Goal: Task Accomplishment & Management: Complete application form

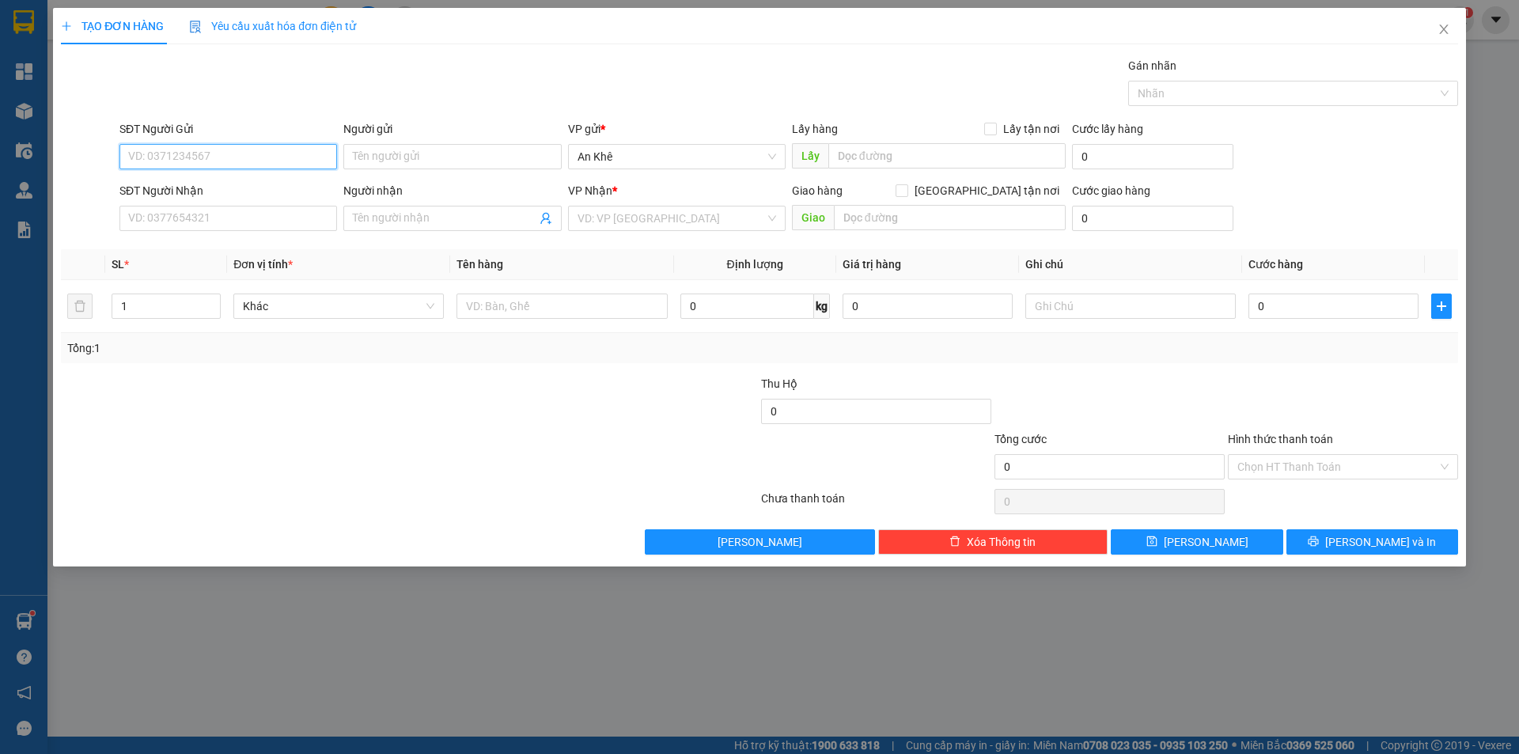
click at [241, 162] on input "SĐT Người Gửi" at bounding box center [228, 156] width 218 height 25
type input "0345698990"
type input "0364372239"
type input "[PERSON_NAME]"
click at [429, 301] on span "Bất kỳ" at bounding box center [338, 306] width 191 height 24
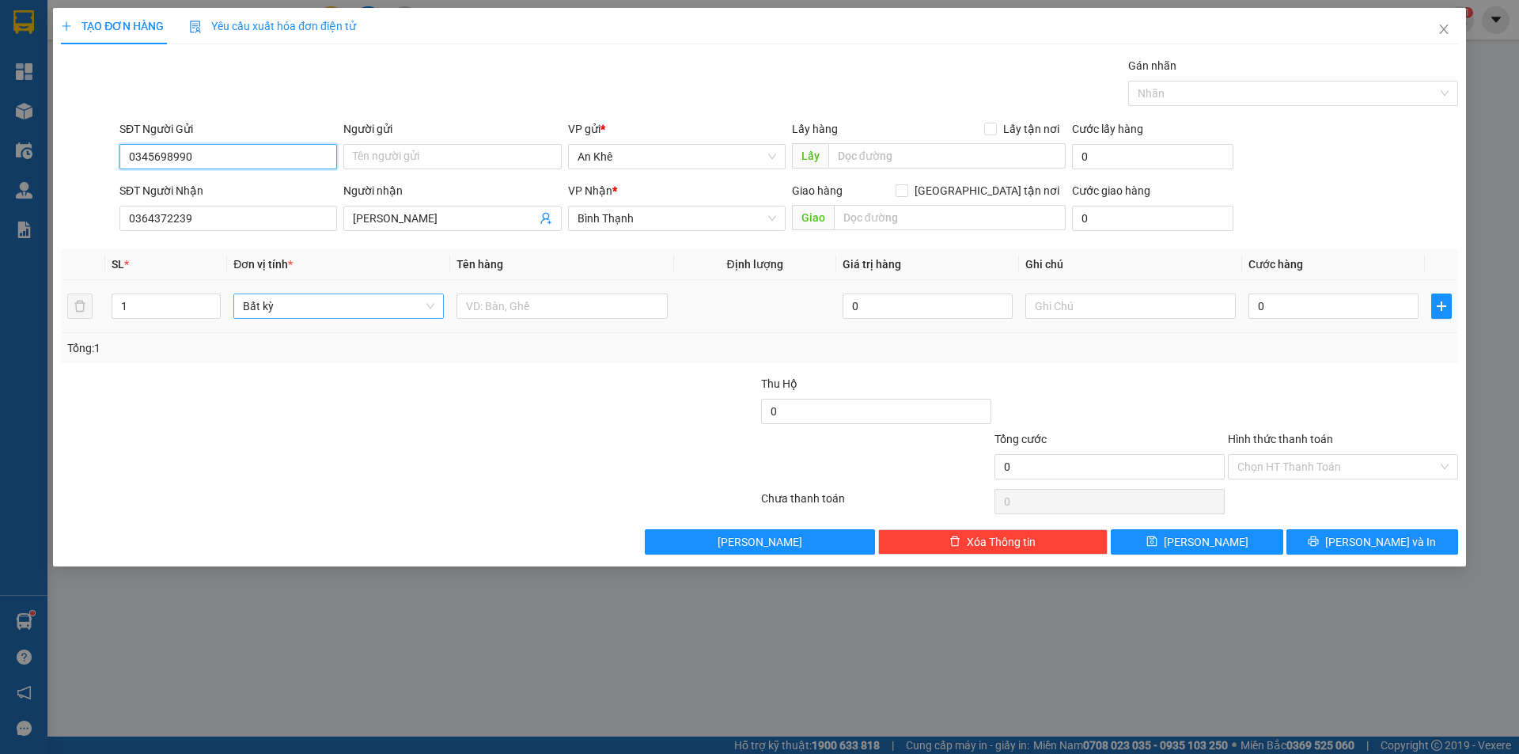
type input "0345698990"
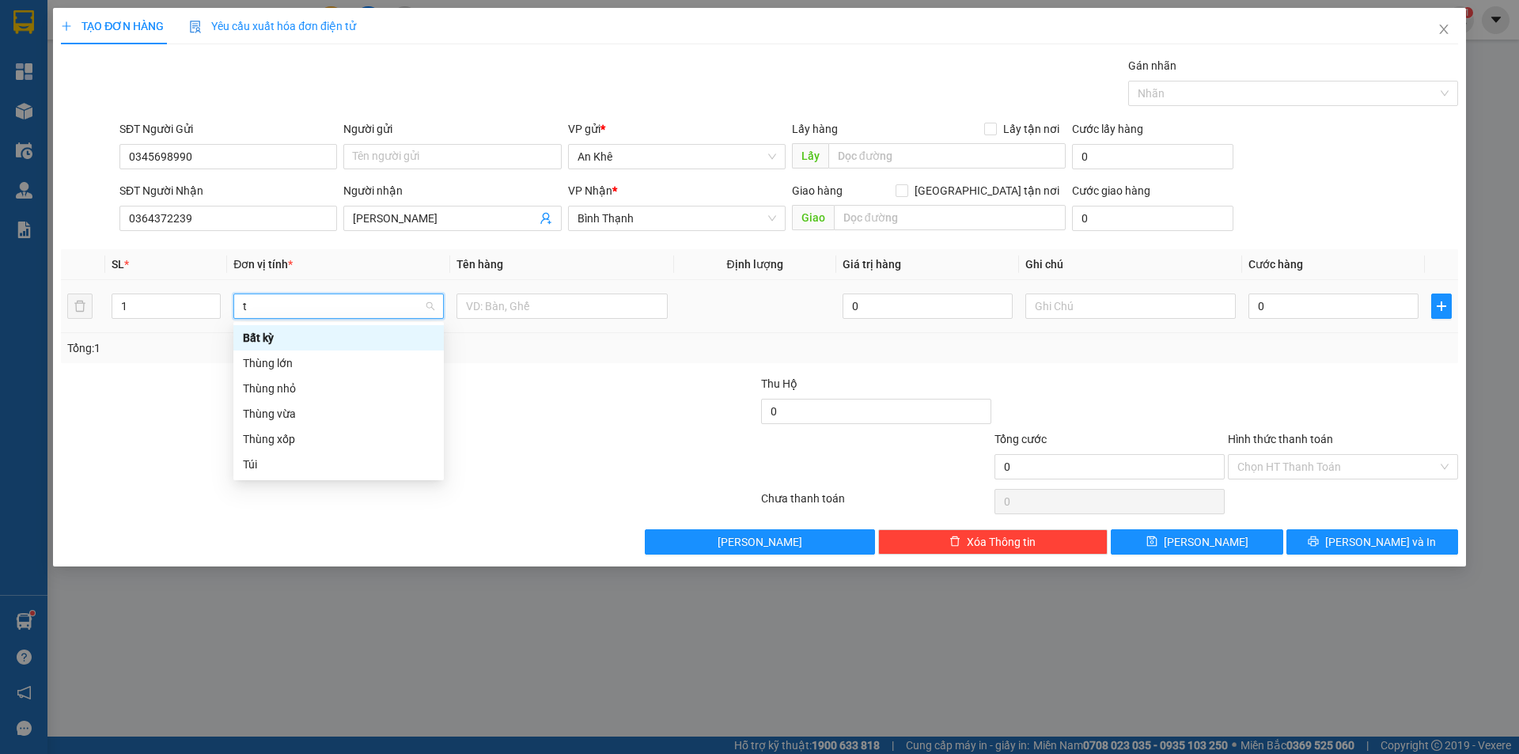
type input "th"
drag, startPoint x: 300, startPoint y: 393, endPoint x: 316, endPoint y: 388, distance: 16.5
click at [301, 392] on div "Thùng vừa" at bounding box center [338, 388] width 191 height 17
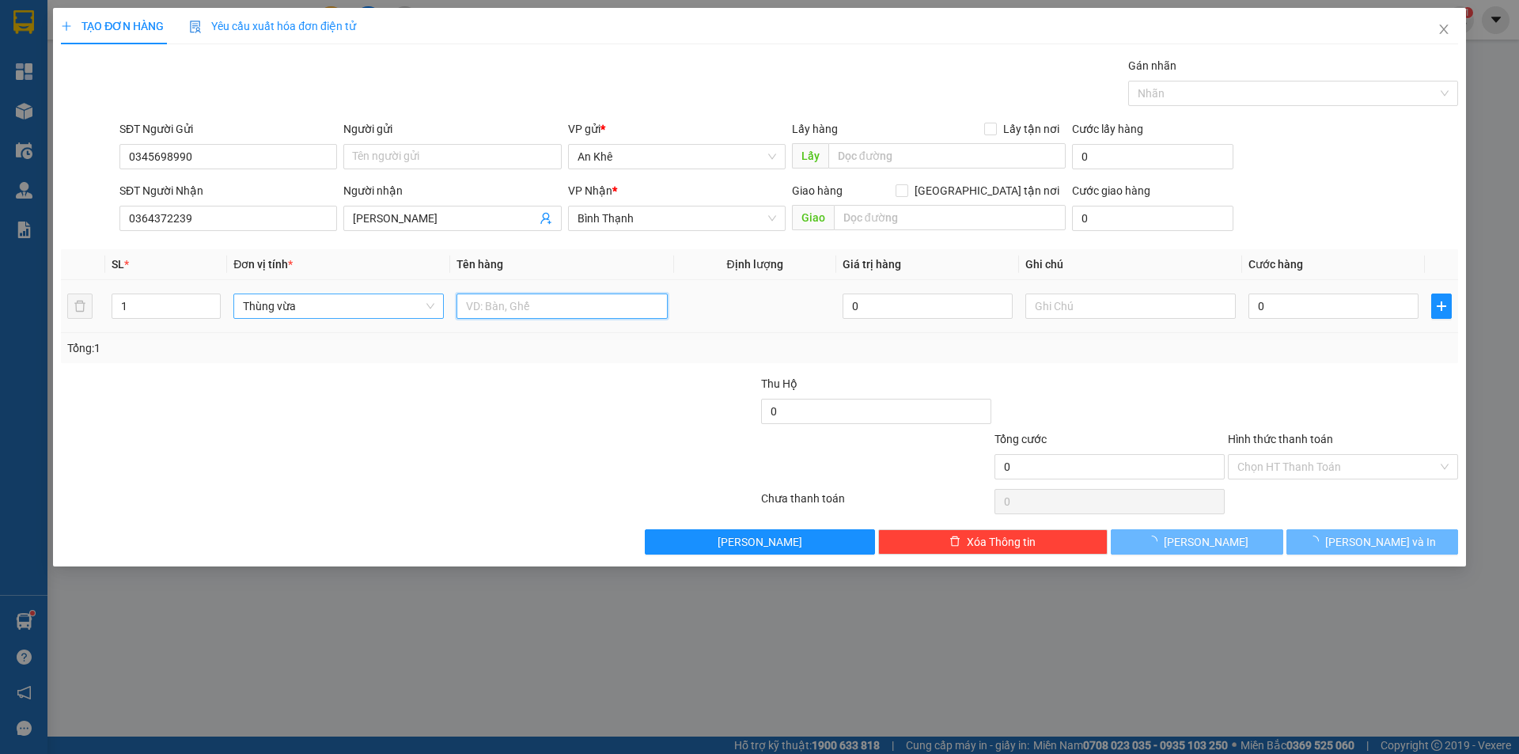
click at [525, 303] on input "text" at bounding box center [562, 306] width 210 height 25
type input "do an"
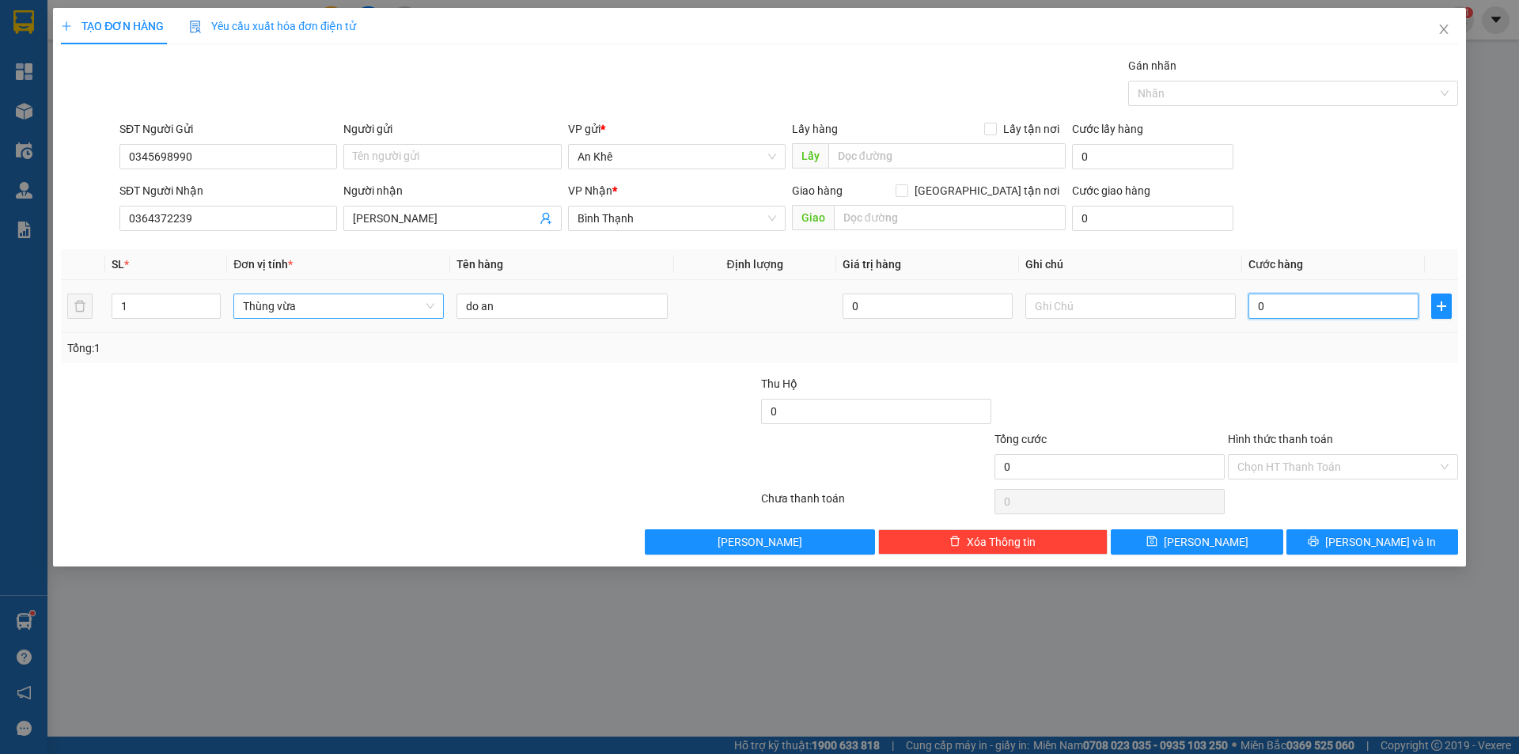
click at [1283, 294] on input "0" at bounding box center [1334, 306] width 170 height 25
type input "5"
type input "50"
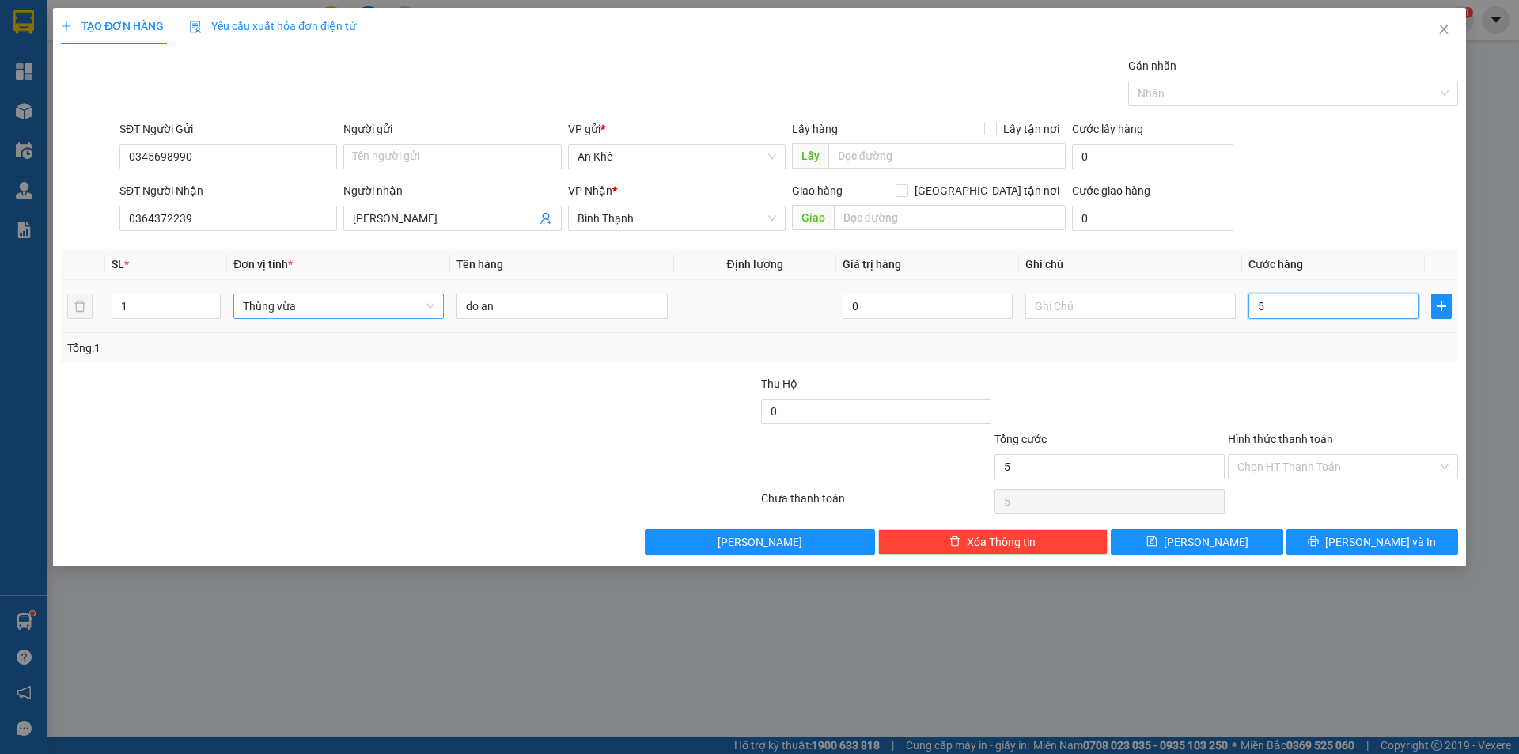
type input "50"
type input "500"
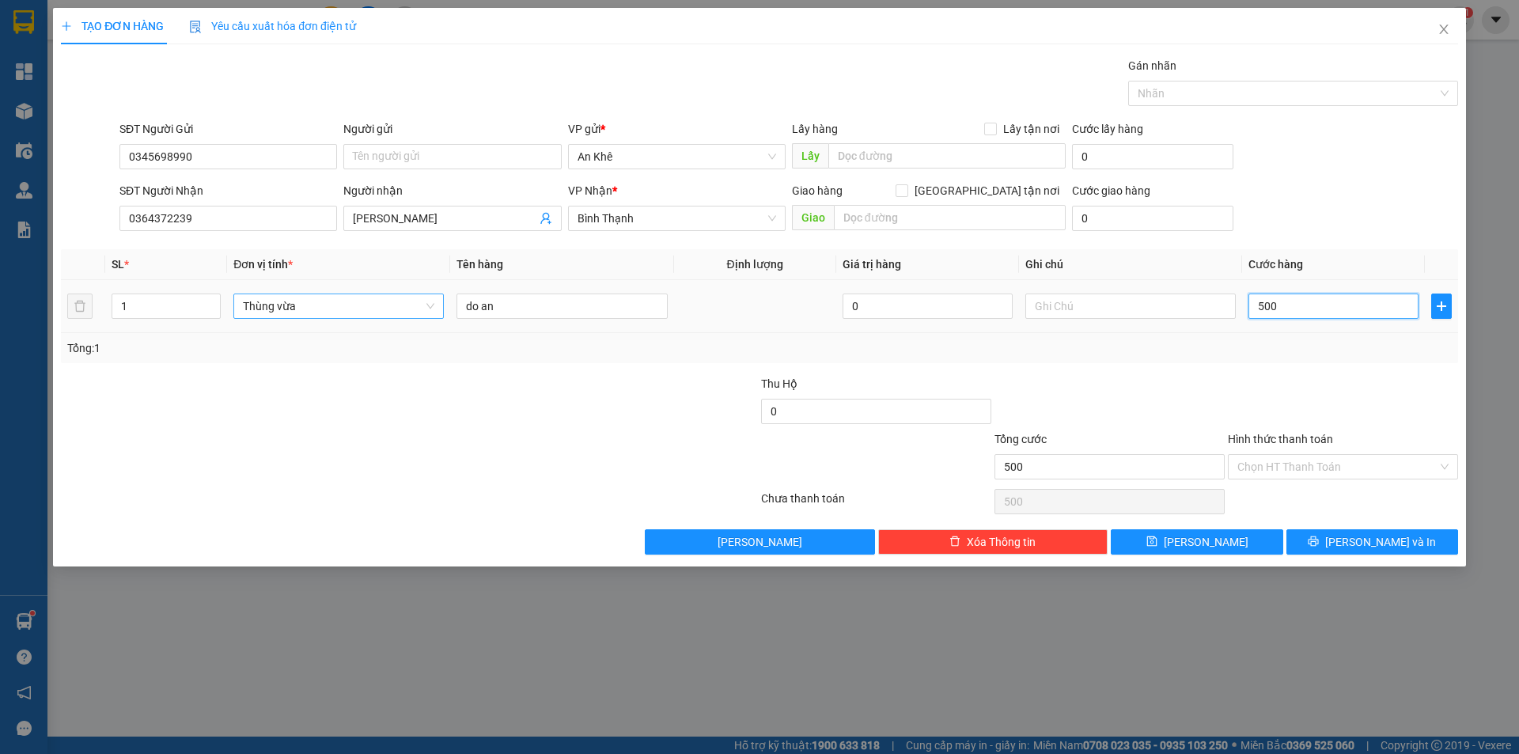
type input "5.000"
type input "50.000"
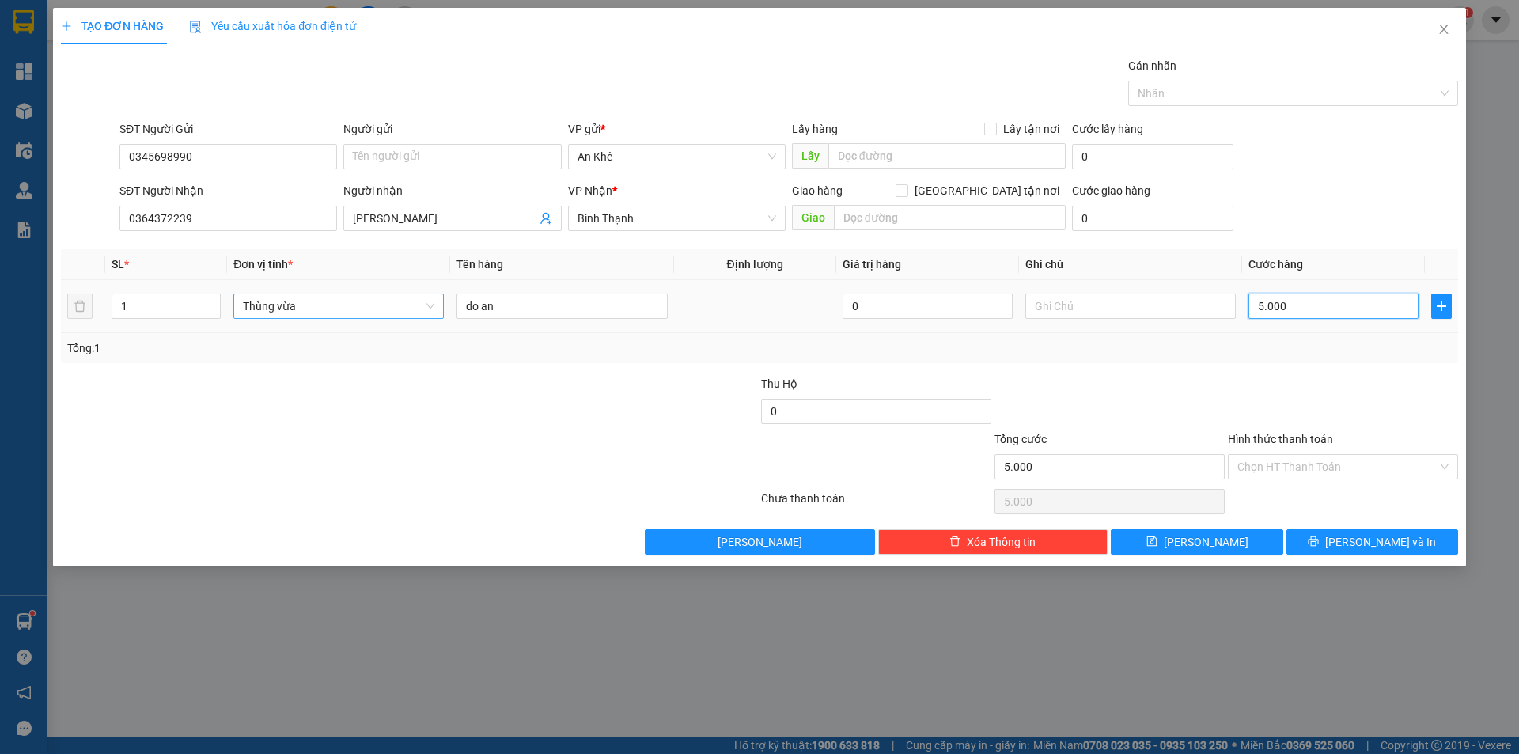
type input "50.000"
click at [1401, 419] on div at bounding box center [1342, 402] width 233 height 55
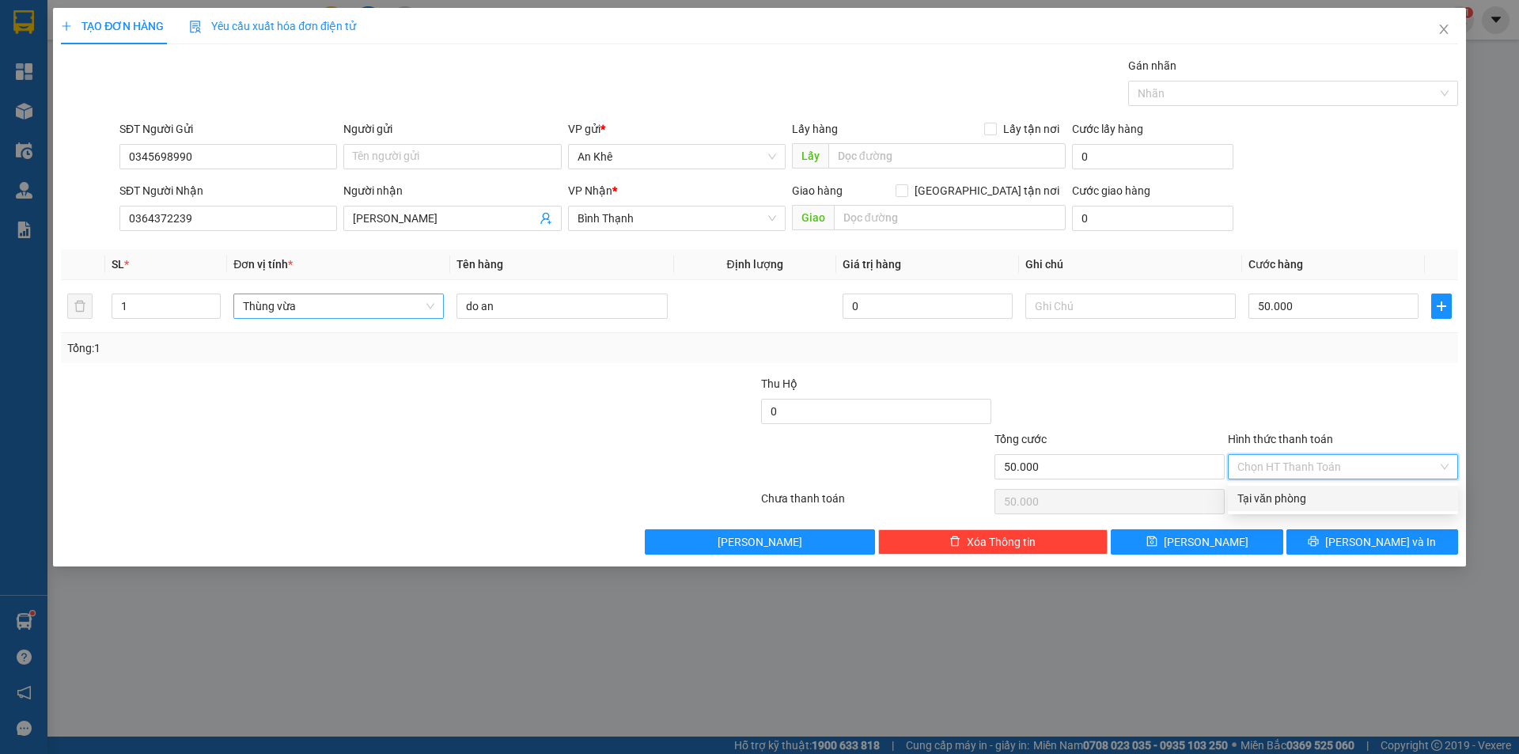
click at [1424, 464] on input "Hình thức thanh toán" at bounding box center [1337, 467] width 200 height 24
click at [1393, 493] on div "Tại văn phòng" at bounding box center [1342, 498] width 211 height 17
type input "0"
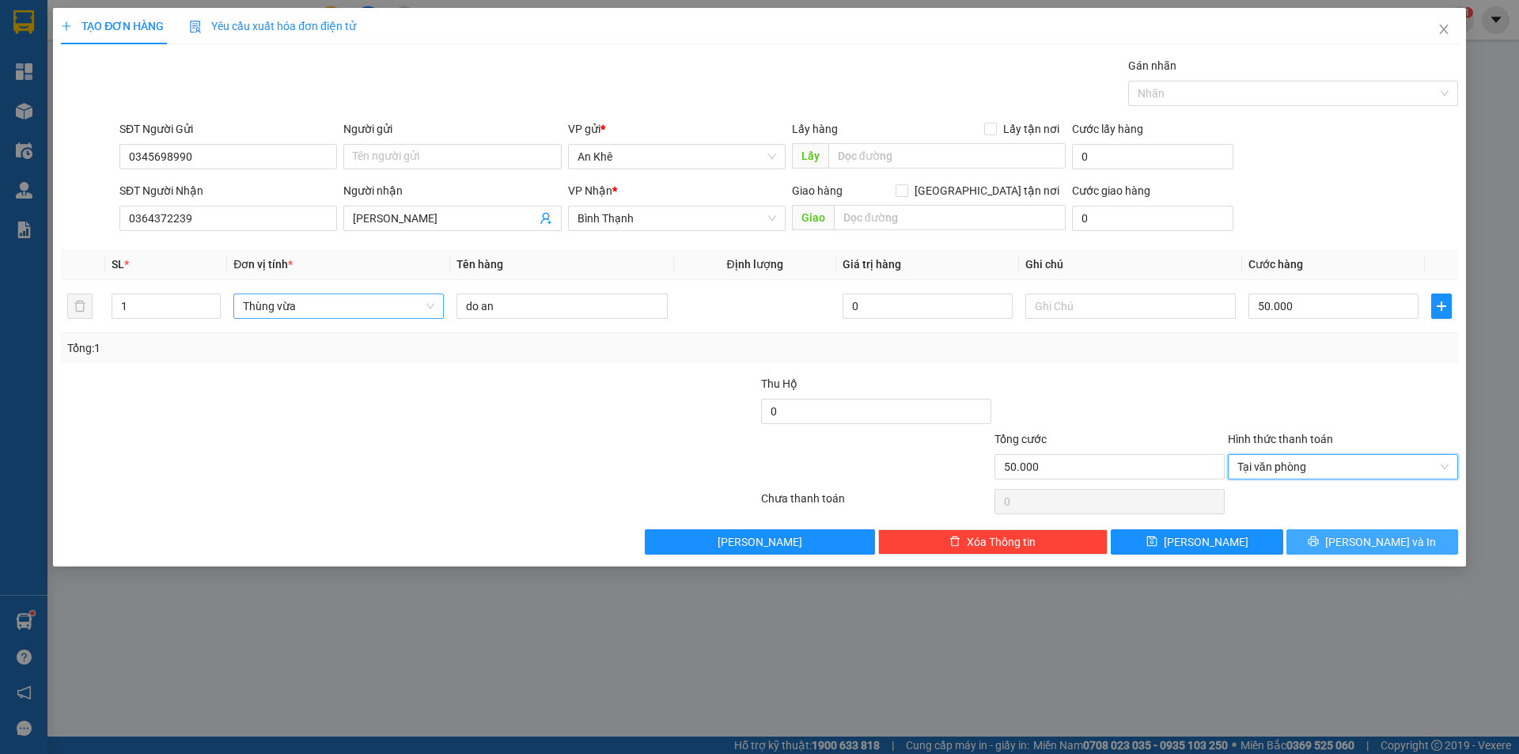
click at [1348, 551] on button "[PERSON_NAME] và In" at bounding box center [1373, 541] width 172 height 25
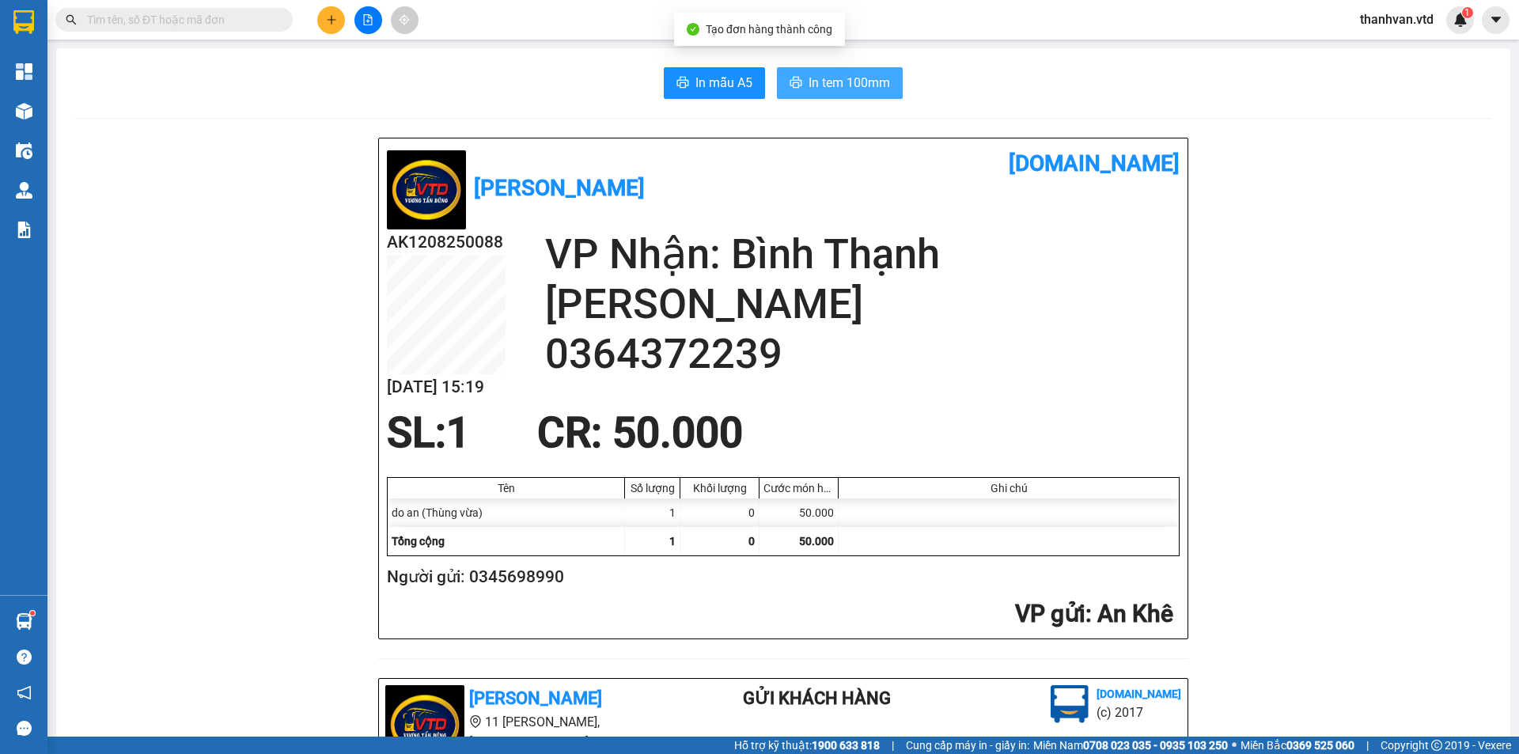
click at [832, 82] on span "In tem 100mm" at bounding box center [849, 83] width 81 height 20
click at [328, 23] on icon "plus" at bounding box center [331, 19] width 11 height 11
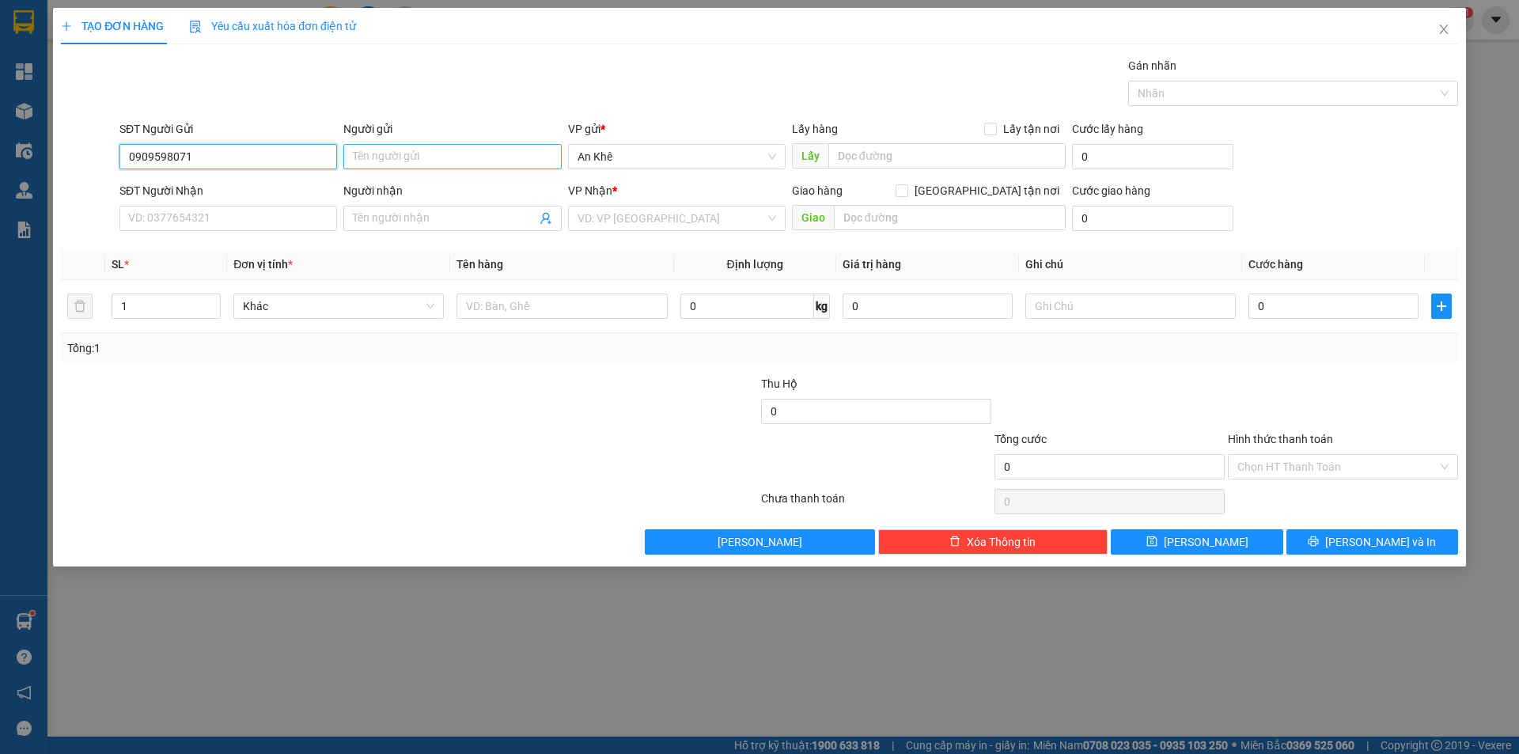
type input "0909598071"
click at [384, 153] on input "Người gửi" at bounding box center [452, 156] width 218 height 25
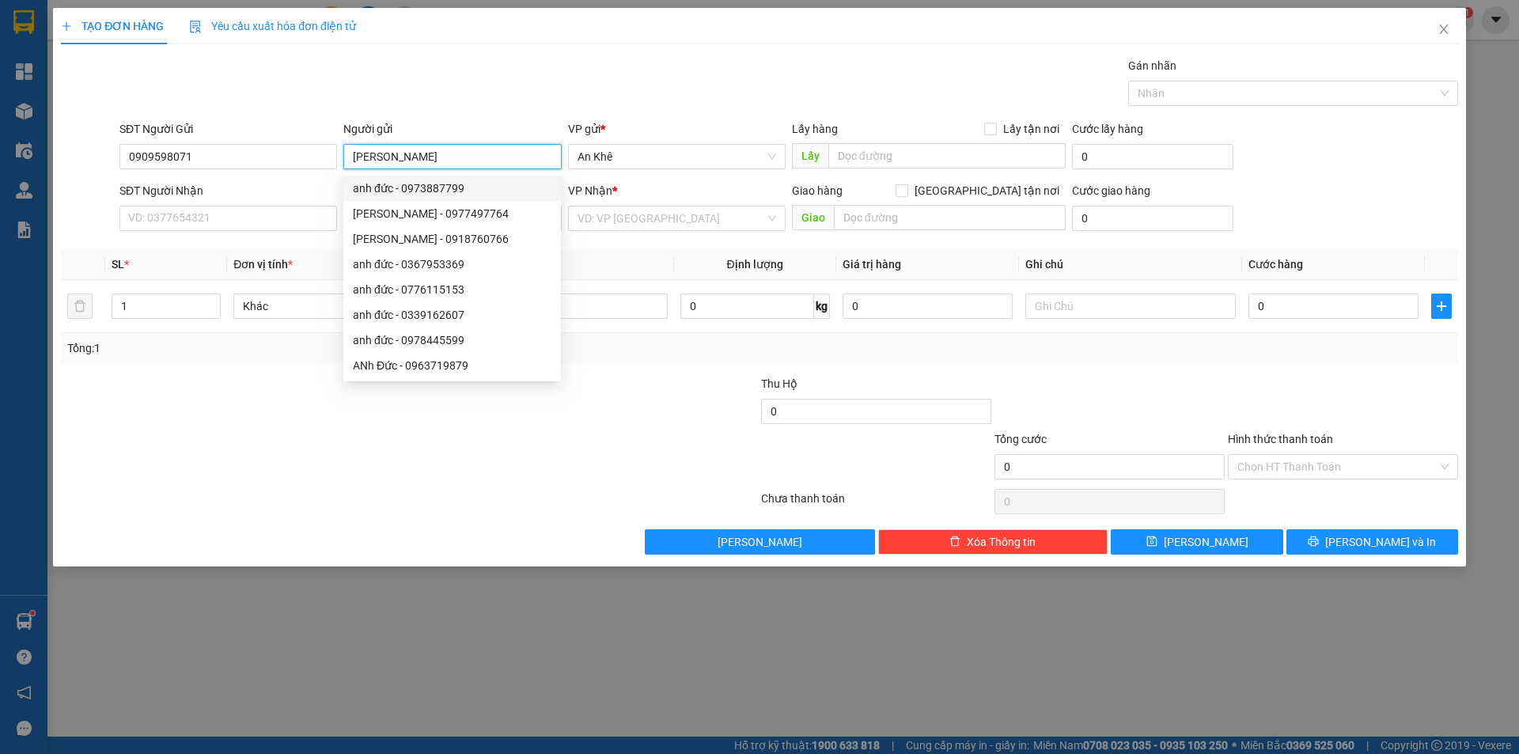
type input "anh đức"
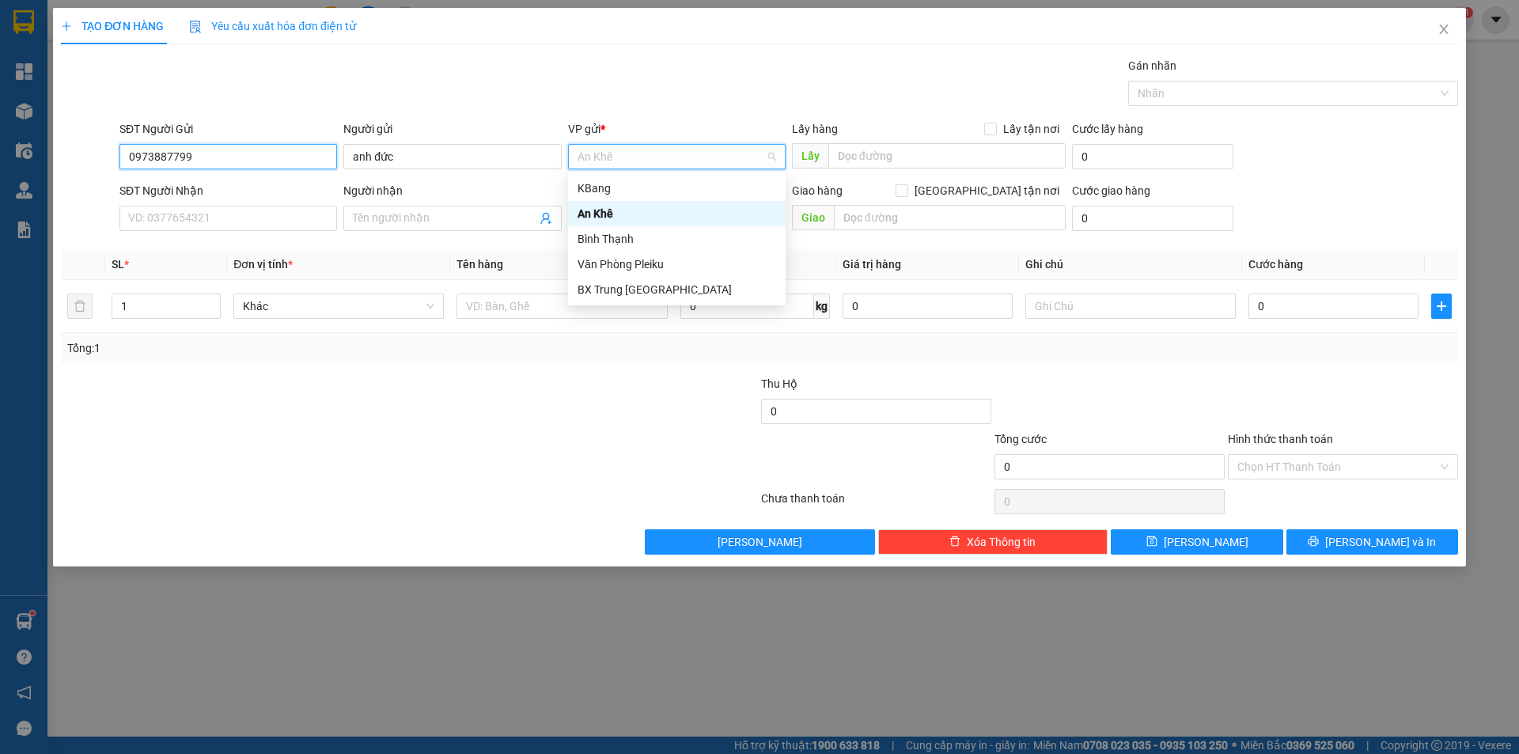
click at [229, 155] on input "0973887799" at bounding box center [228, 156] width 218 height 25
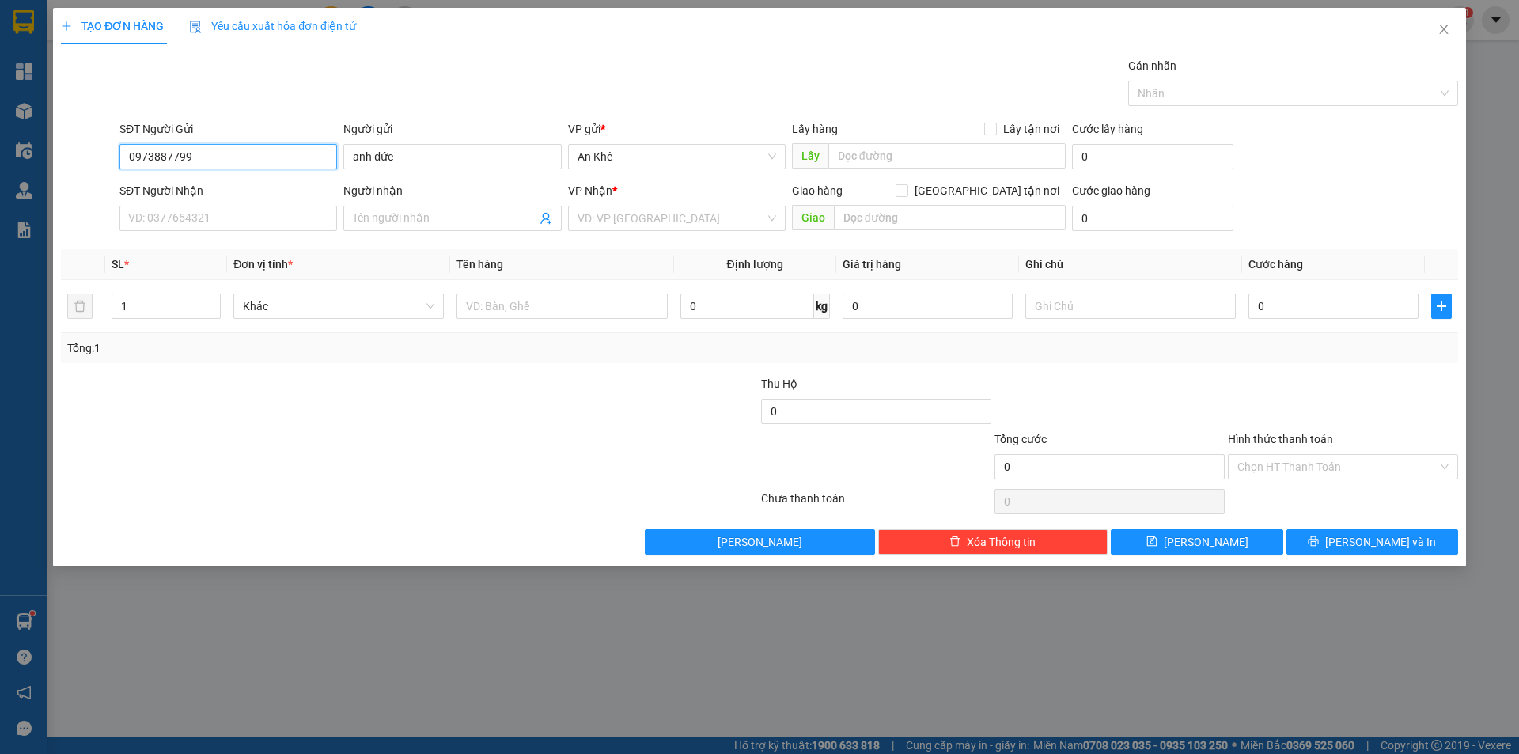
drag, startPoint x: 226, startPoint y: 162, endPoint x: 98, endPoint y: 141, distance: 129.2
click at [98, 141] on div "SĐT Người Gửi 0973887799 0973887799 Người gửi anh đức VP gửi * An Khê Lấy hàng …" at bounding box center [759, 147] width 1400 height 55
type input "0909598071"
click at [241, 218] on input "SĐT Người Nhận" at bounding box center [228, 218] width 218 height 25
type input "0934939351"
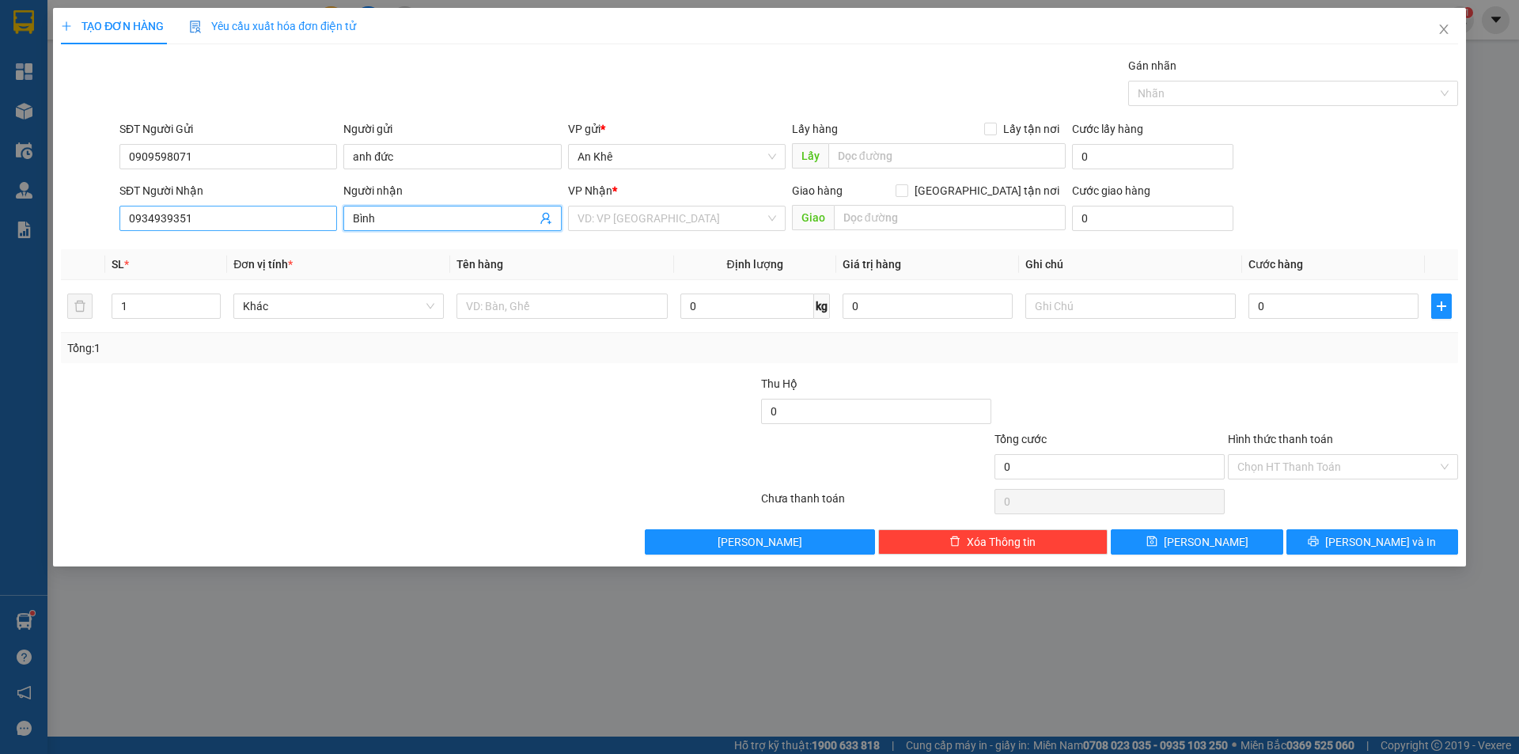
type input "Bình"
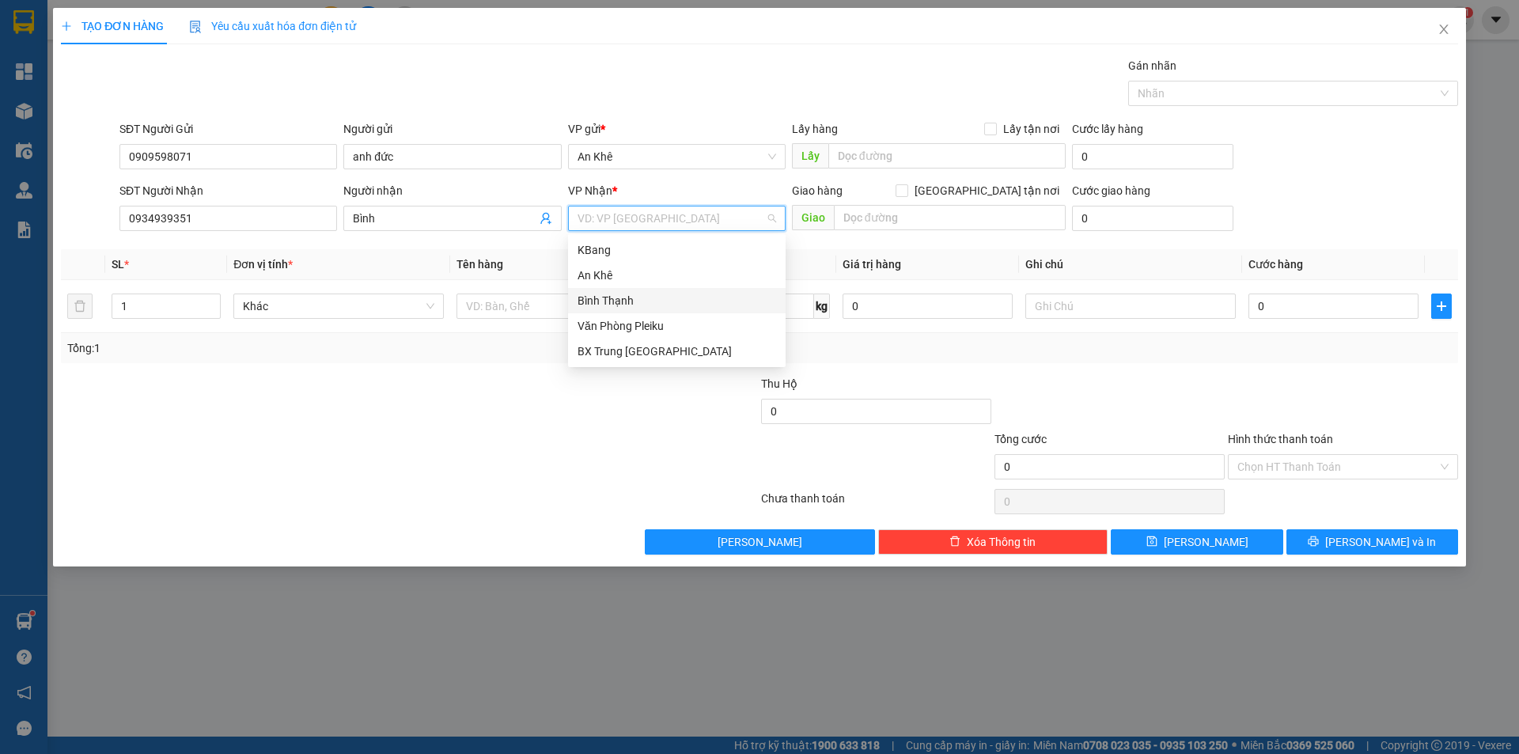
click at [640, 302] on div "Bình Thạnh" at bounding box center [677, 300] width 199 height 17
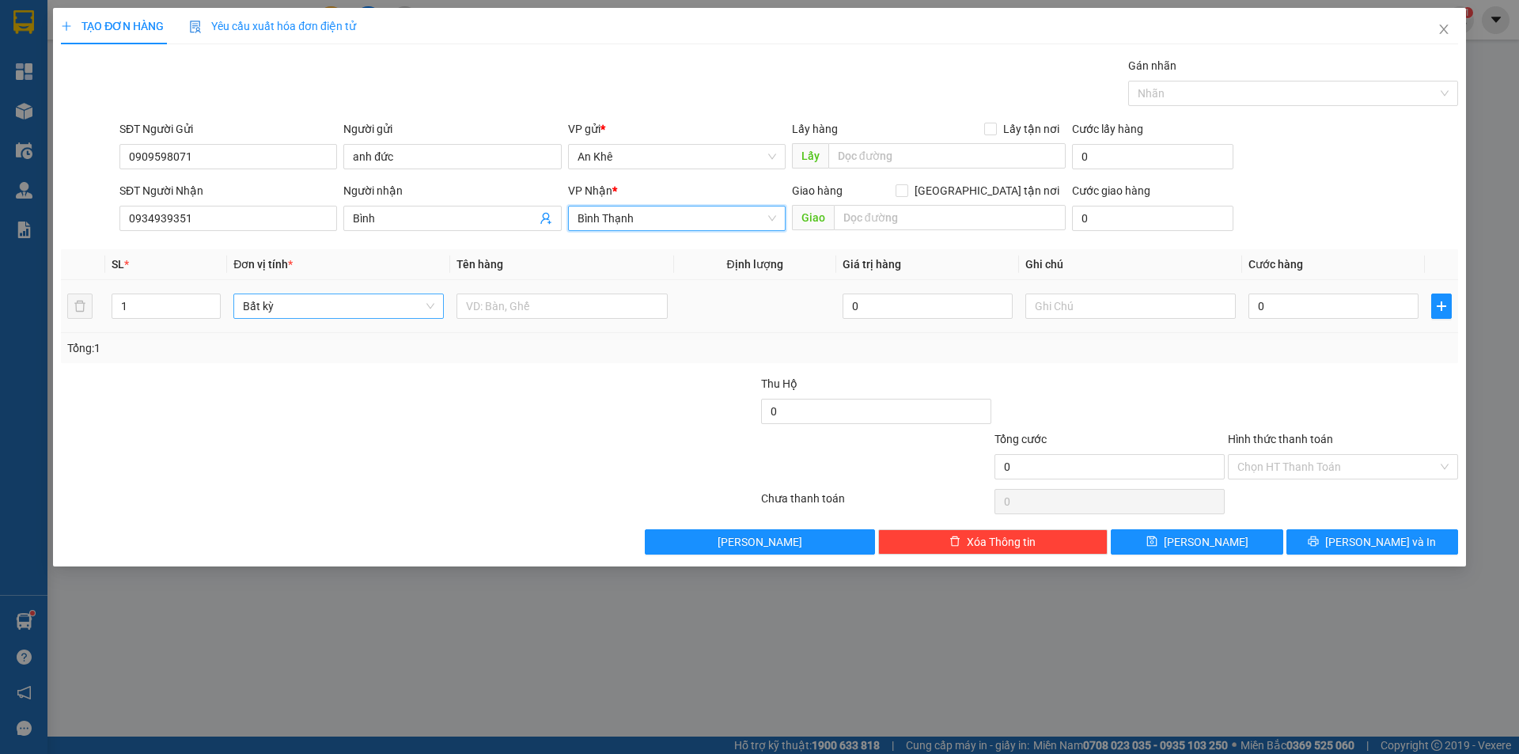
click at [434, 305] on span "Bất kỳ" at bounding box center [338, 306] width 191 height 24
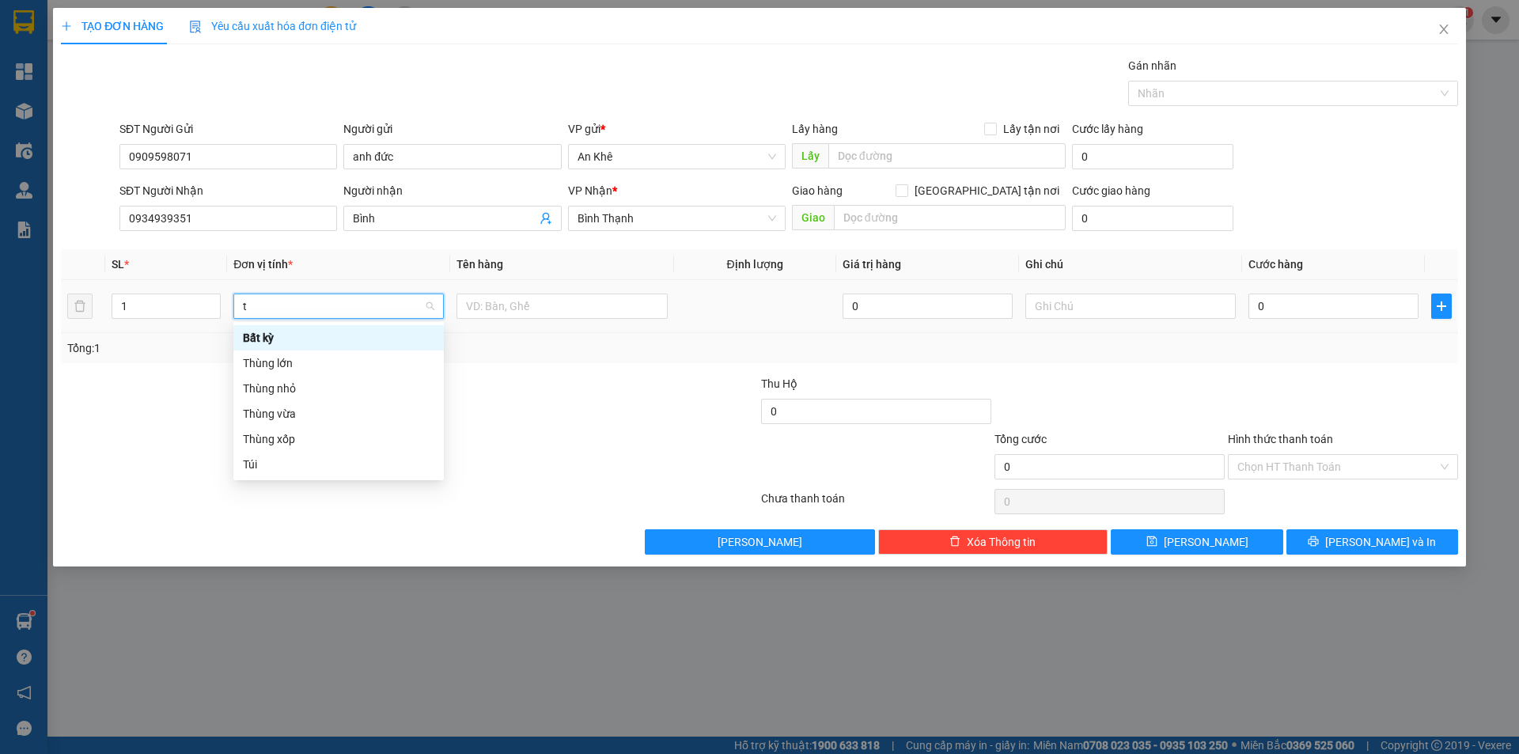
type input "th"
click at [311, 412] on div "Thùng xốp" at bounding box center [338, 413] width 191 height 17
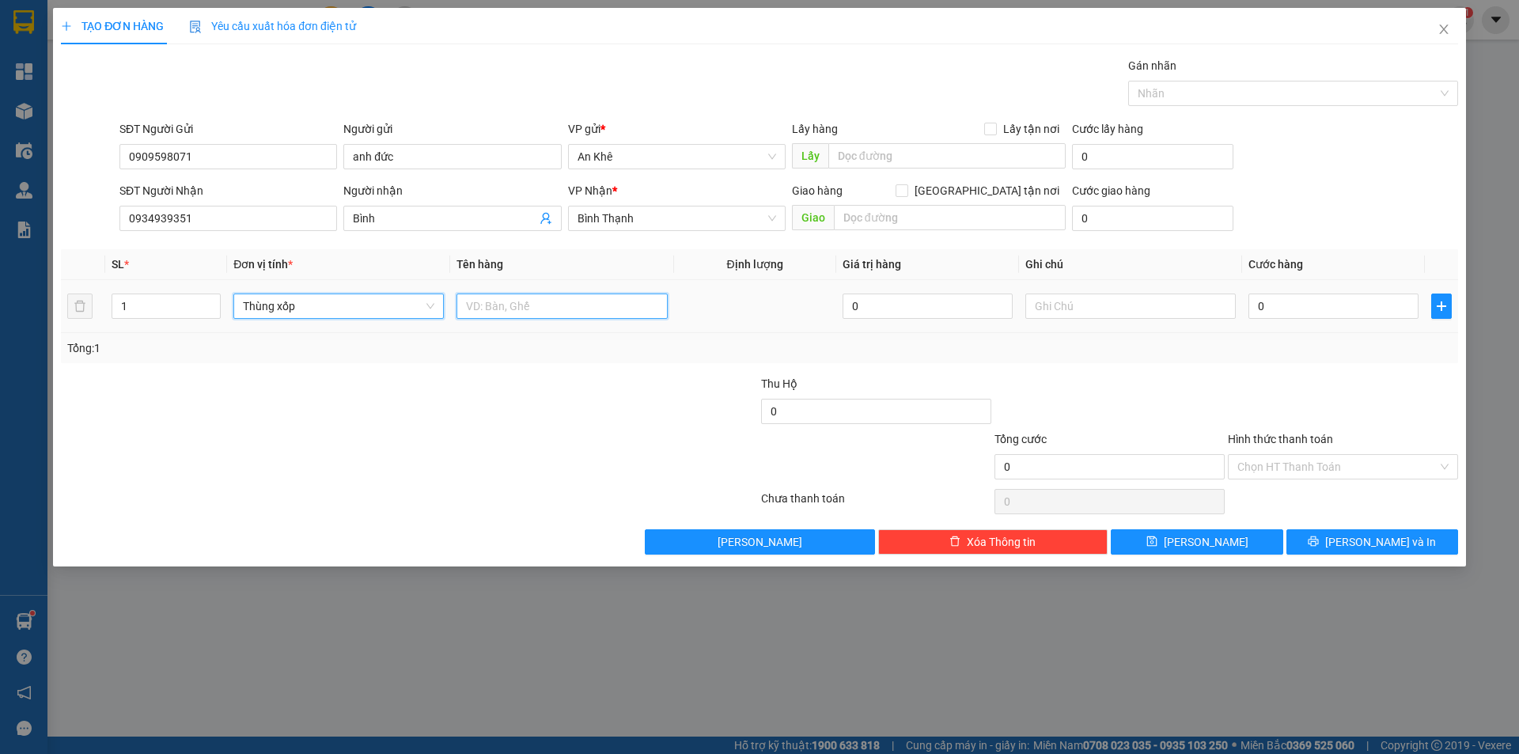
click at [499, 312] on input "text" at bounding box center [562, 306] width 210 height 25
type input "do an"
click at [1282, 313] on input "0" at bounding box center [1334, 306] width 170 height 25
type input "4"
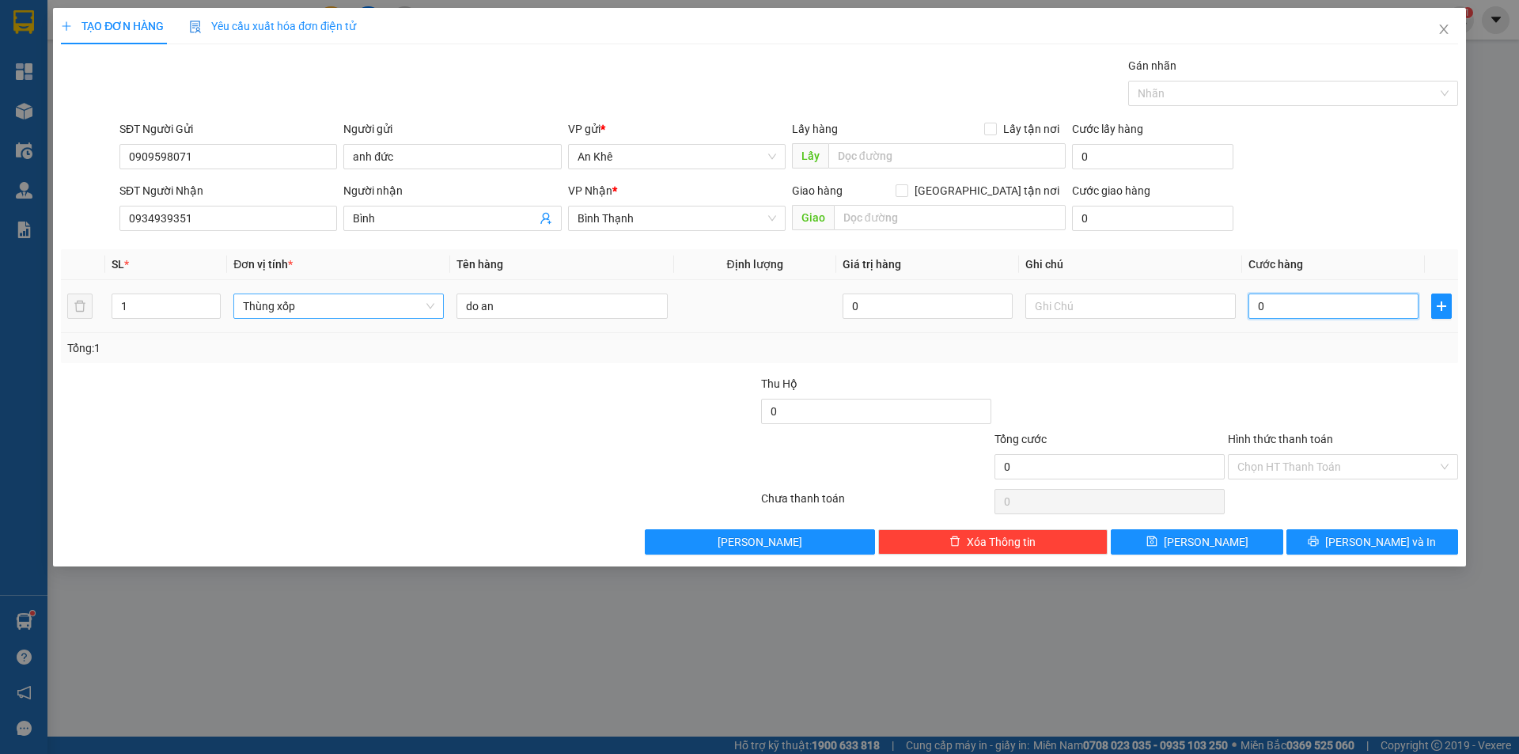
type input "4"
type input "40"
type input "400"
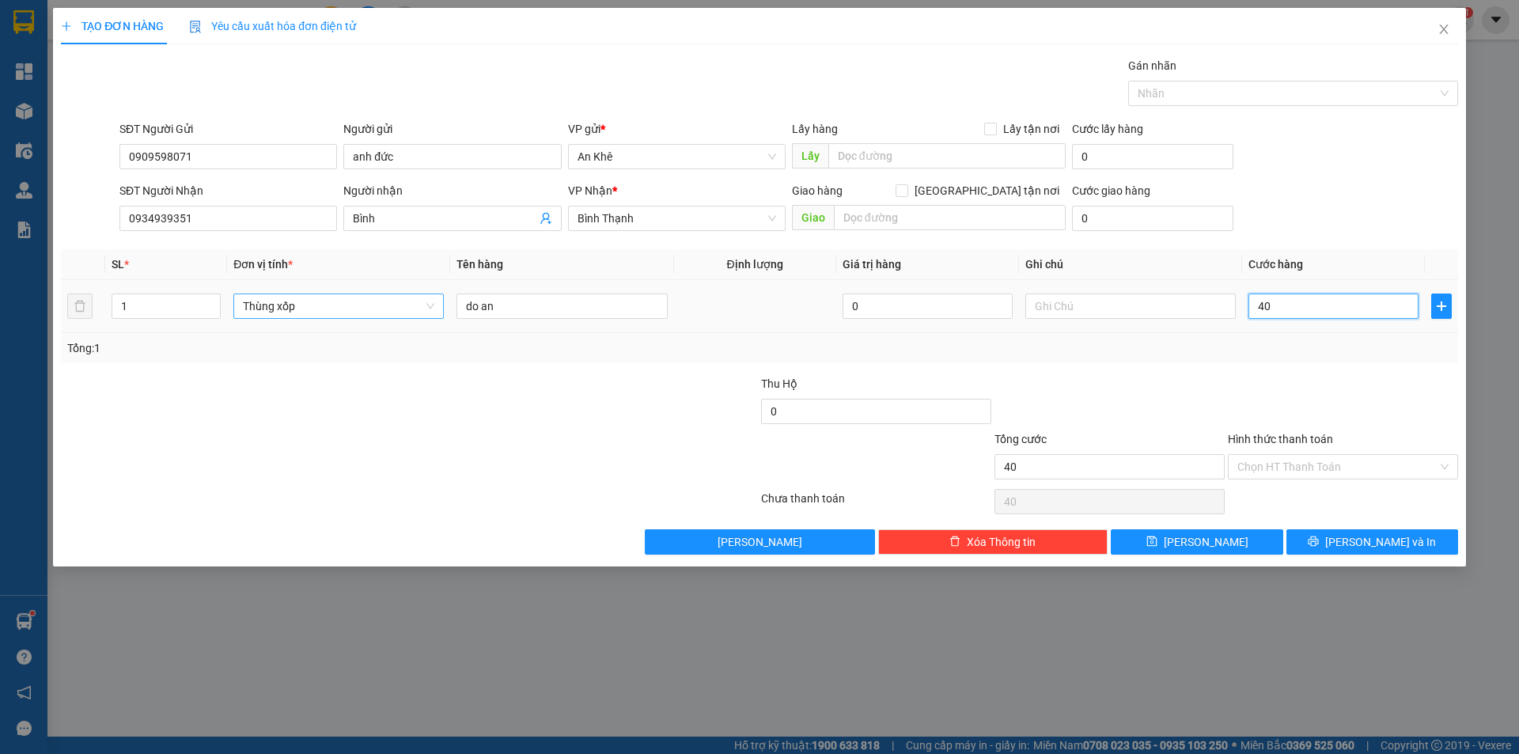
type input "400"
type input "4.000"
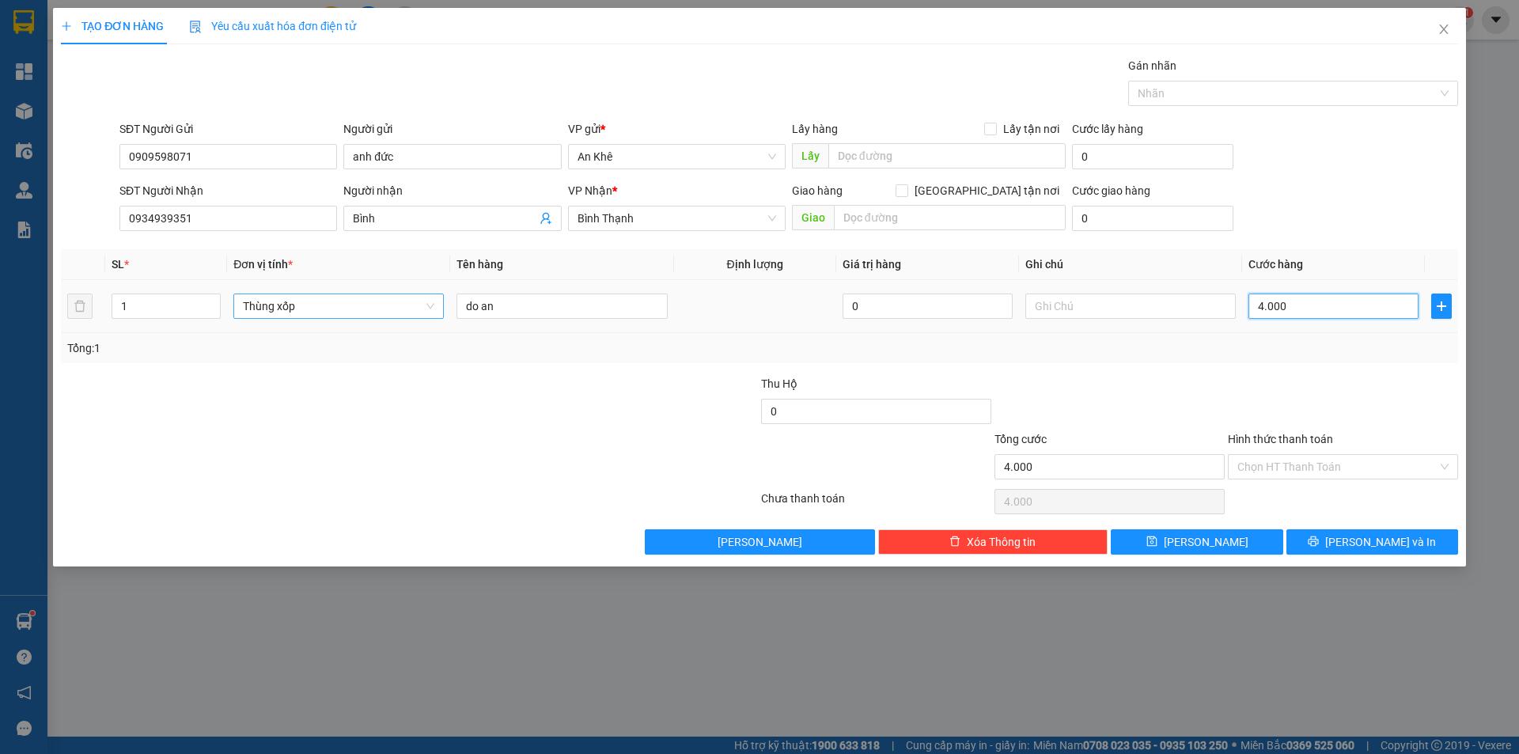
type input "40.000"
click at [1144, 401] on div at bounding box center [1109, 402] width 233 height 55
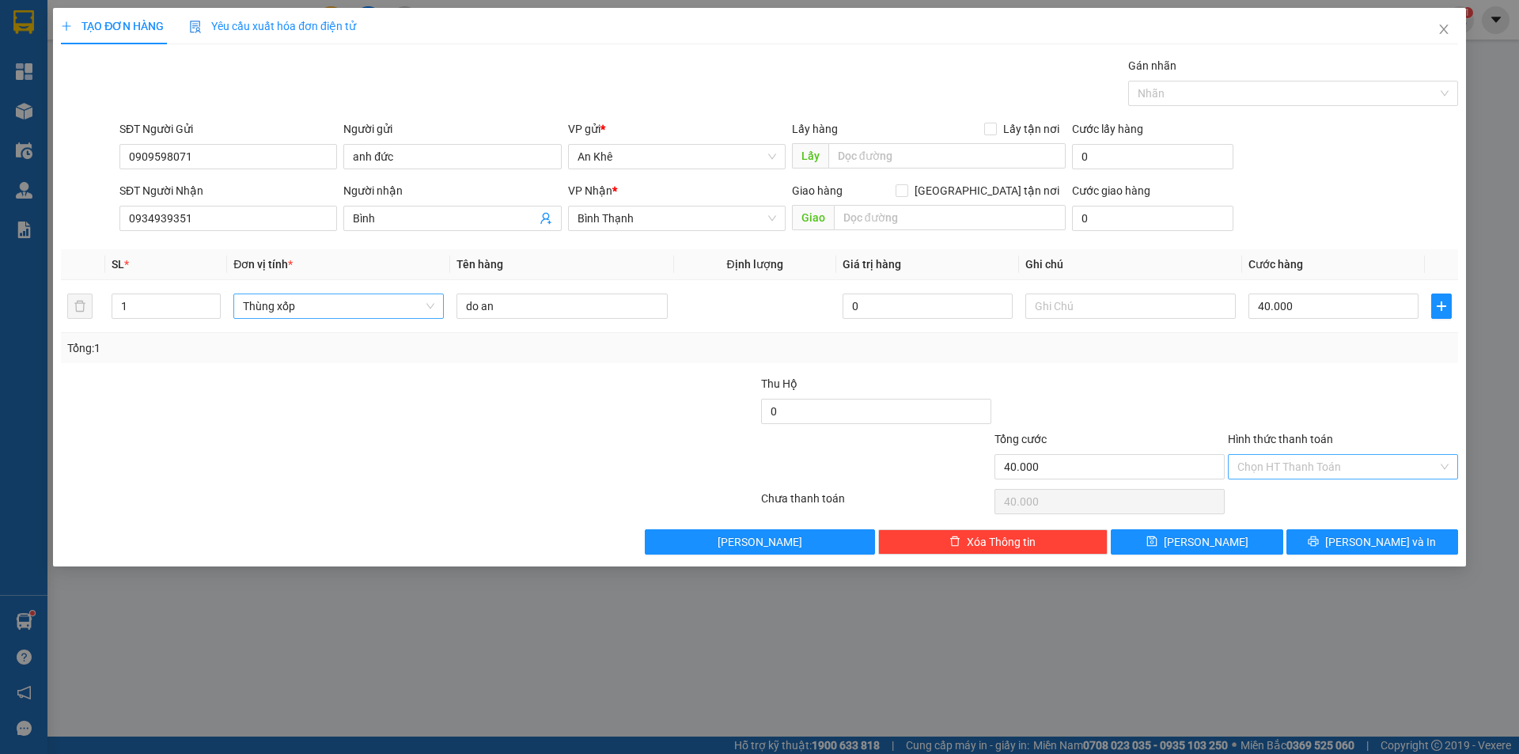
click at [1335, 468] on input "Hình thức thanh toán" at bounding box center [1337, 467] width 200 height 24
click at [1277, 388] on div at bounding box center [1342, 402] width 233 height 55
click at [1299, 457] on input "Hình thức thanh toán" at bounding box center [1337, 467] width 200 height 24
click at [1306, 498] on div "Tại văn phòng" at bounding box center [1342, 498] width 211 height 17
type input "0"
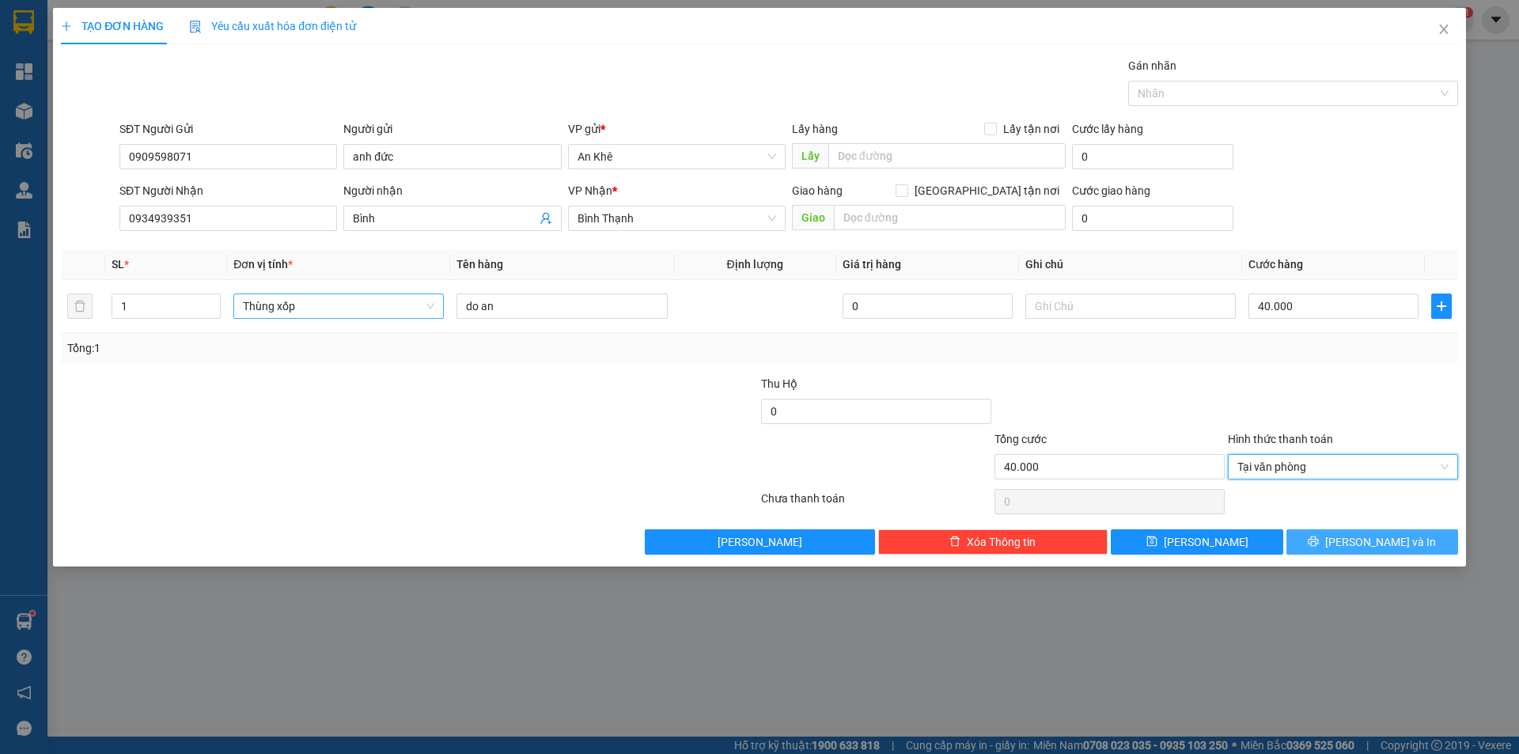
click at [1363, 545] on span "[PERSON_NAME] và In" at bounding box center [1380, 541] width 111 height 17
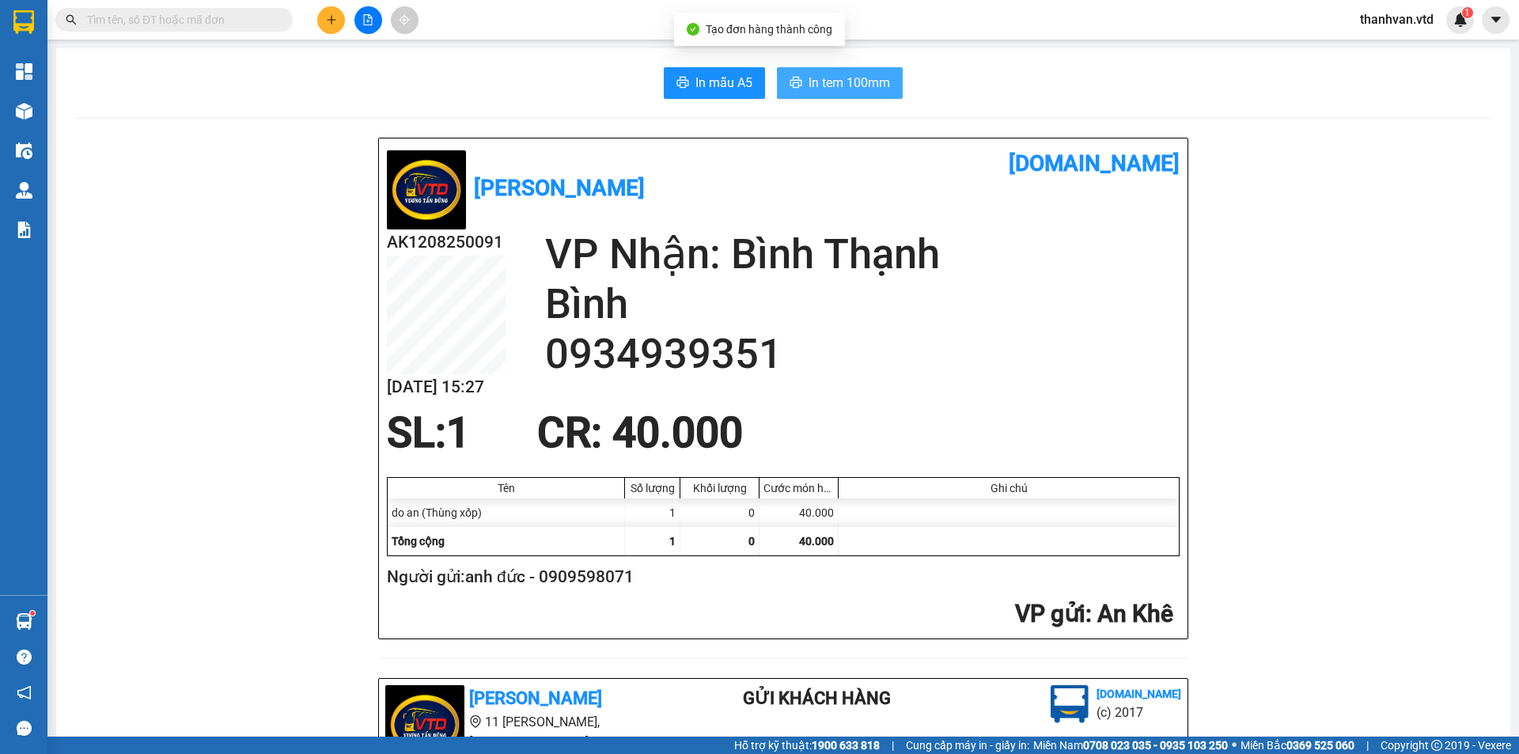
click at [824, 81] on span "In tem 100mm" at bounding box center [849, 83] width 81 height 20
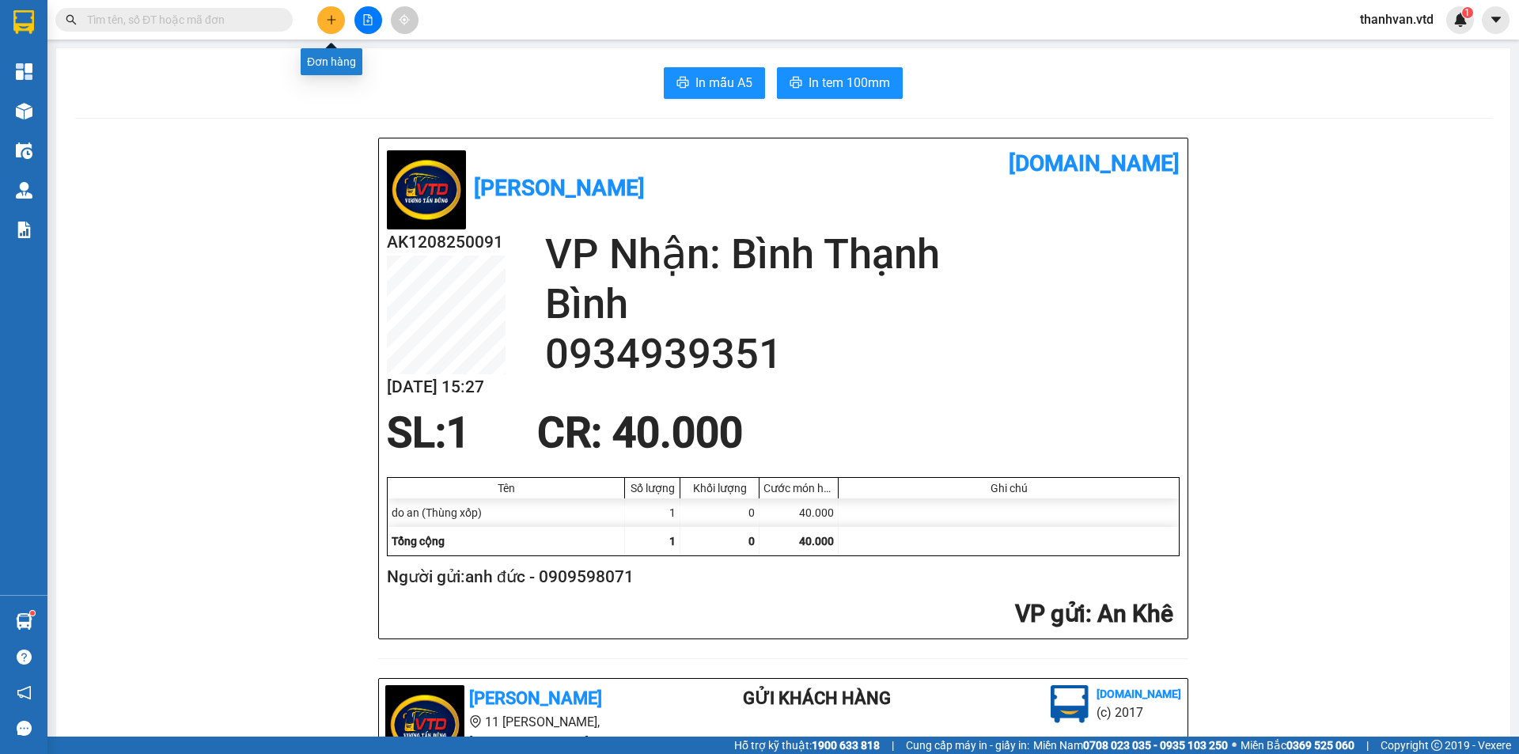
click at [333, 18] on icon "plus" at bounding box center [331, 19] width 11 height 11
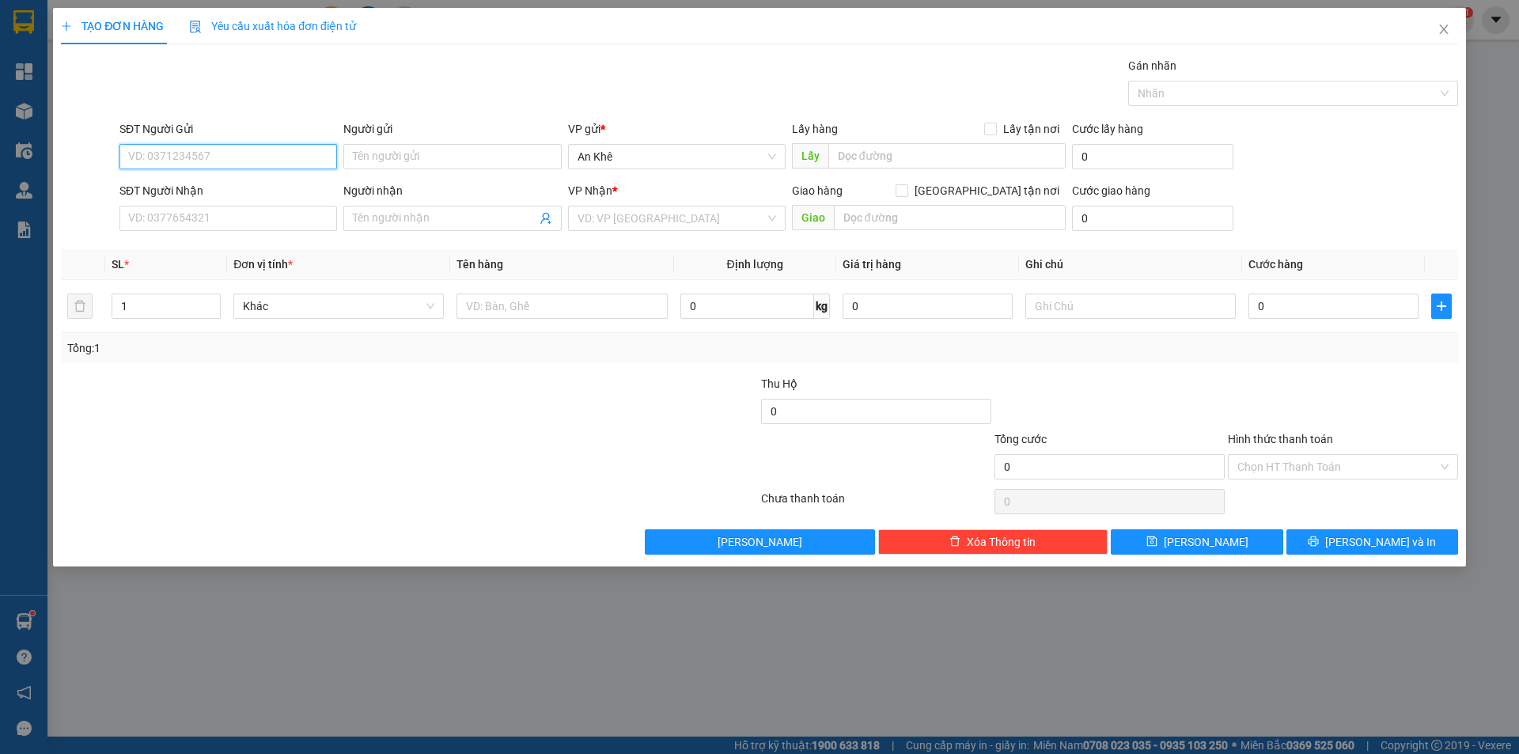
click at [241, 153] on input "SĐT Người Gửi" at bounding box center [228, 156] width 218 height 25
click at [257, 188] on div "0345350893 - chú vui" at bounding box center [228, 188] width 199 height 17
type input "0345350893"
type input "chú vui"
type input "0932791411"
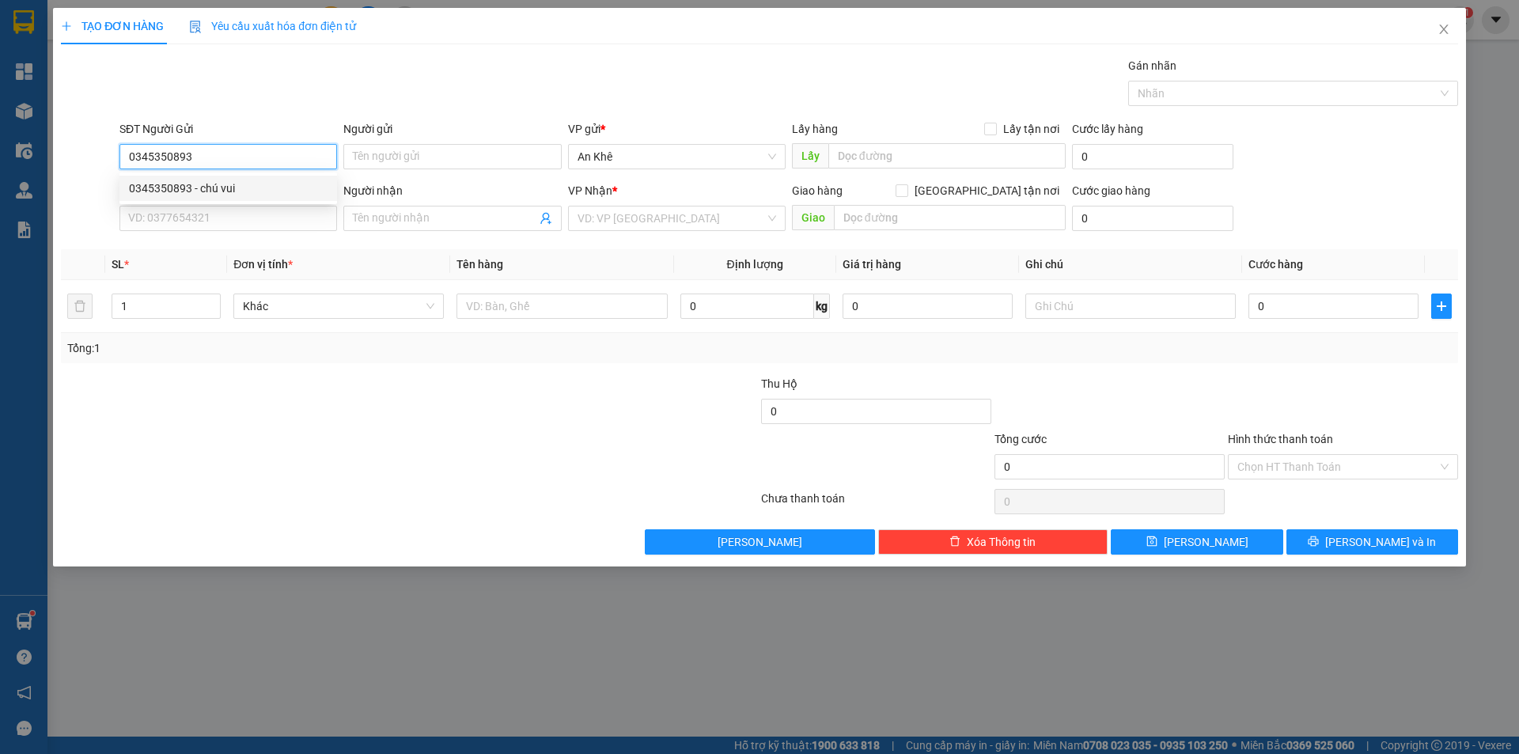
type input "trường"
type input "0345350893"
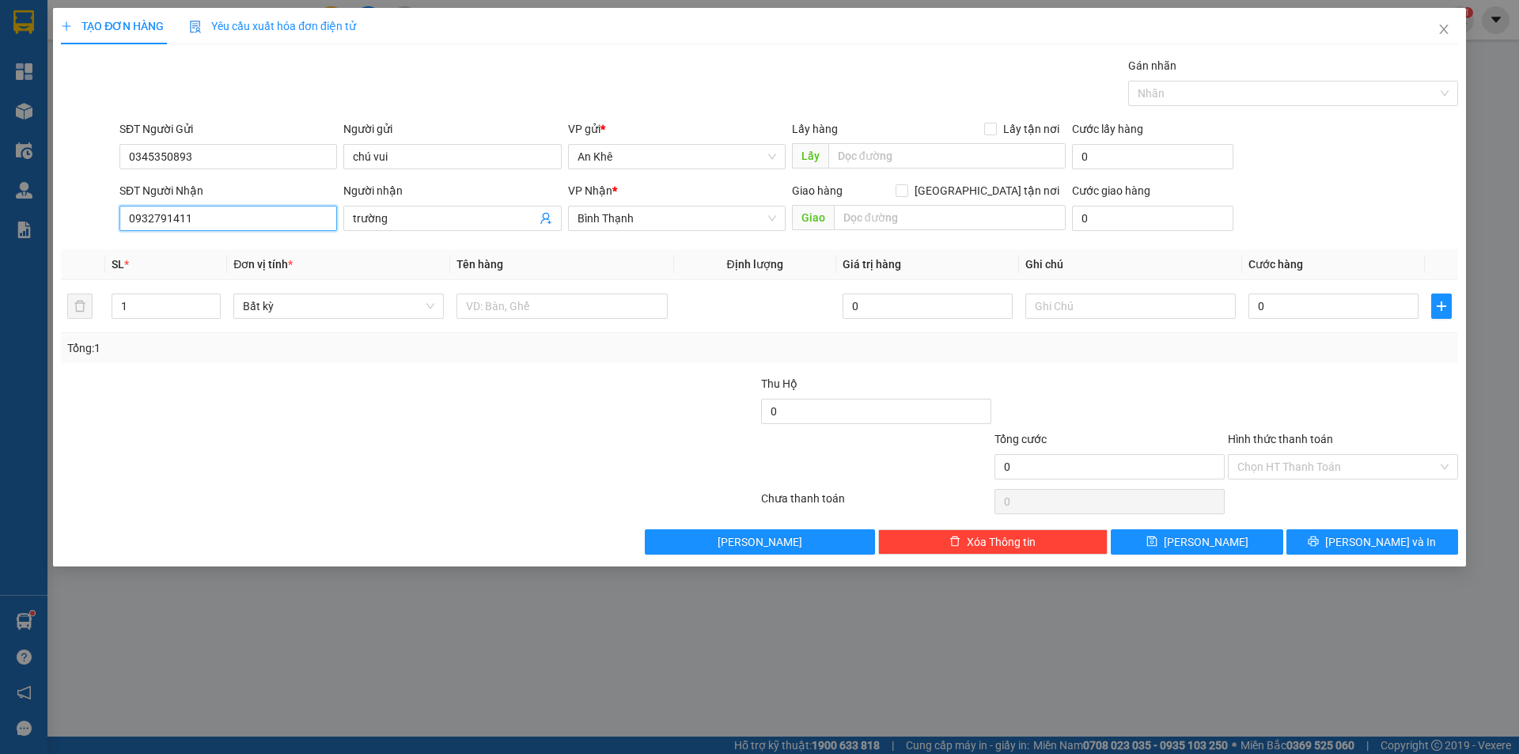
drag, startPoint x: 257, startPoint y: 220, endPoint x: 11, endPoint y: 218, distance: 246.1
click at [11, 218] on div "TẠO ĐƠN HÀNG Yêu cầu xuất hóa đơn điện tử Transit Pickup Surcharge Ids Transit …" at bounding box center [759, 377] width 1519 height 754
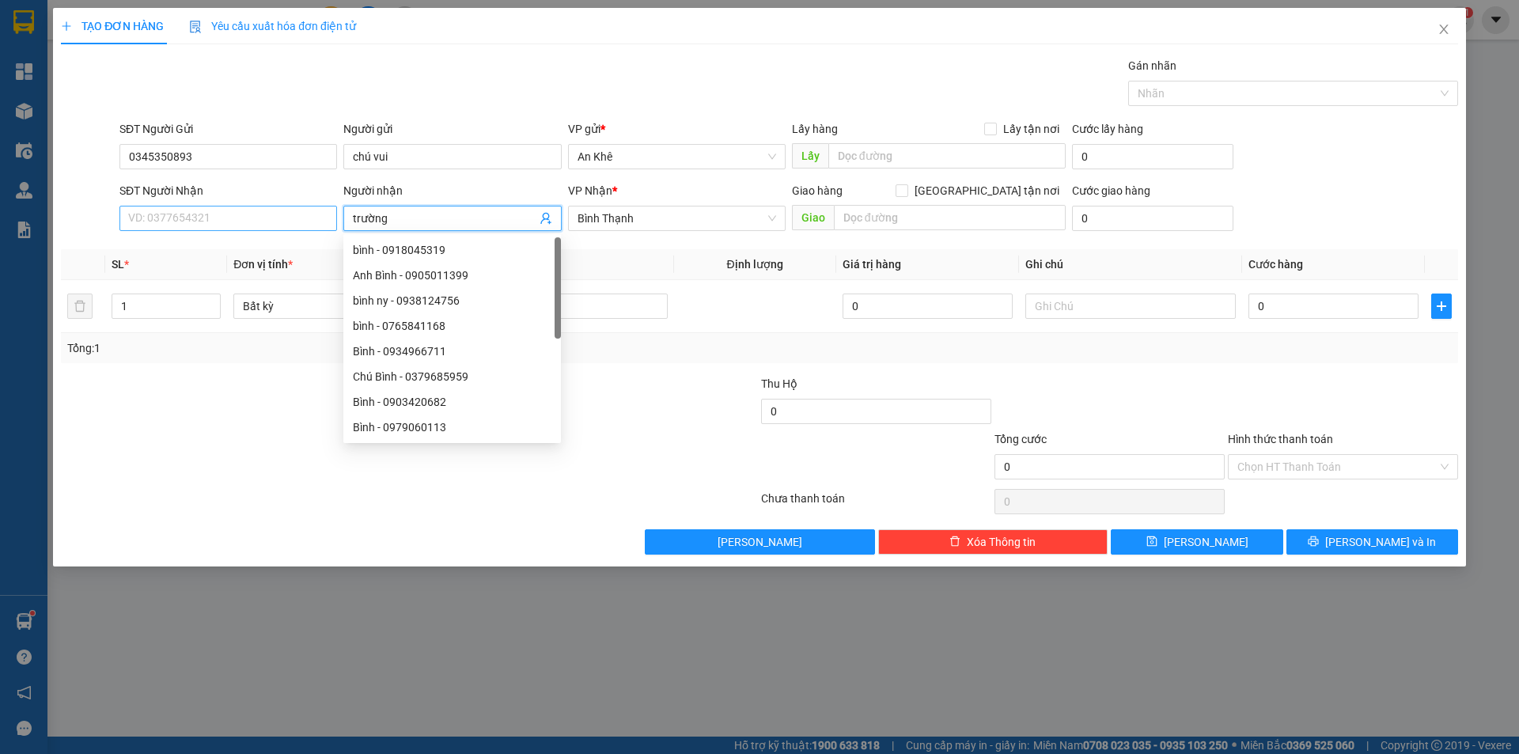
drag, startPoint x: 385, startPoint y: 218, endPoint x: 332, endPoint y: 211, distance: 54.3
click at [332, 211] on div "SĐT Người Nhận VD: 0377654321 Người nhận trường VP Nhận * [GEOGRAPHIC_DATA] tận…" at bounding box center [788, 209] width 1345 height 55
drag, startPoint x: 403, startPoint y: 222, endPoint x: 310, endPoint y: 210, distance: 93.3
click at [310, 210] on div "SĐT Người Nhận VD: 0377654321 Người nhận trường VP Nhận * [GEOGRAPHIC_DATA] tận…" at bounding box center [788, 209] width 1345 height 55
click at [242, 231] on div "SĐT Người Nhận VD: 0377654321" at bounding box center [228, 209] width 218 height 55
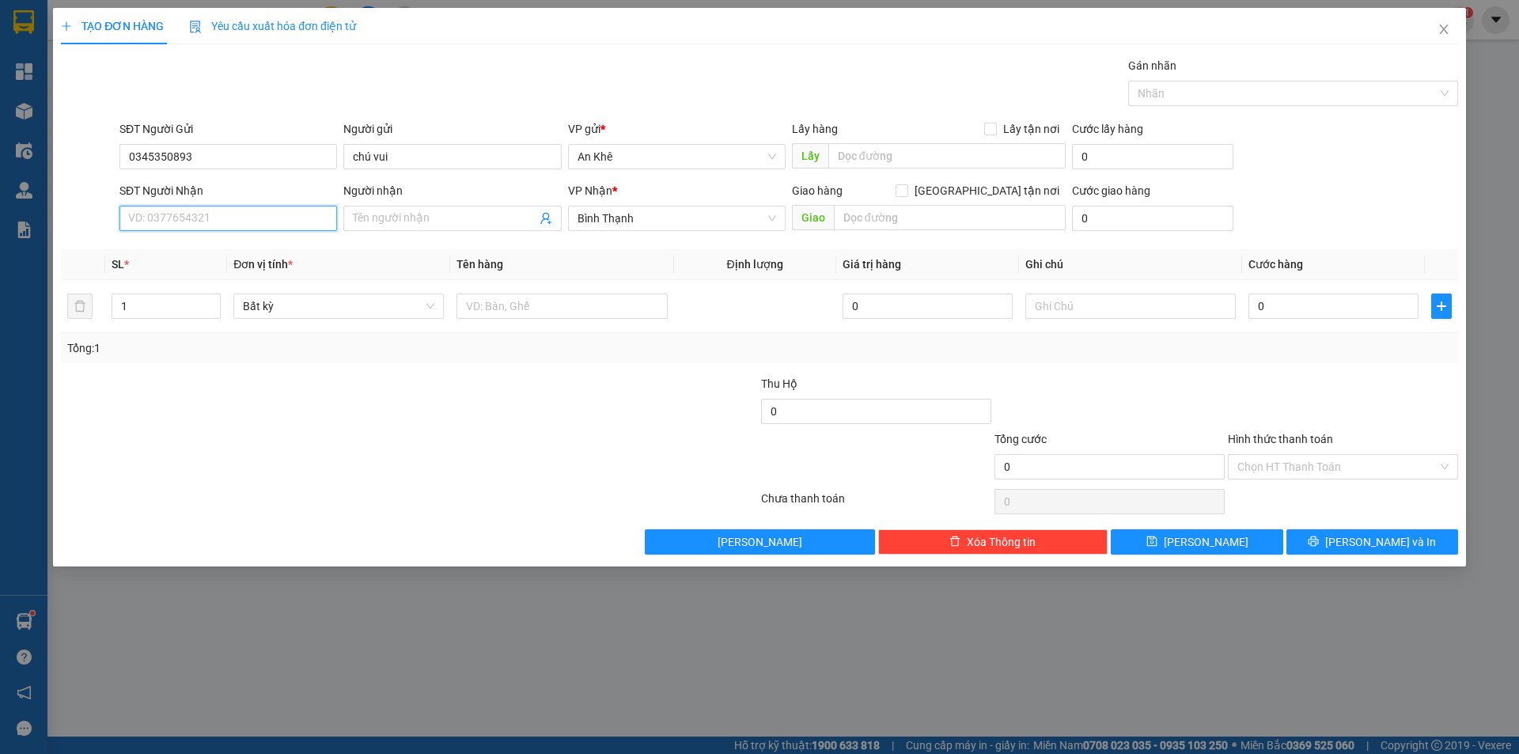
click at [237, 214] on input "SĐT Người Nhận" at bounding box center [228, 218] width 218 height 25
type input "0385922054"
click at [407, 223] on input "Người nhận" at bounding box center [444, 218] width 183 height 17
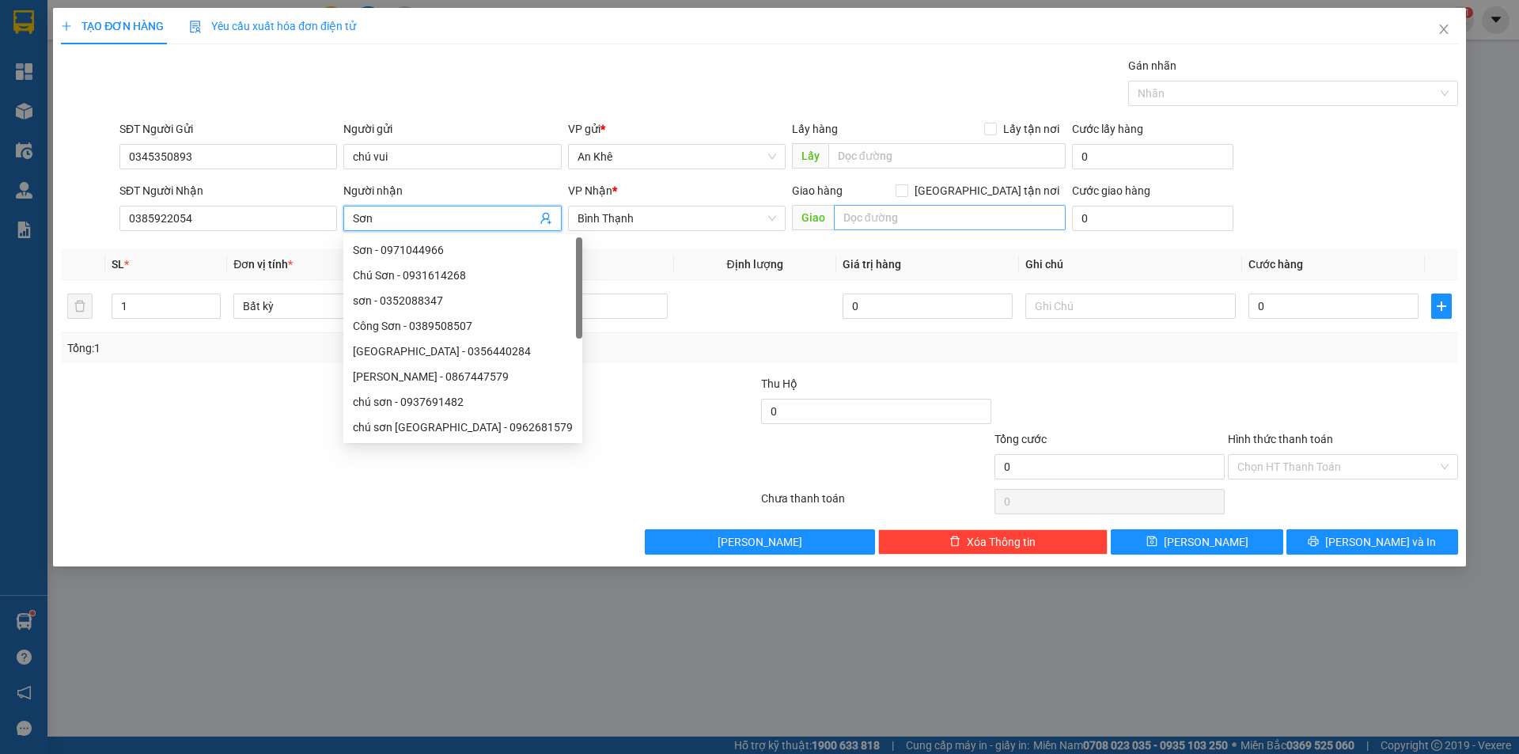
type input "Sơn"
click at [923, 216] on input "text" at bounding box center [950, 217] width 232 height 25
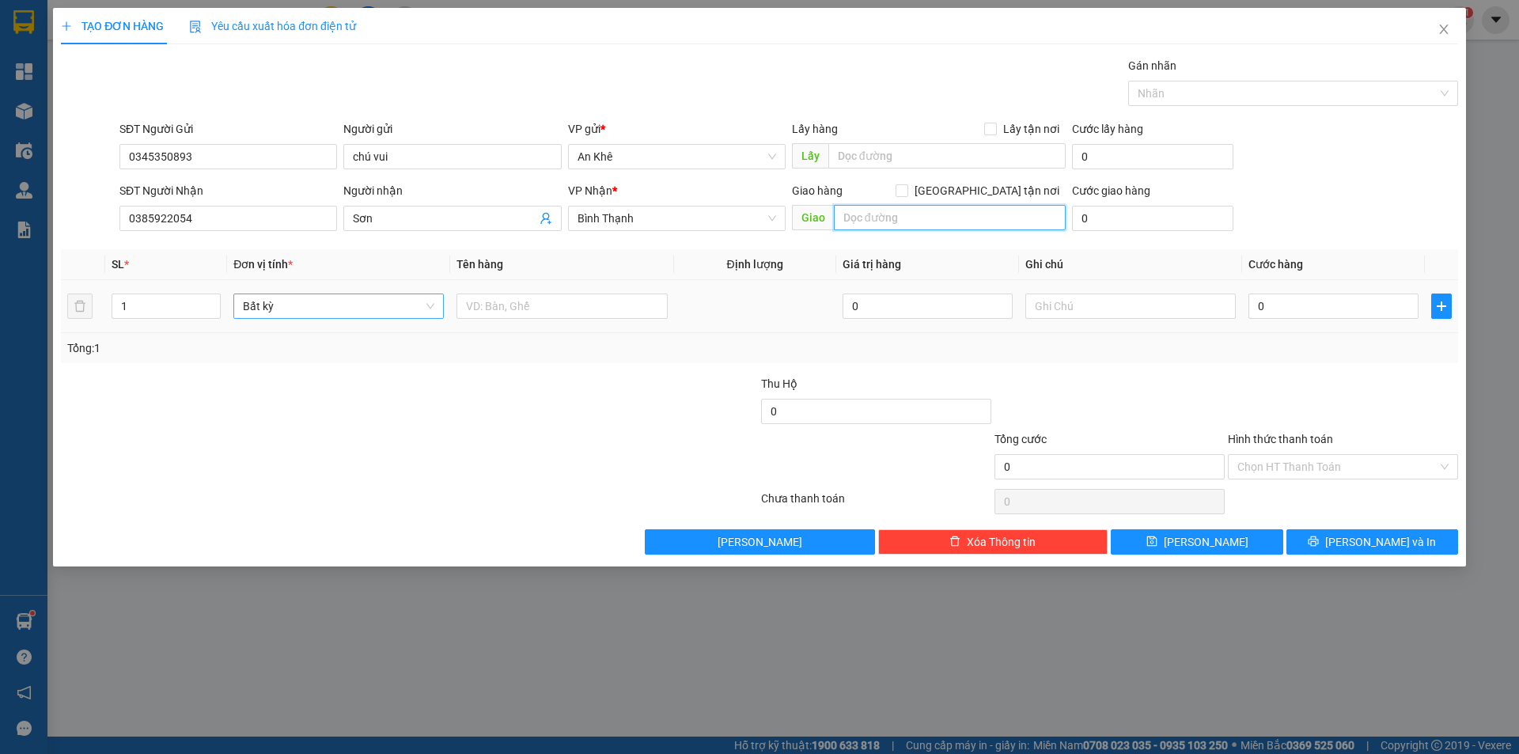
click at [433, 301] on span "Bất kỳ" at bounding box center [338, 306] width 191 height 24
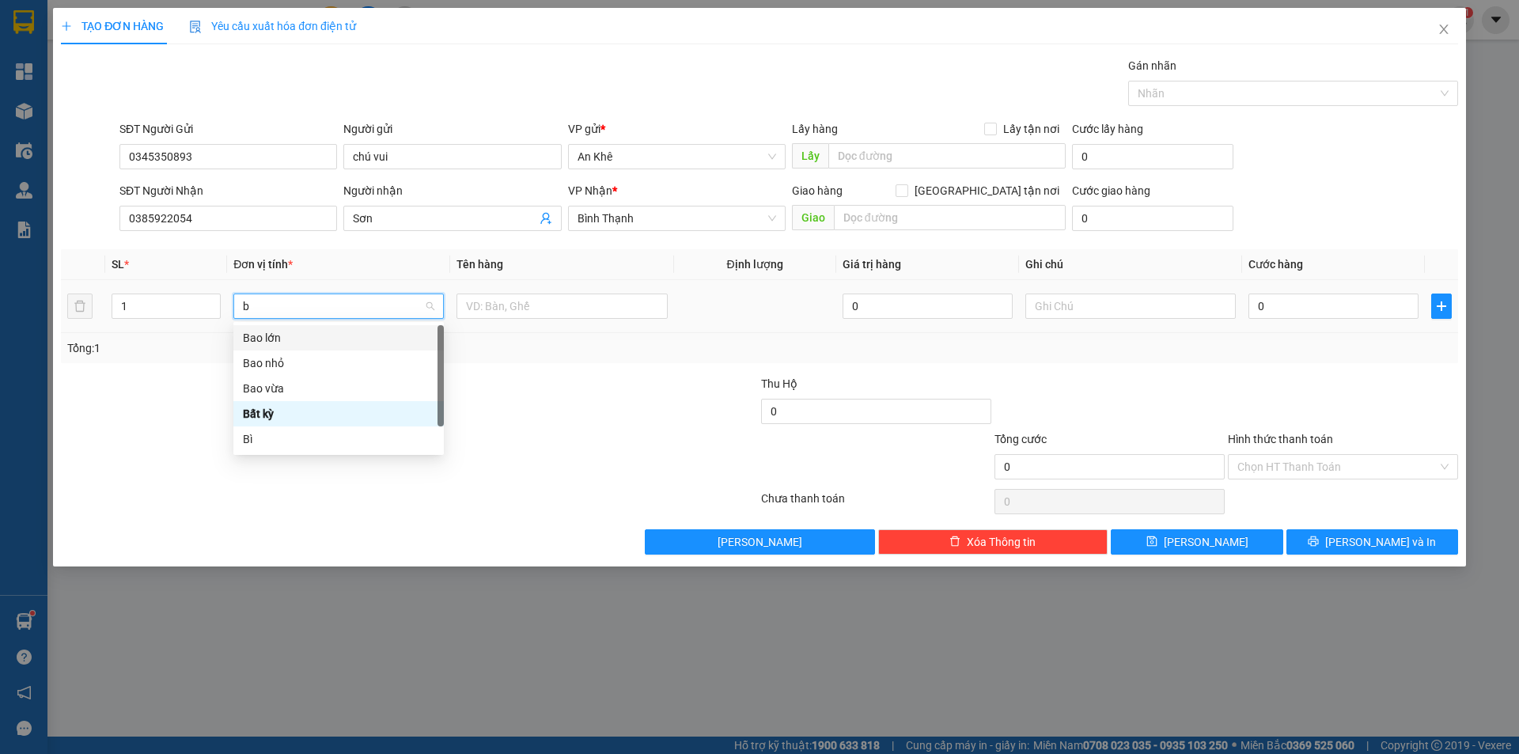
type input "b"
click at [309, 433] on div "Bì" at bounding box center [338, 438] width 191 height 17
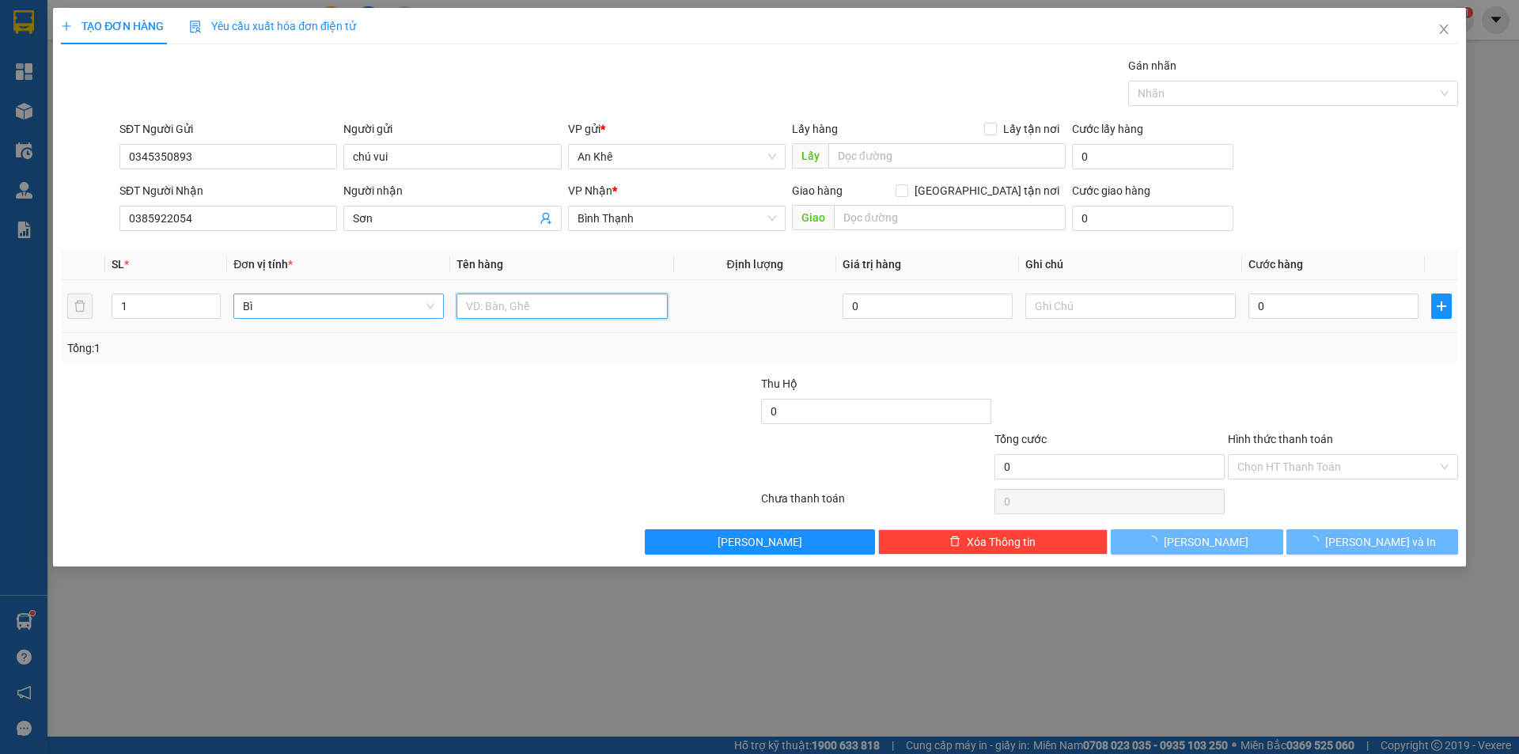
click at [517, 306] on input "text" at bounding box center [562, 306] width 210 height 25
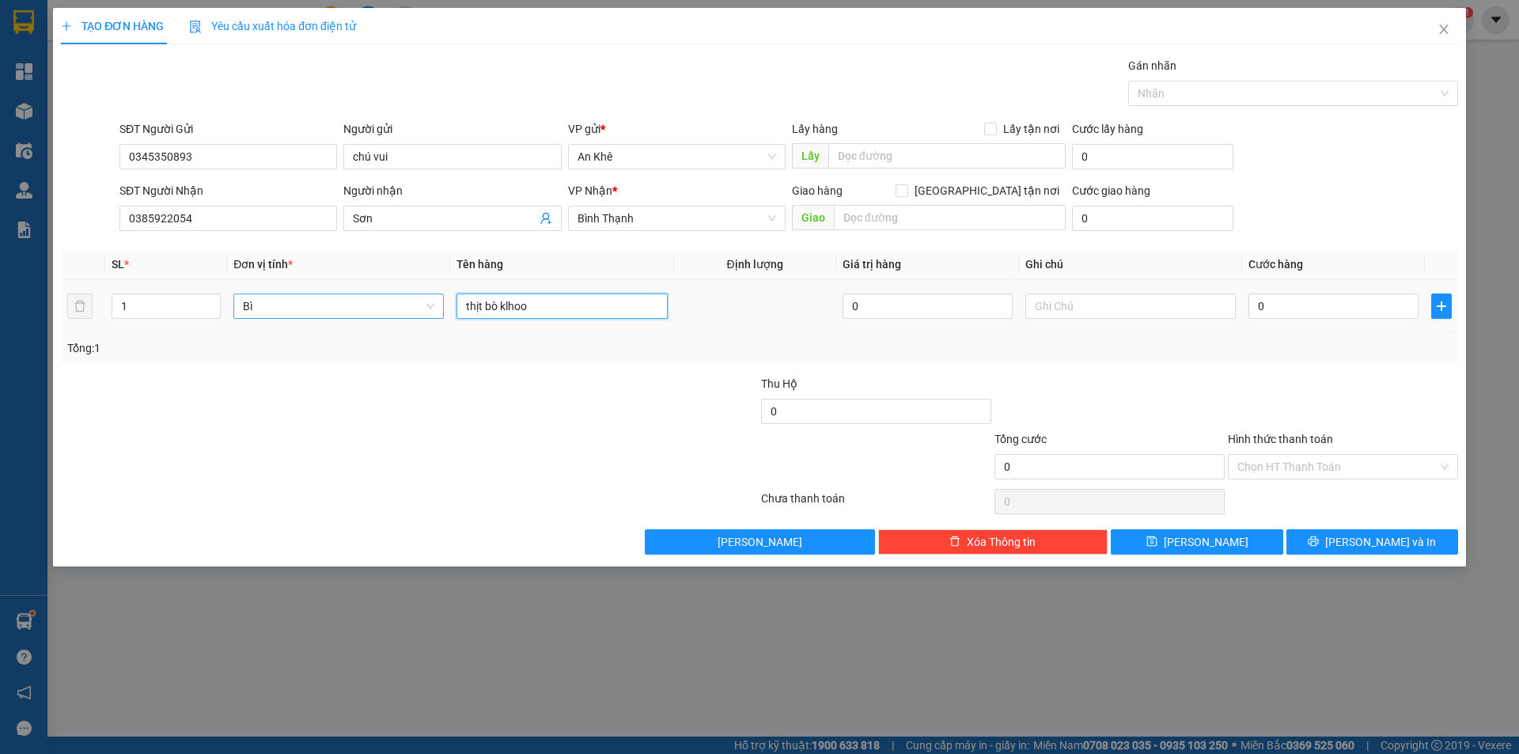
type input "thịt bò klhoo"
type input "0"
drag, startPoint x: 506, startPoint y: 312, endPoint x: 554, endPoint y: 321, distance: 48.4
click at [554, 321] on div "thịt bò klhoo" at bounding box center [562, 306] width 210 height 32
type input "thịt bò khô"
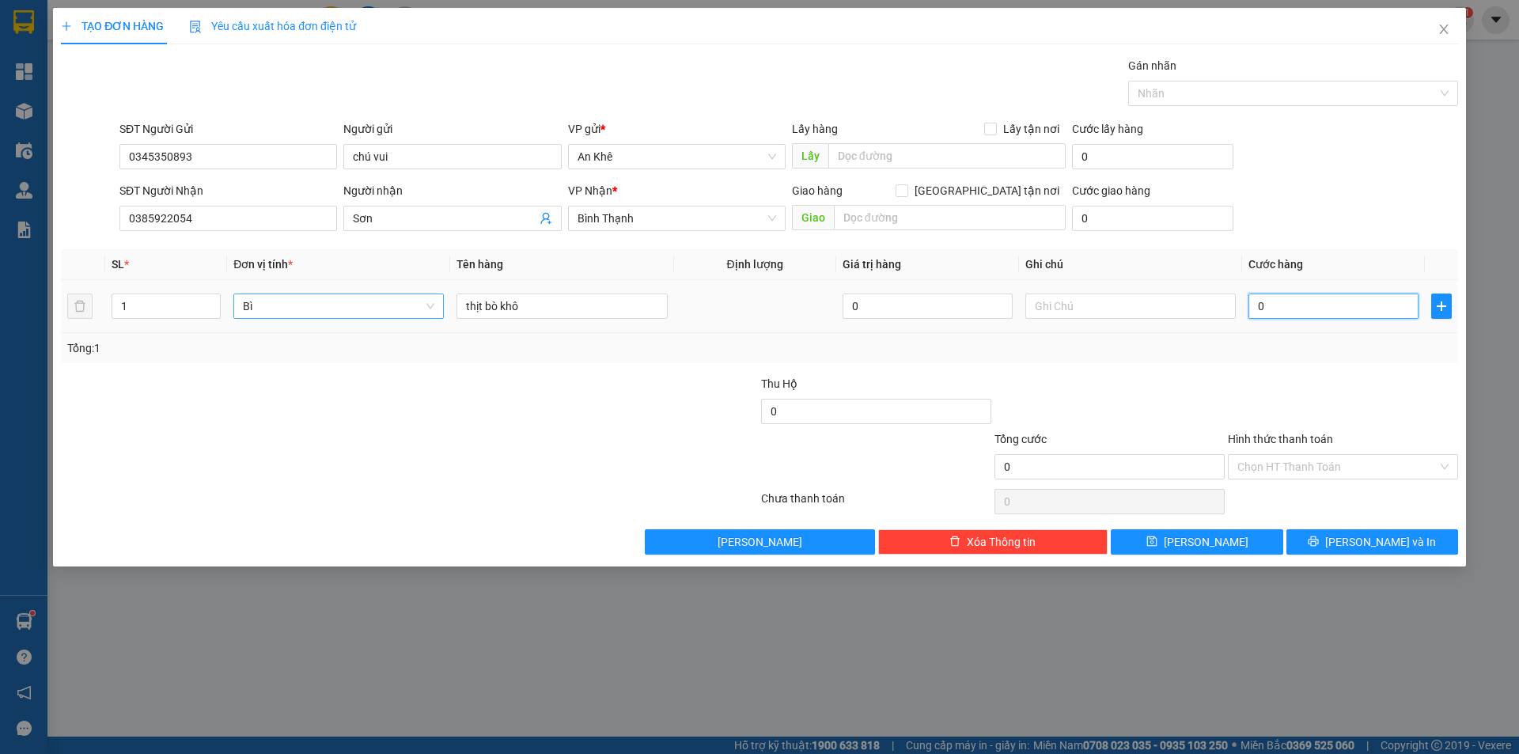
click at [1306, 302] on input "0" at bounding box center [1334, 306] width 170 height 25
type input "3"
type input "30"
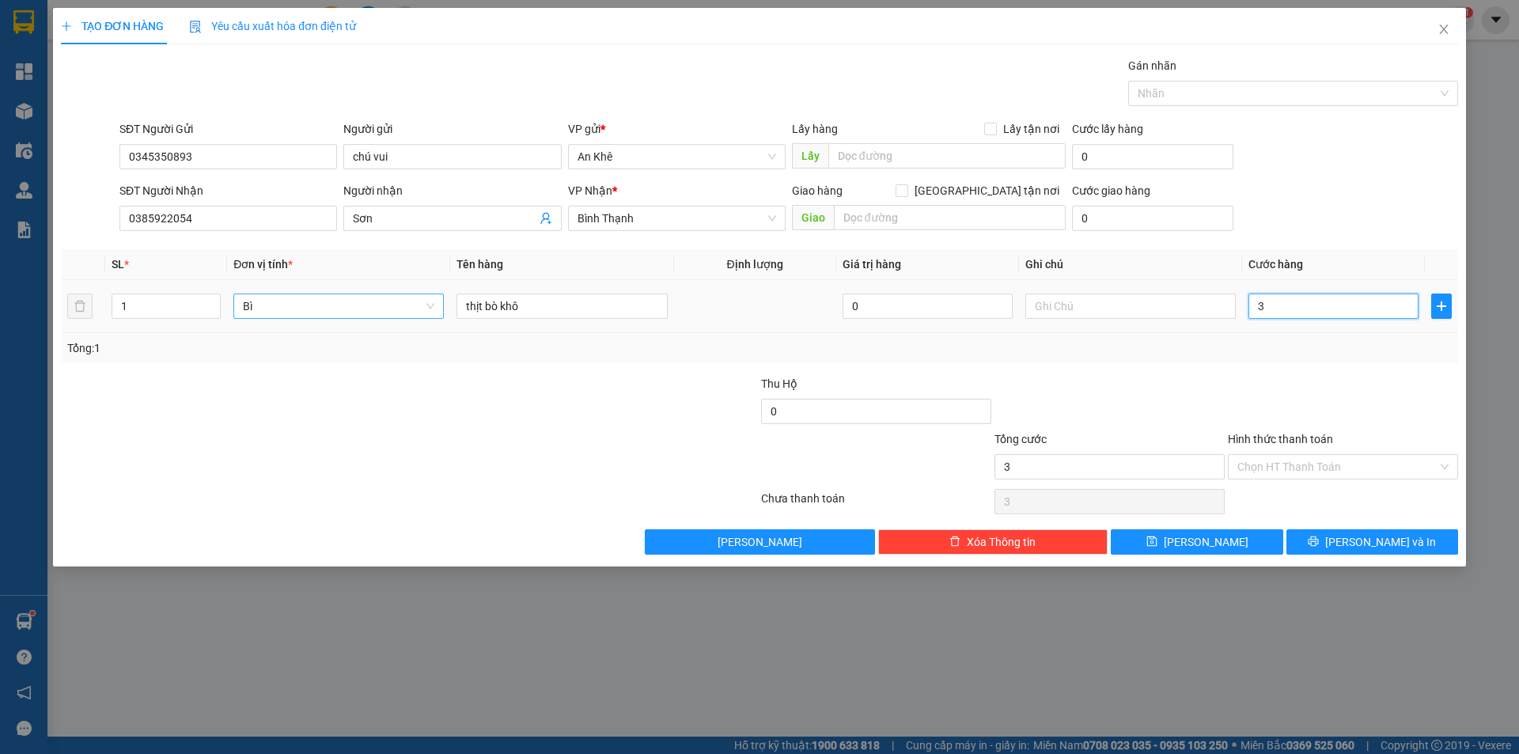
type input "30"
type input "300"
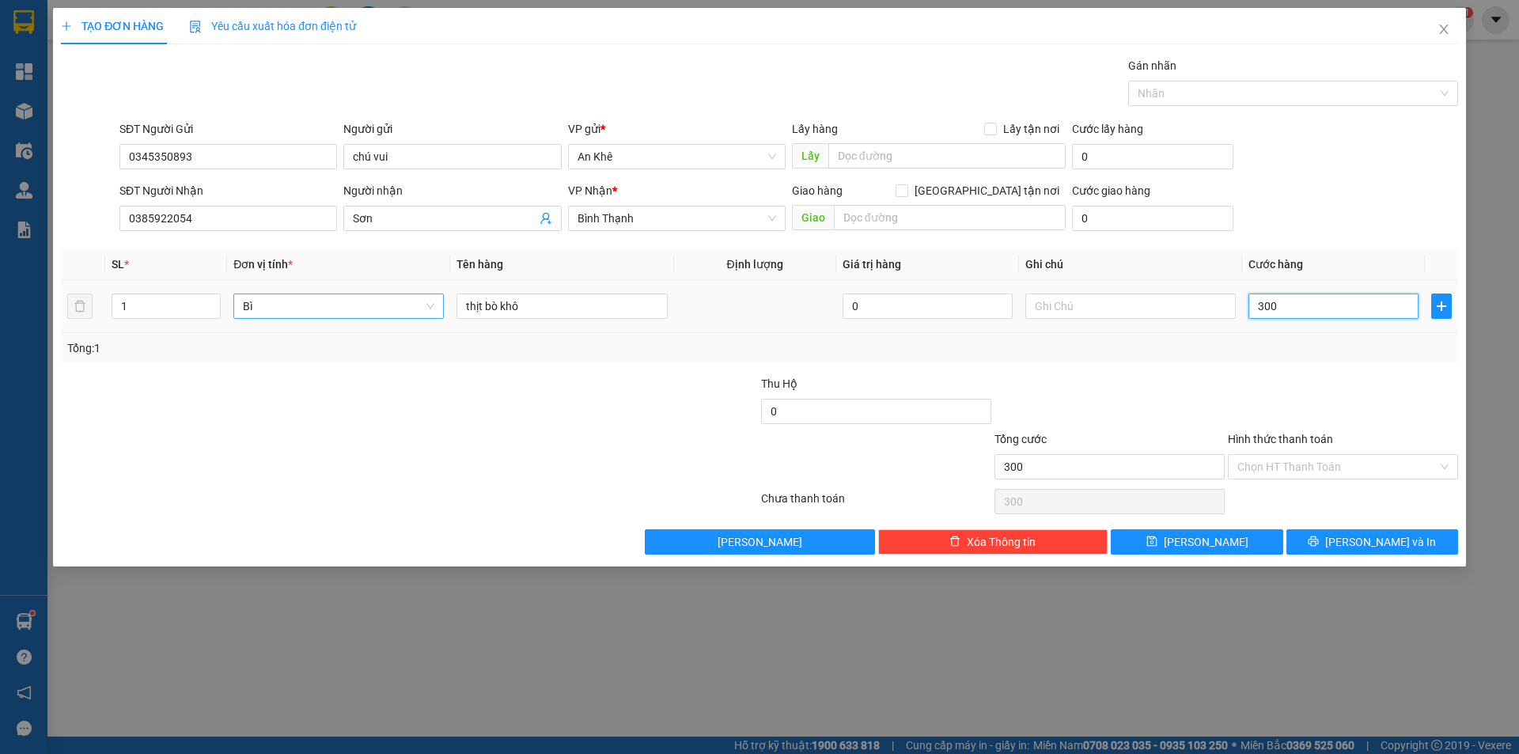
type input "3.000"
type input "30.000"
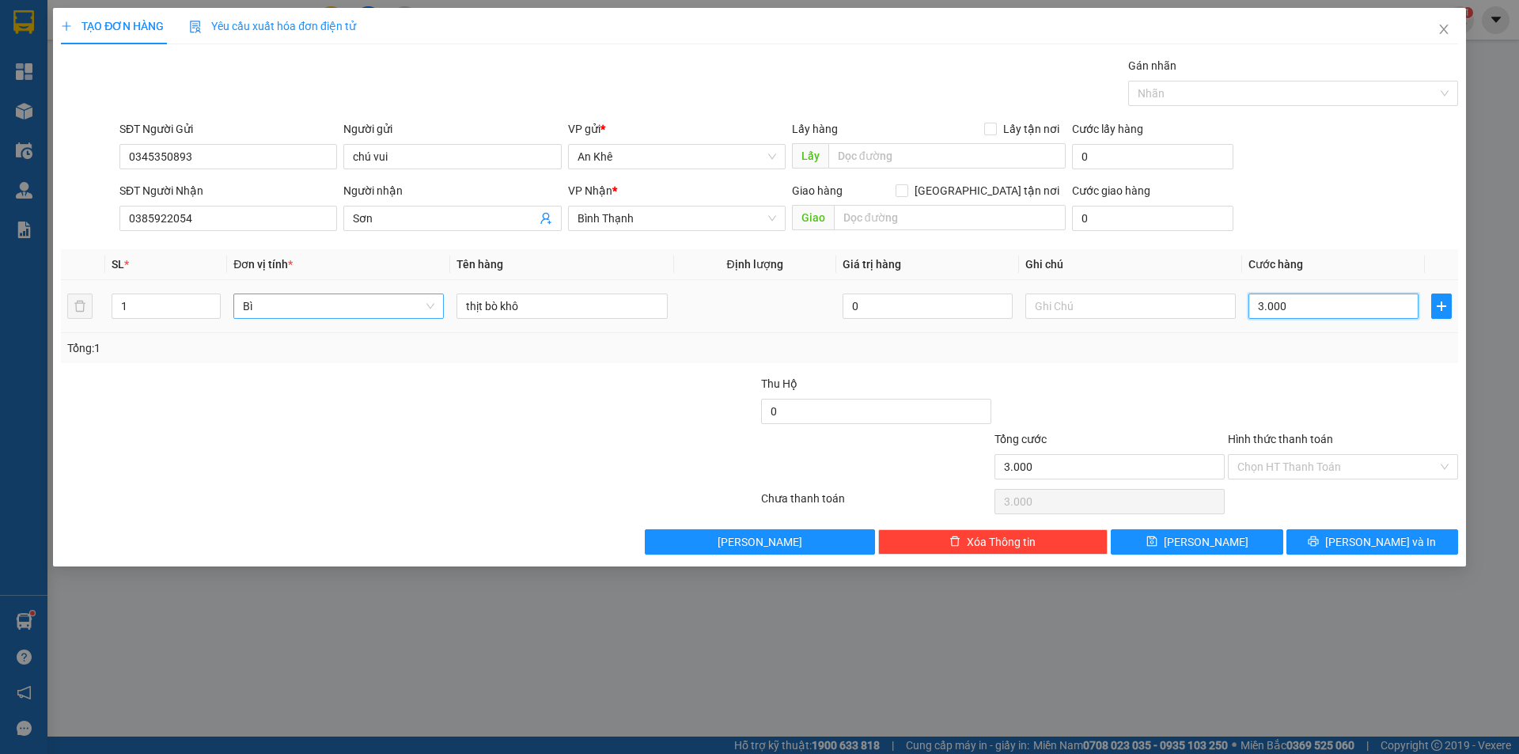
type input "30.000"
drag, startPoint x: 1266, startPoint y: 304, endPoint x: 1255, endPoint y: 292, distance: 16.2
click at [1255, 306] on input "30.000" at bounding box center [1334, 306] width 170 height 25
type input "40.000"
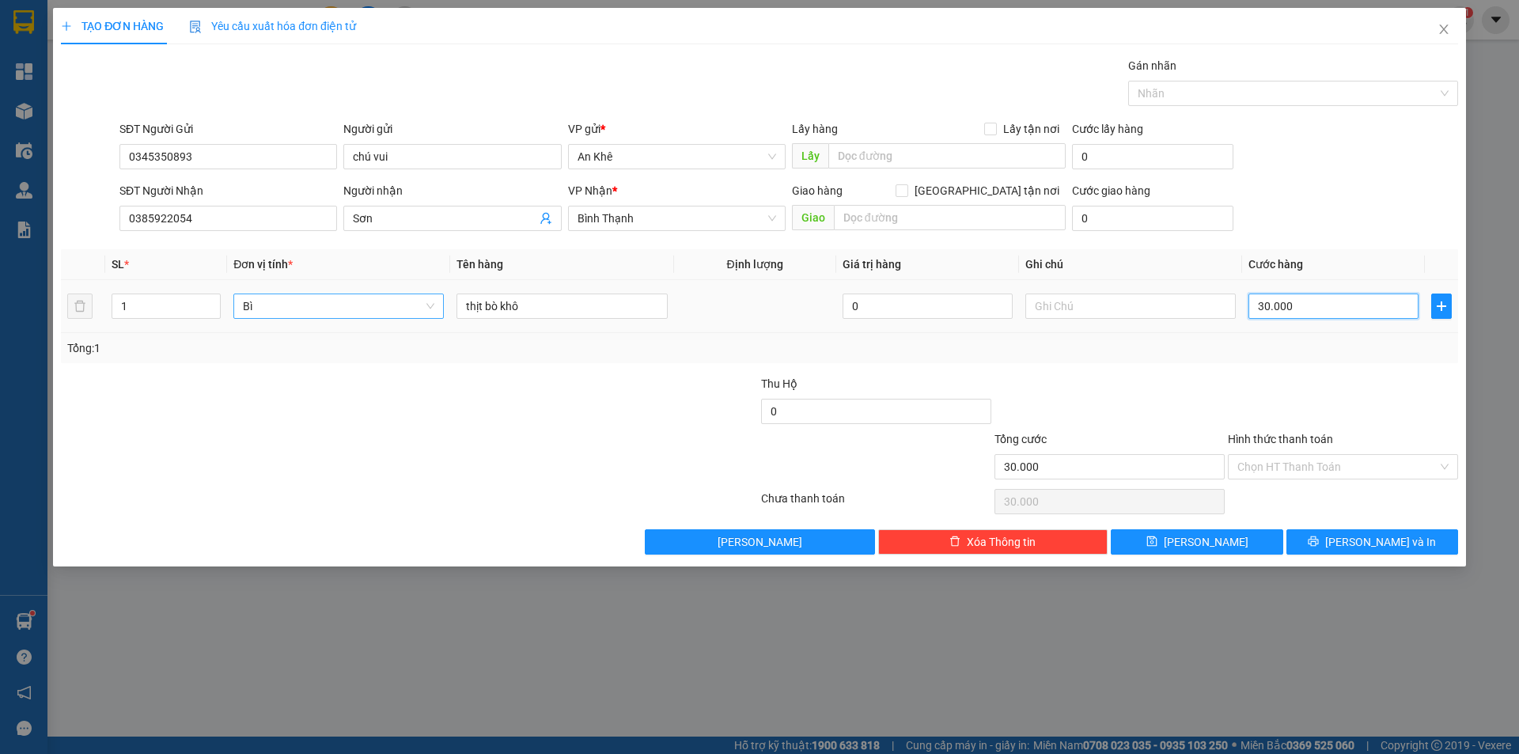
type input "40.000"
click at [1425, 426] on div at bounding box center [1342, 402] width 233 height 55
click at [1363, 464] on input "Hình thức thanh toán" at bounding box center [1337, 467] width 200 height 24
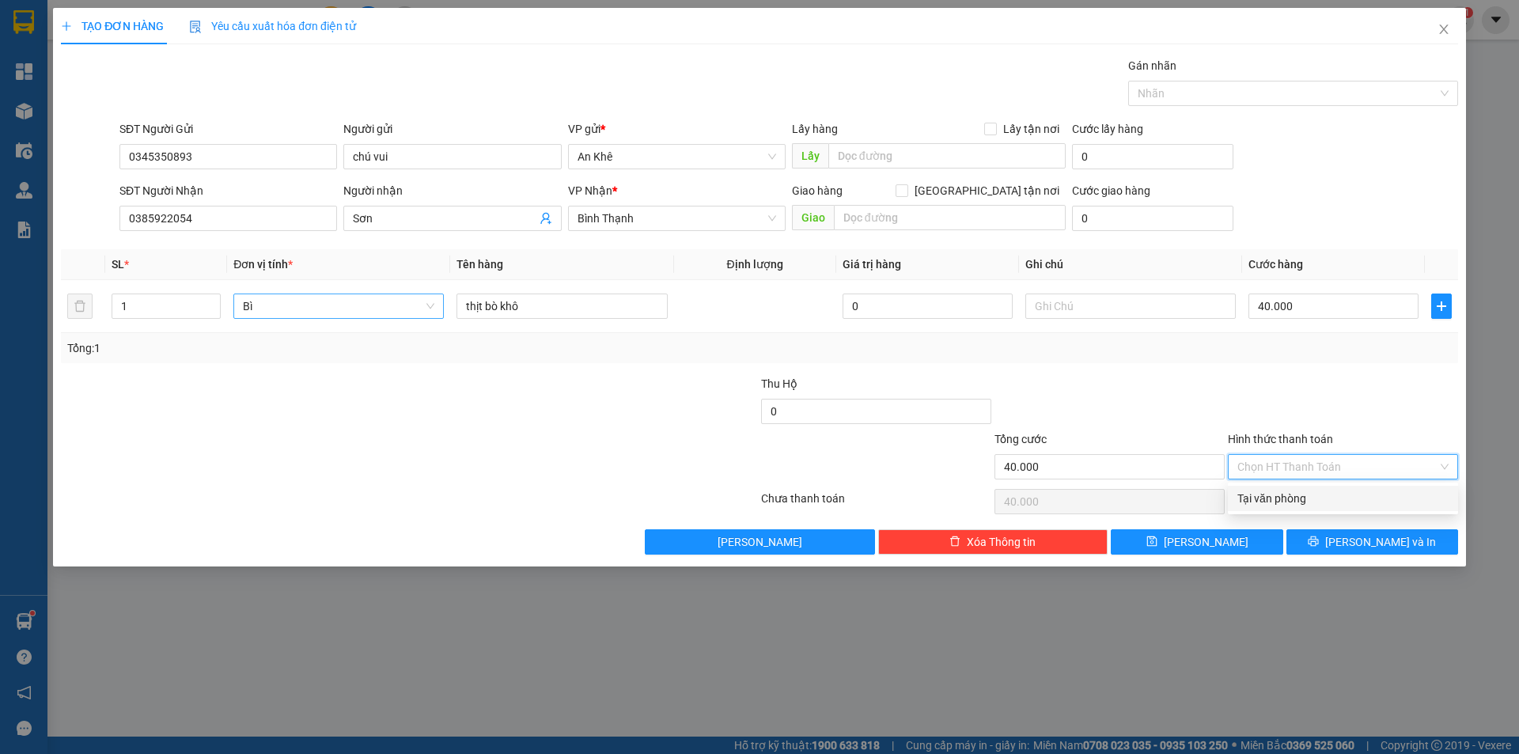
click at [1351, 499] on div "Tại văn phòng" at bounding box center [1342, 498] width 211 height 17
type input "0"
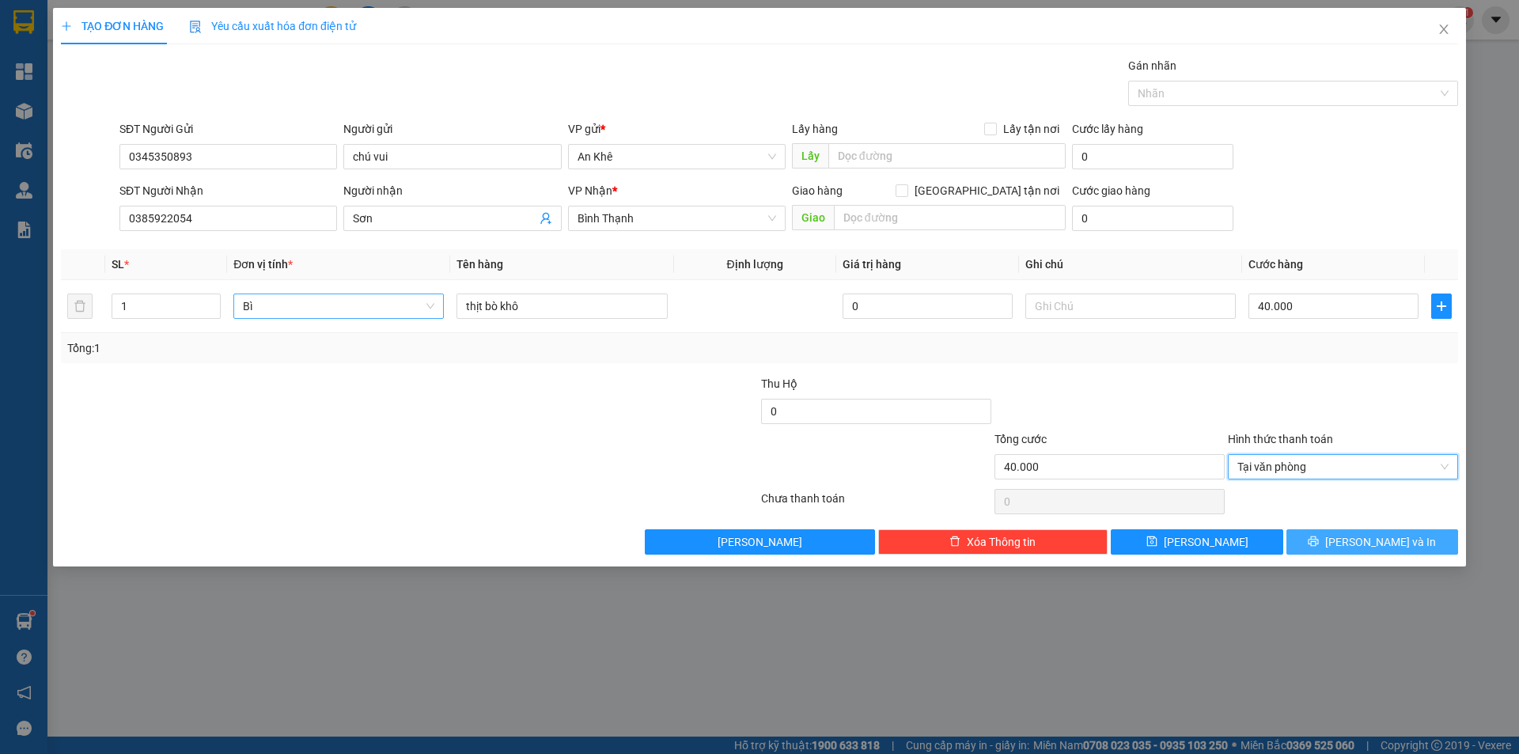
click at [1379, 540] on span "[PERSON_NAME] và In" at bounding box center [1380, 541] width 111 height 17
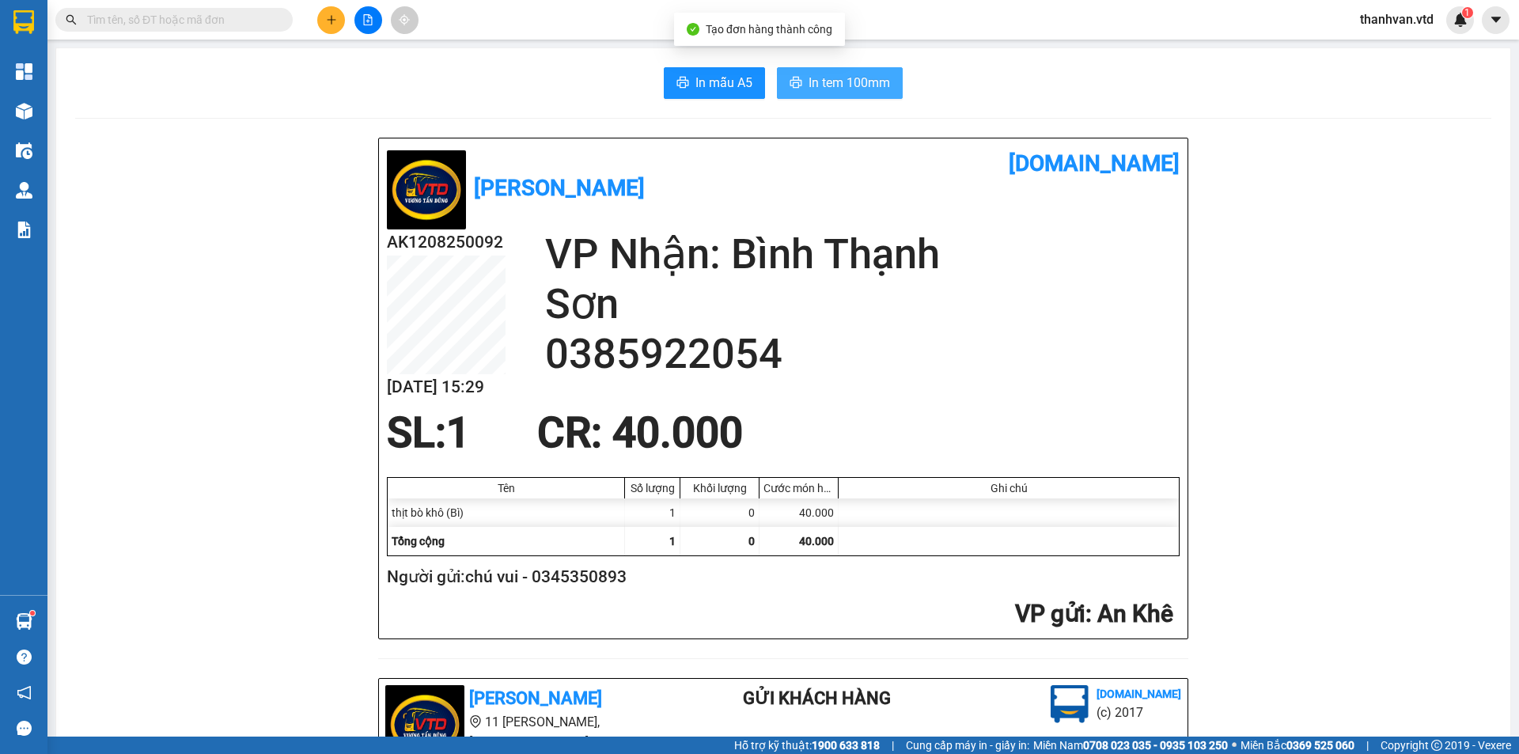
click at [846, 83] on span "In tem 100mm" at bounding box center [849, 83] width 81 height 20
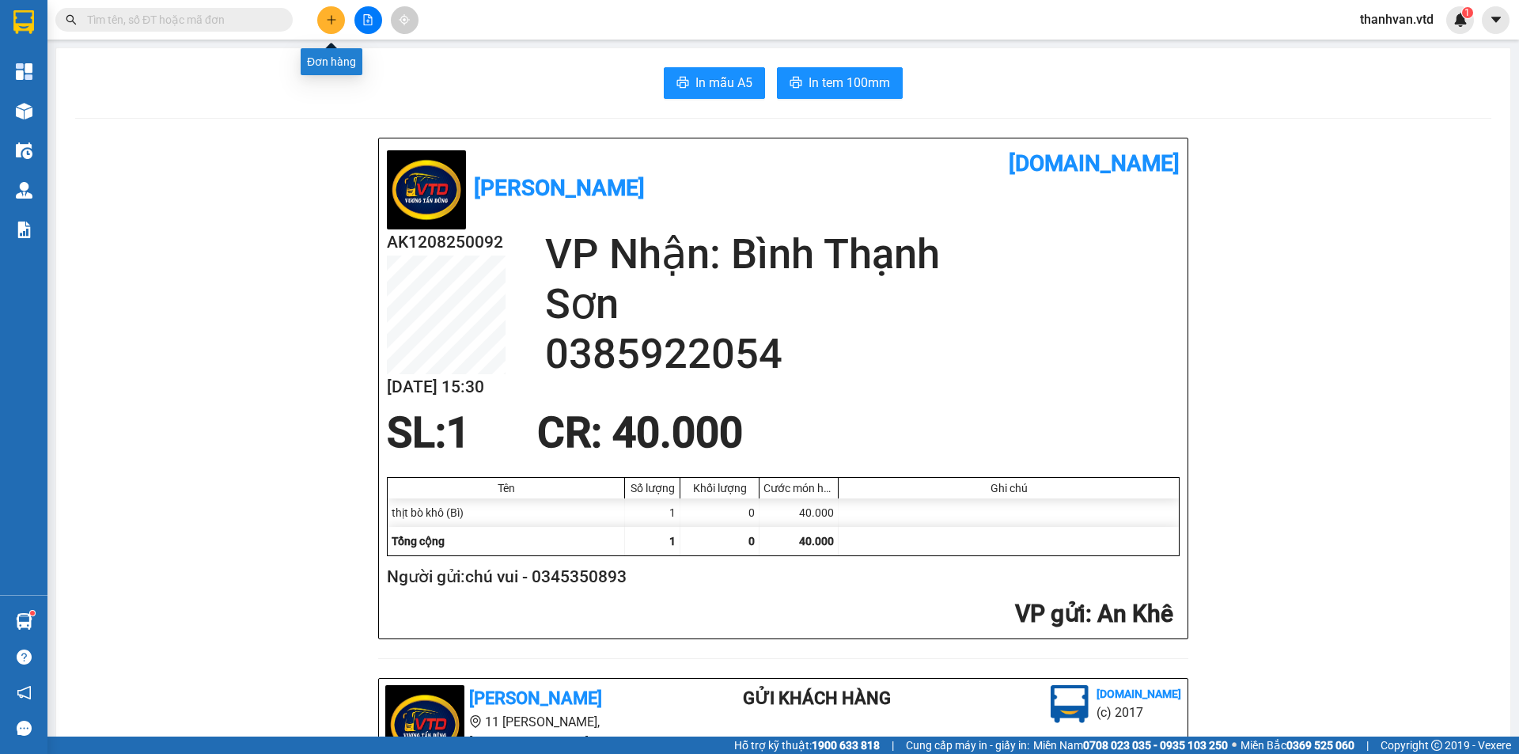
click at [323, 23] on button at bounding box center [331, 20] width 28 height 28
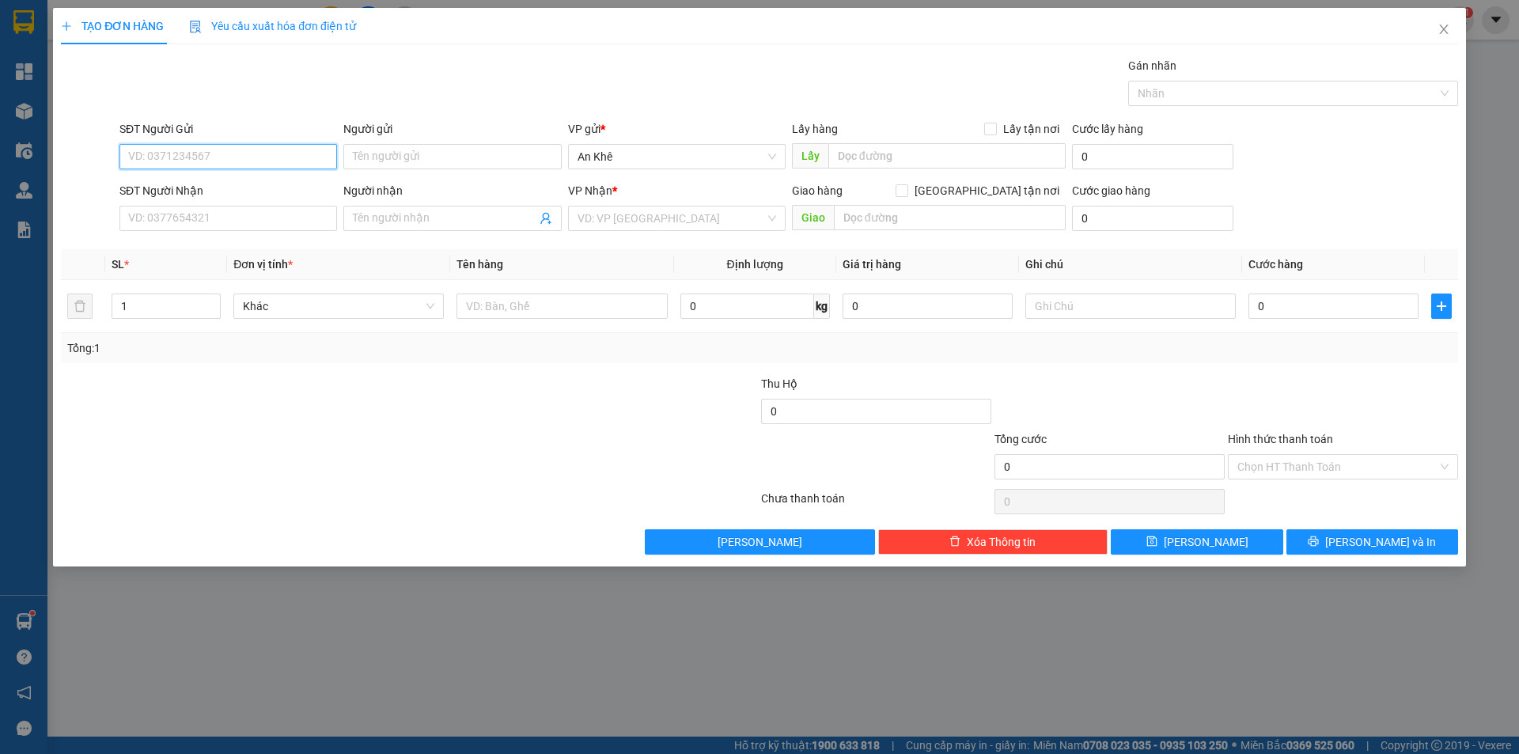
click at [273, 155] on input "SĐT Người Gửi" at bounding box center [228, 156] width 218 height 25
click at [242, 209] on div "0935623333 - A Thân" at bounding box center [228, 213] width 199 height 17
type input "0935623333"
type input "A Thân"
type input "0944232323"
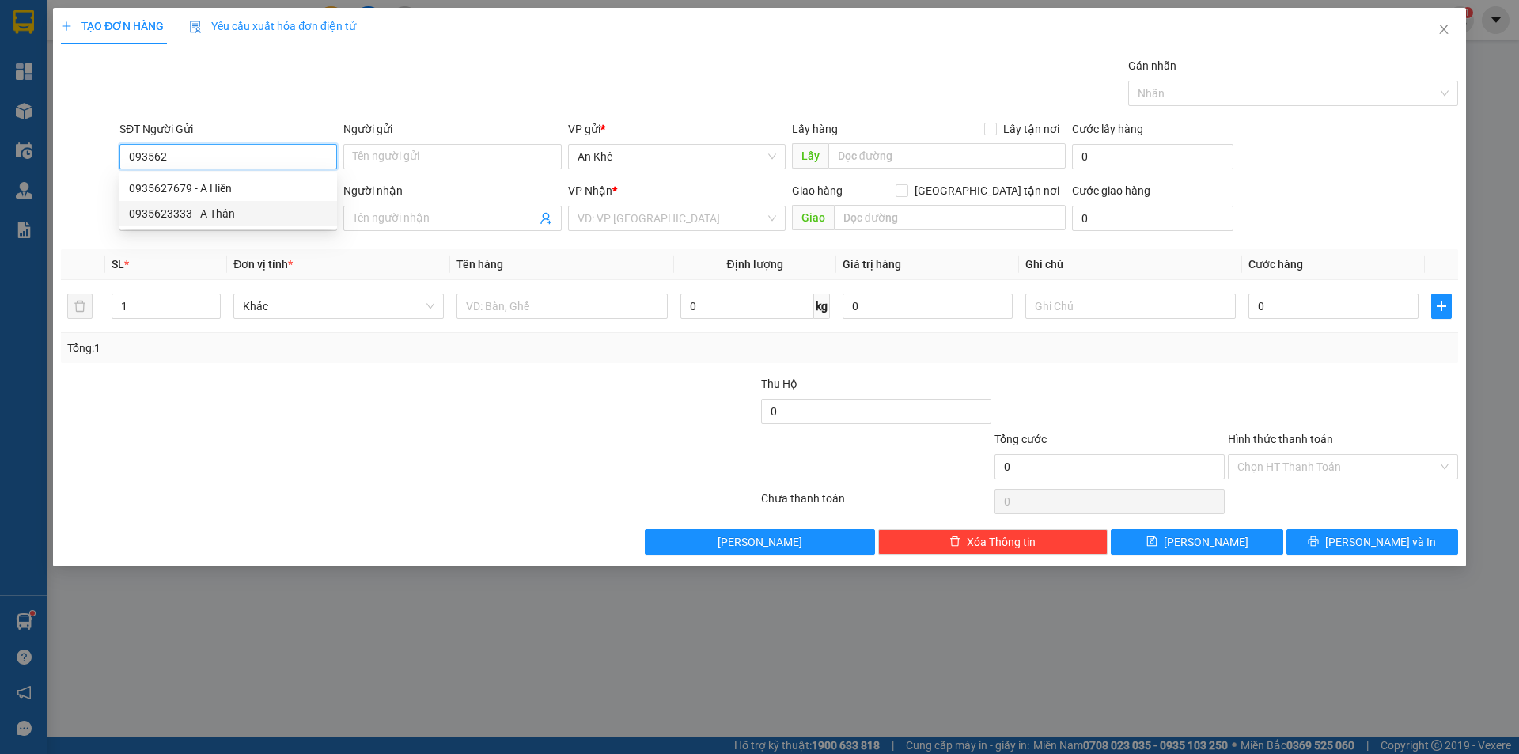
type input "phúc"
type input "0935623333"
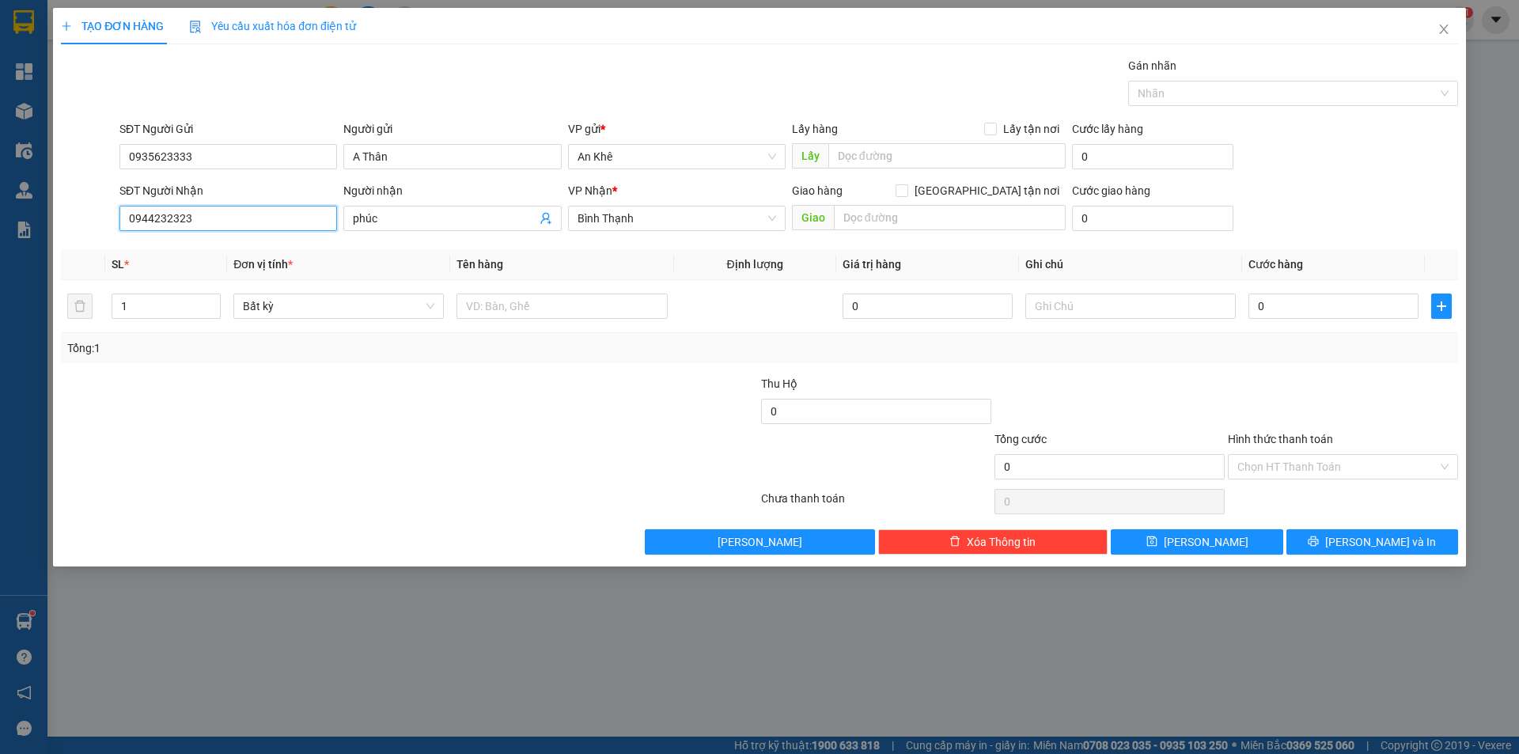
drag, startPoint x: 169, startPoint y: 219, endPoint x: 73, endPoint y: 219, distance: 96.5
click at [73, 219] on div "SĐT Người Nhận 0944232323 0944232323 Người nhận phúc VP Nhận * [GEOGRAPHIC_DATA…" at bounding box center [759, 209] width 1400 height 55
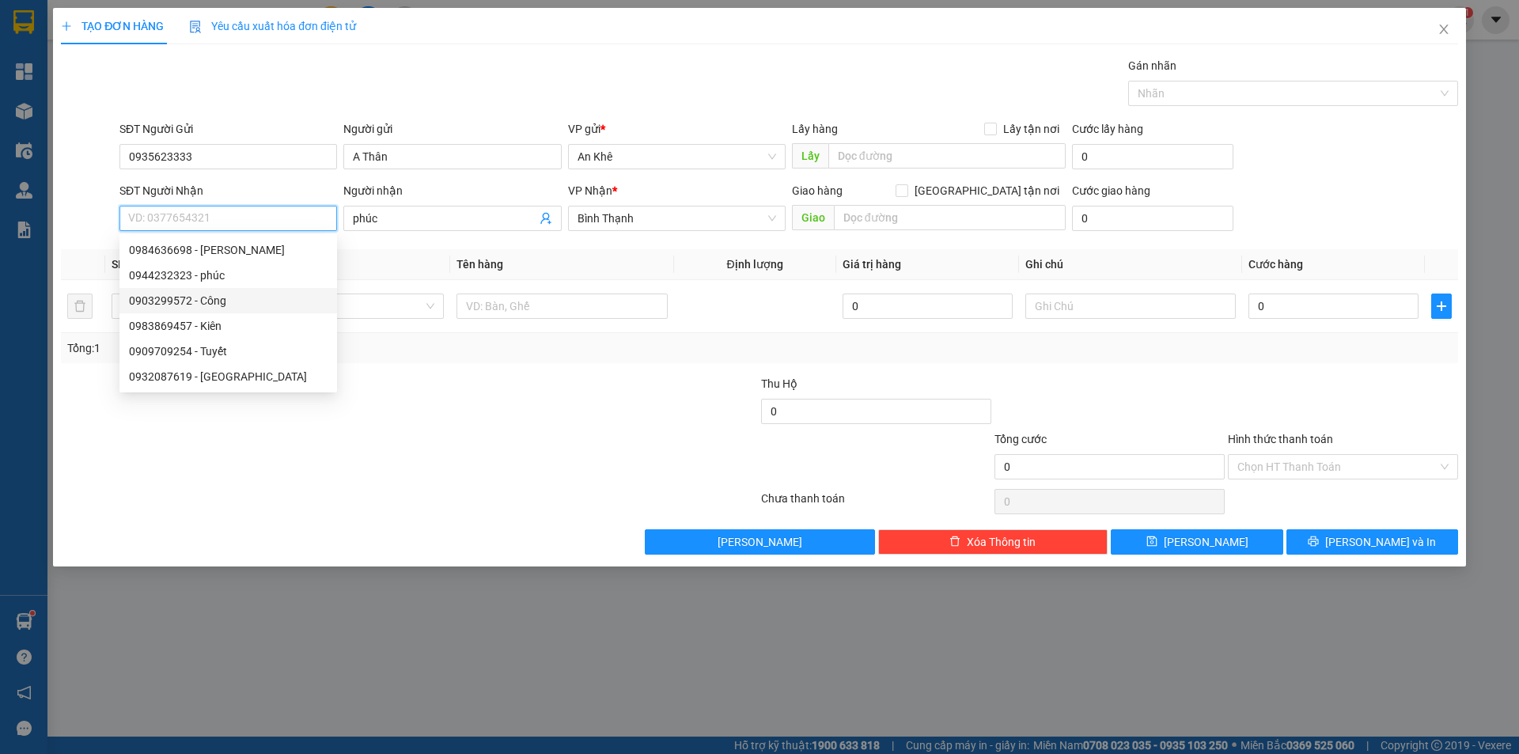
click at [226, 301] on div "0903299572 - Công" at bounding box center [228, 300] width 199 height 17
type input "0903299572"
type input "Công"
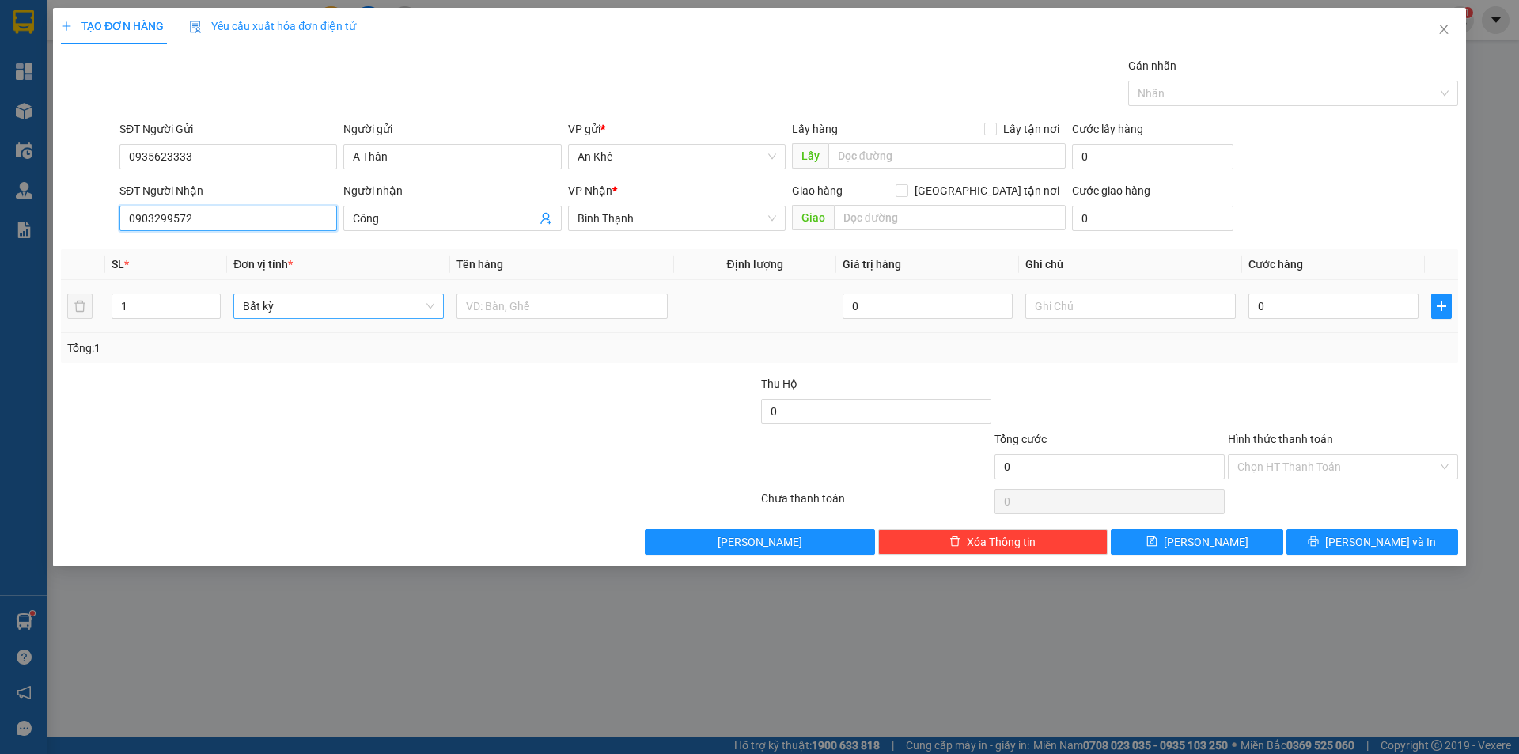
click at [425, 309] on span "Bất kỳ" at bounding box center [338, 306] width 191 height 24
type input "0903299572"
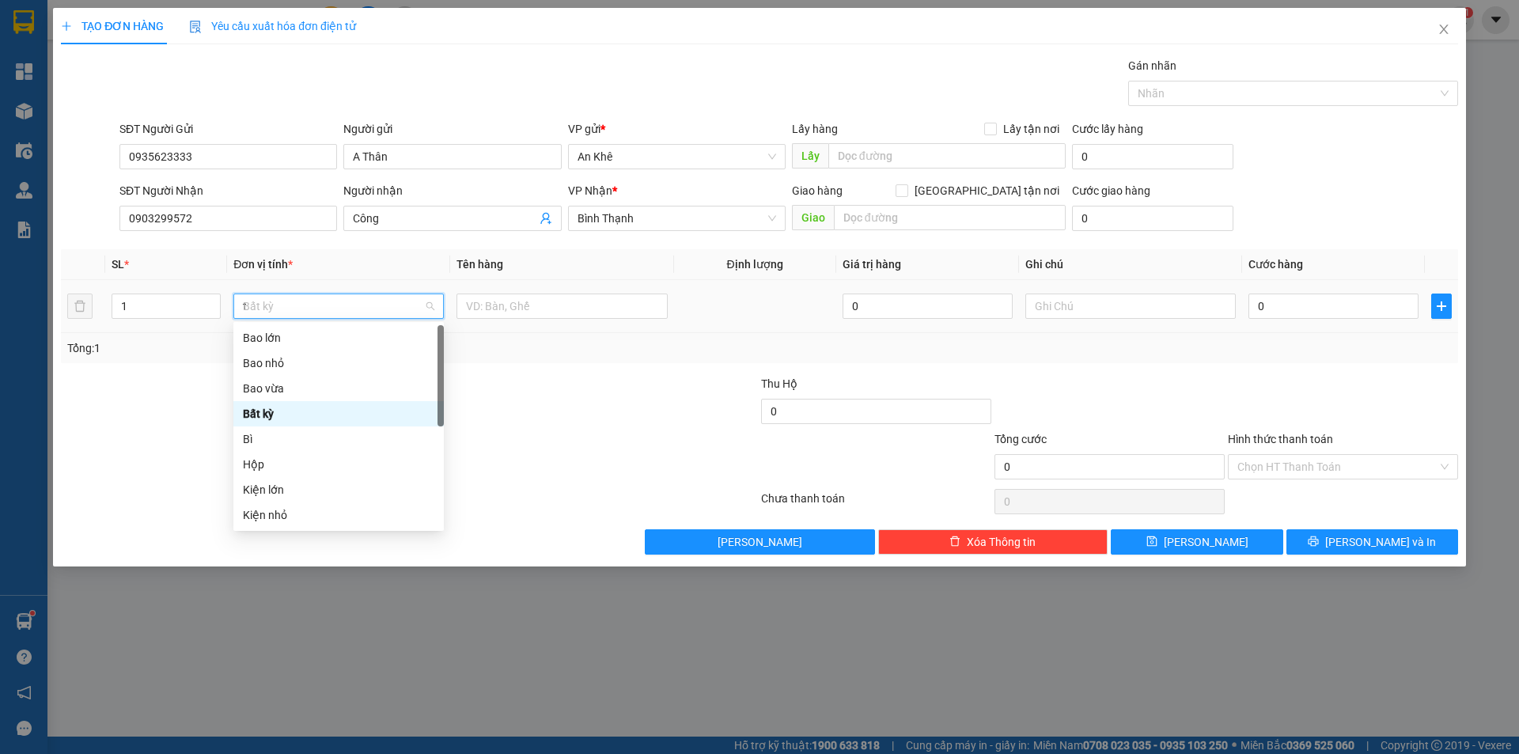
type input "th"
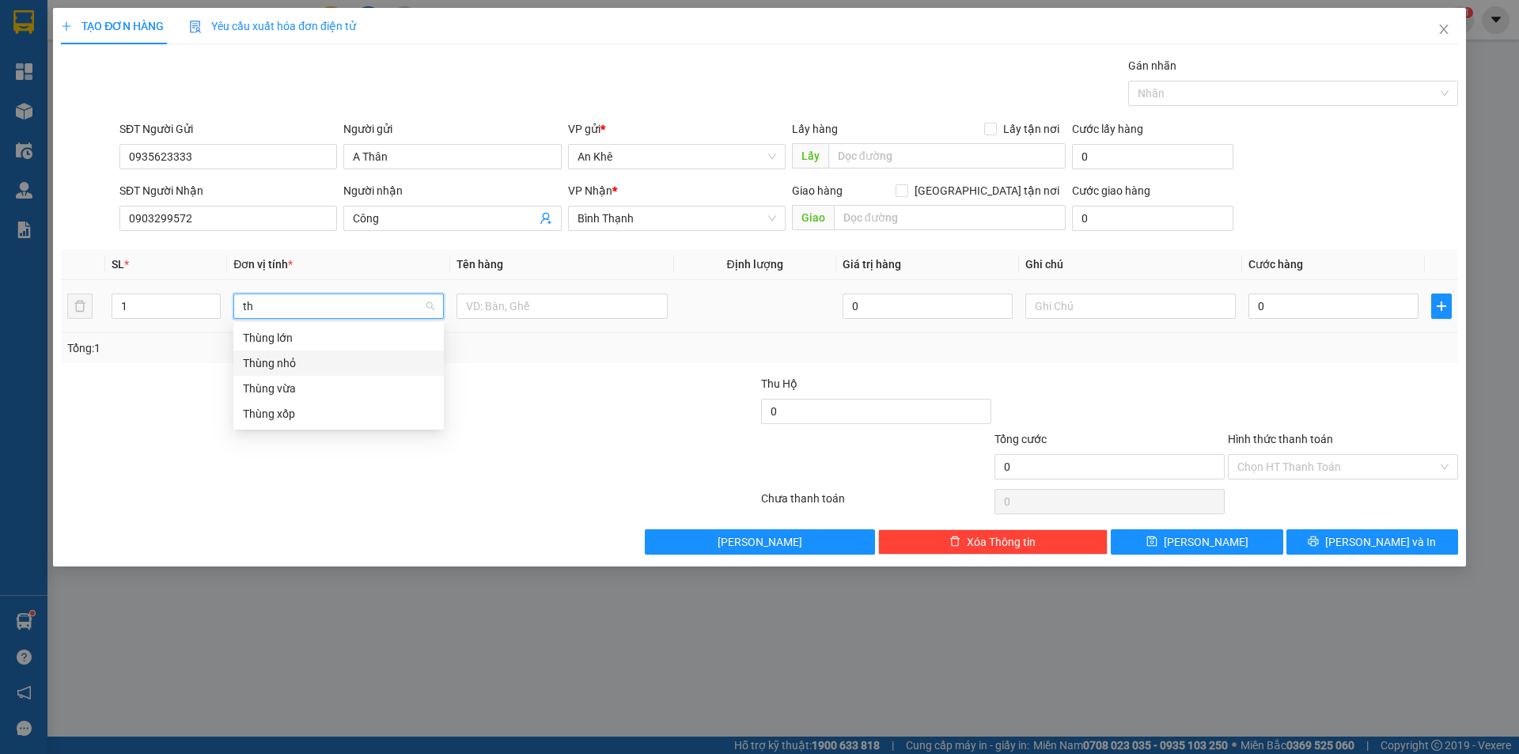
click at [304, 366] on div "Thùng nhỏ" at bounding box center [338, 362] width 191 height 17
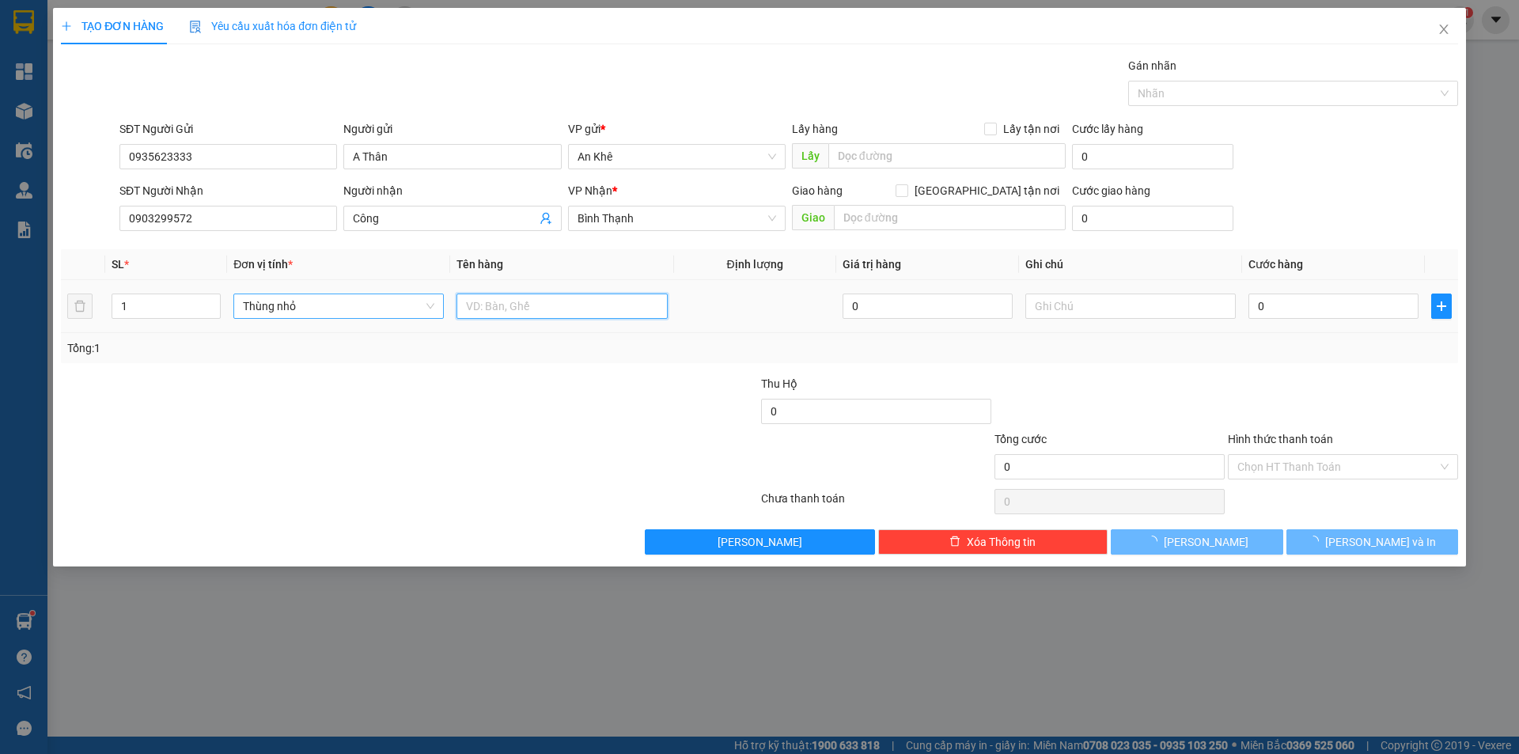
click at [505, 305] on input "text" at bounding box center [562, 306] width 210 height 25
type input "do an"
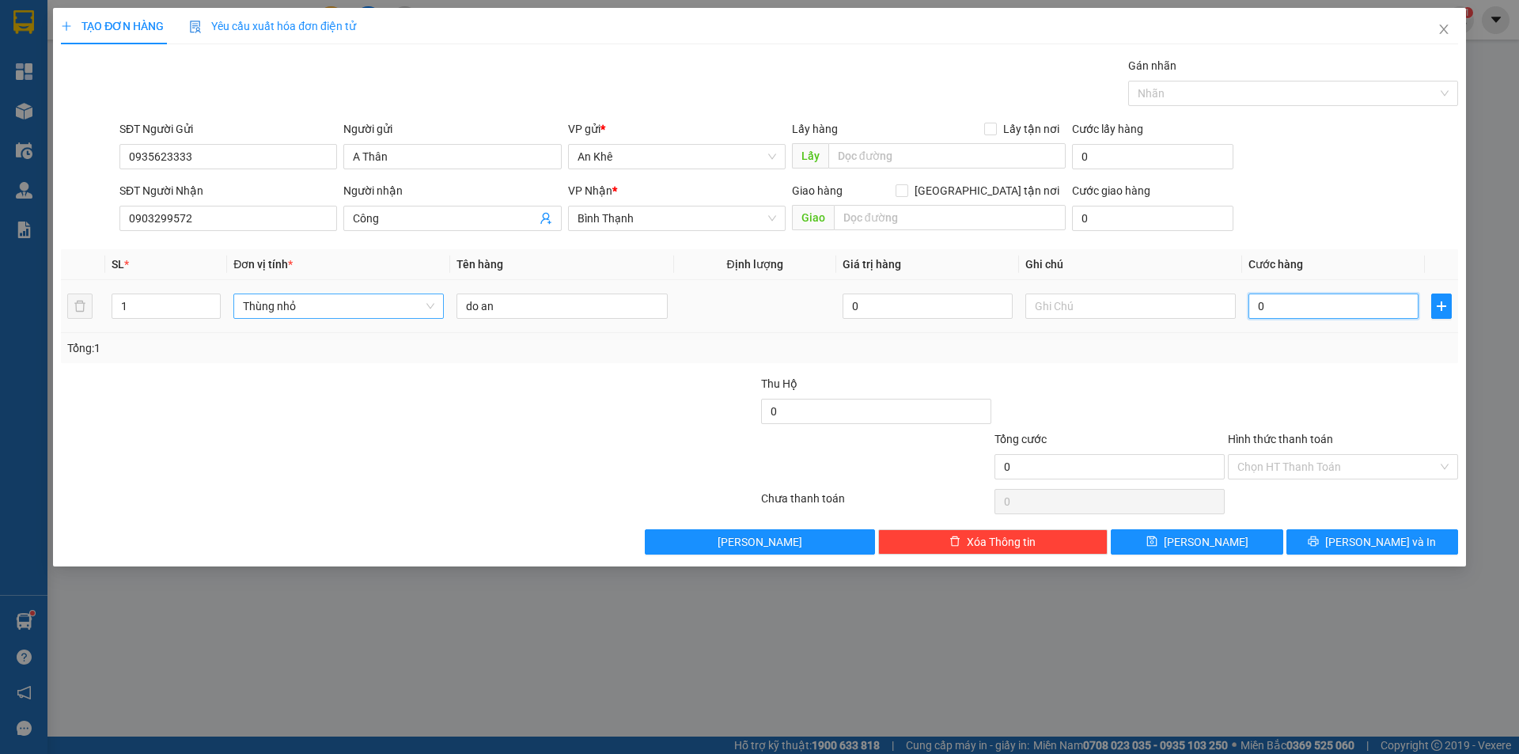
drag, startPoint x: 1312, startPoint y: 304, endPoint x: 1296, endPoint y: 297, distance: 17.4
click at [1311, 303] on input "0" at bounding box center [1334, 306] width 170 height 25
type input "4"
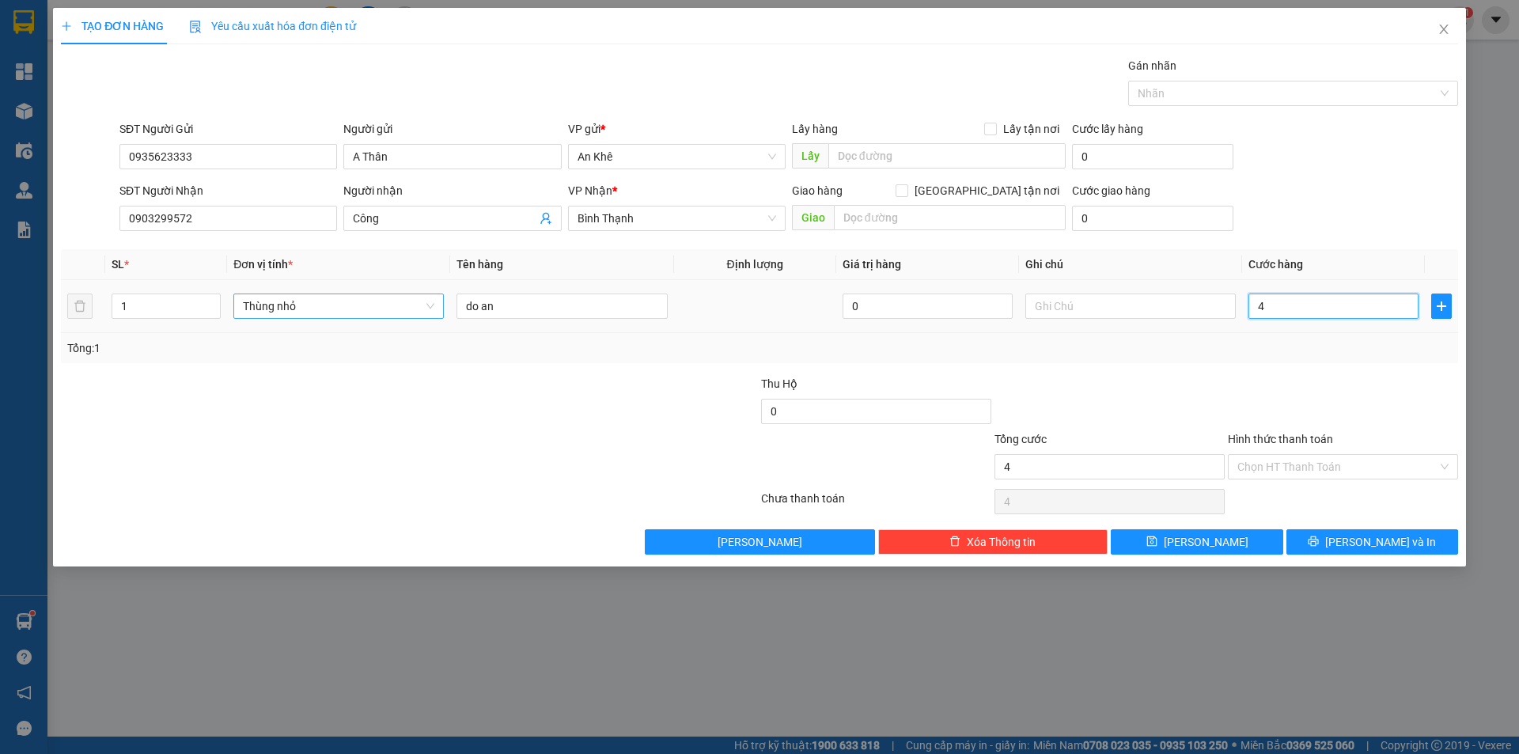
type input "40"
type input "400"
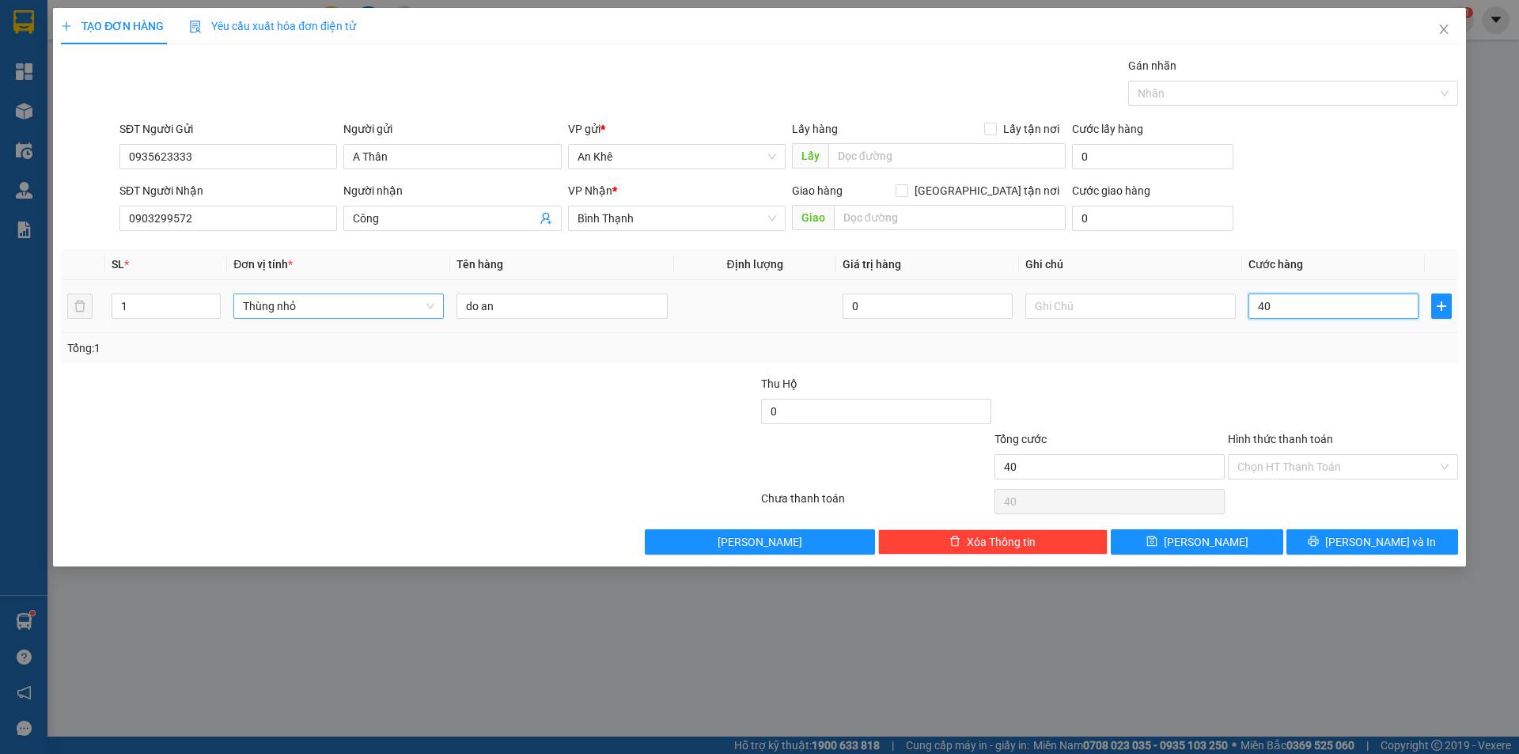
type input "400"
type input "4.000"
type input "40.000"
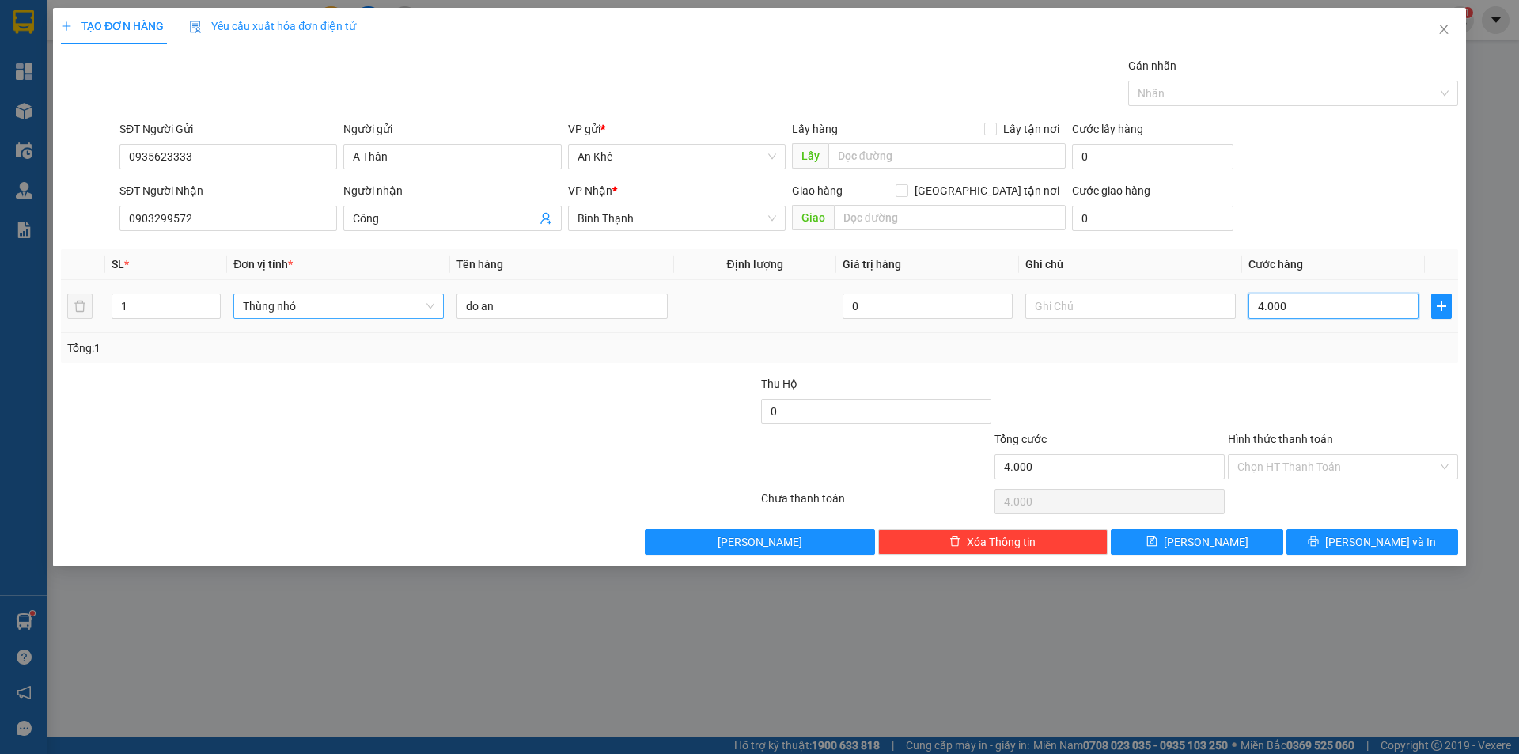
type input "40.000"
click at [1339, 388] on div at bounding box center [1342, 402] width 233 height 55
click at [1379, 474] on input "Hình thức thanh toán" at bounding box center [1337, 467] width 200 height 24
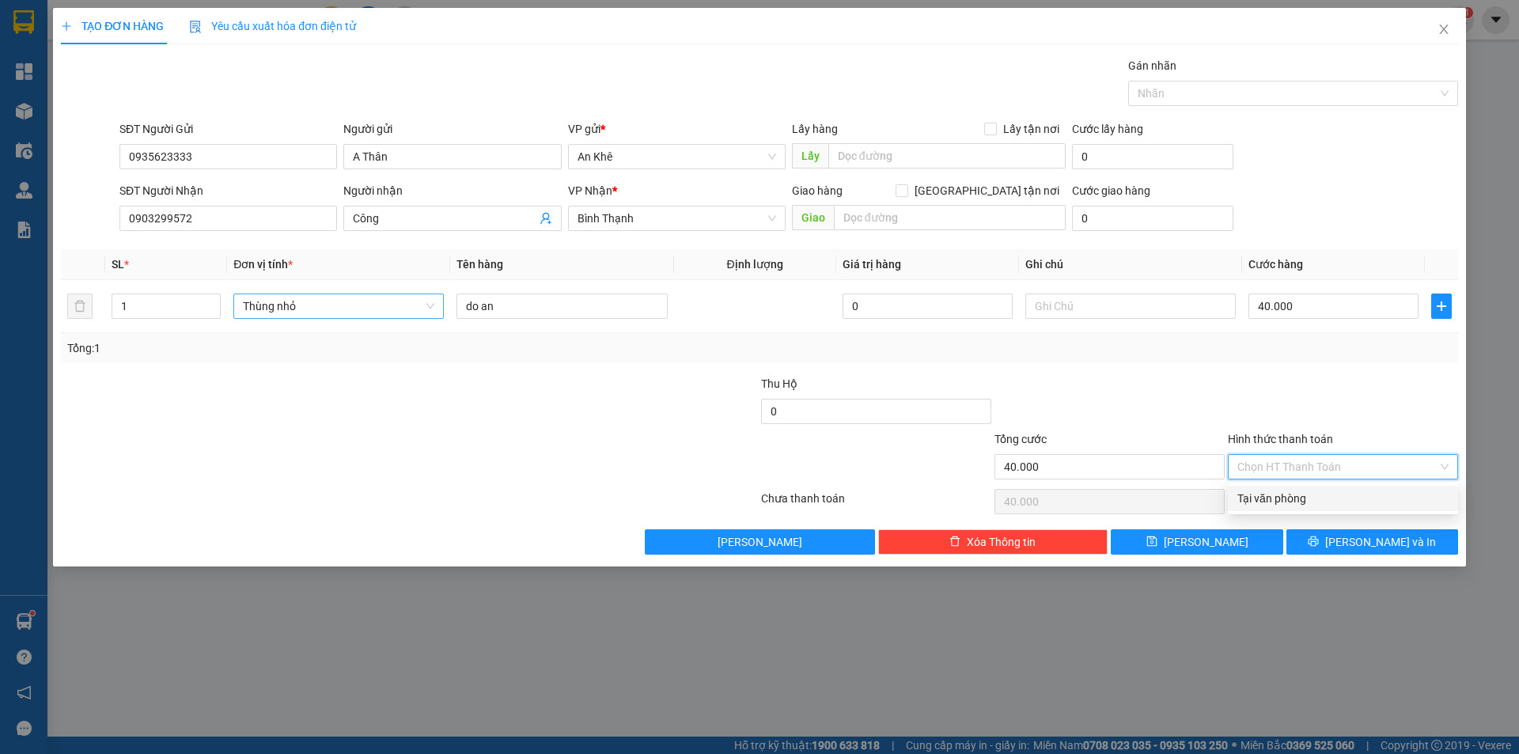
drag, startPoint x: 1351, startPoint y: 500, endPoint x: 1400, endPoint y: 486, distance: 51.1
click at [1350, 501] on div "Tại văn phòng" at bounding box center [1342, 498] width 211 height 17
type input "0"
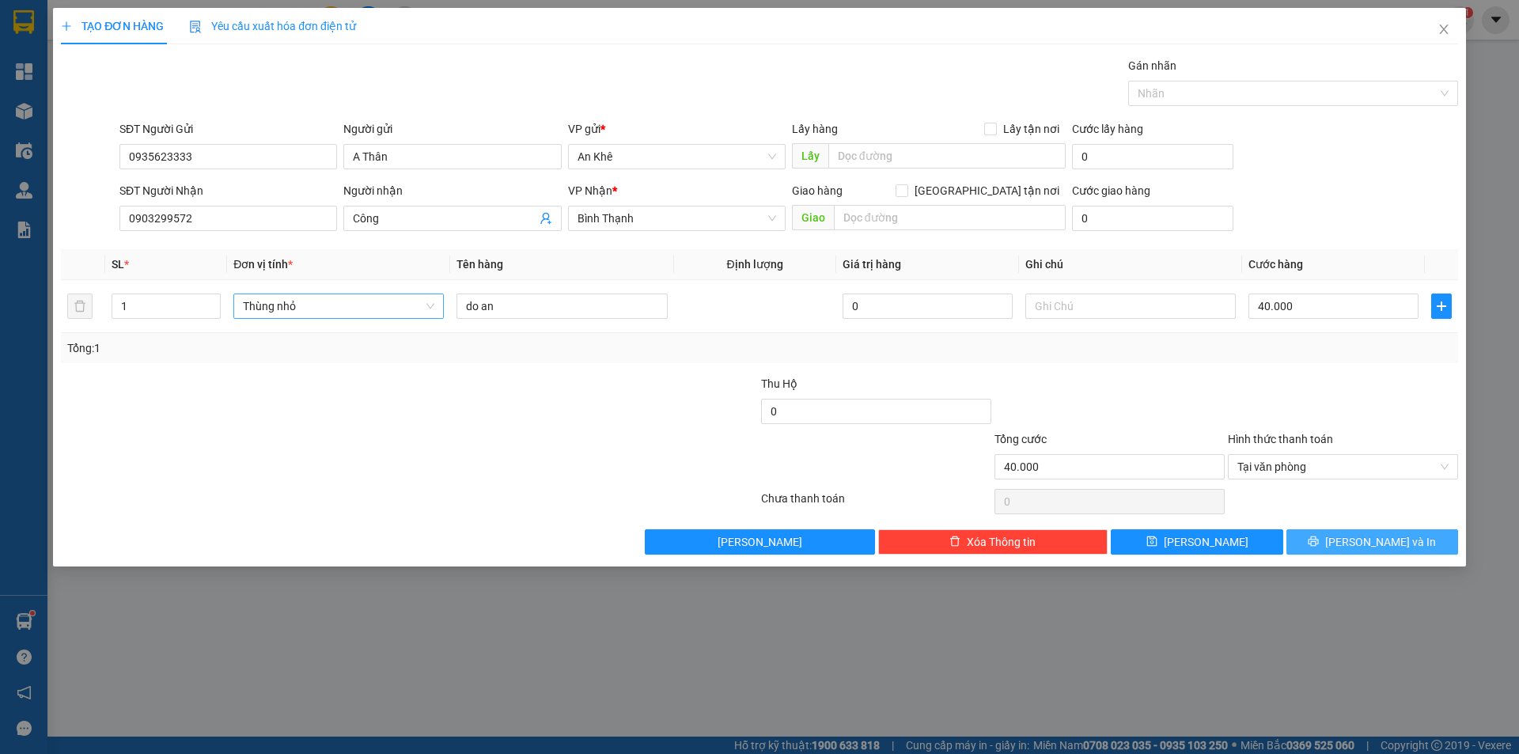
click at [1375, 539] on span "[PERSON_NAME] và In" at bounding box center [1380, 541] width 111 height 17
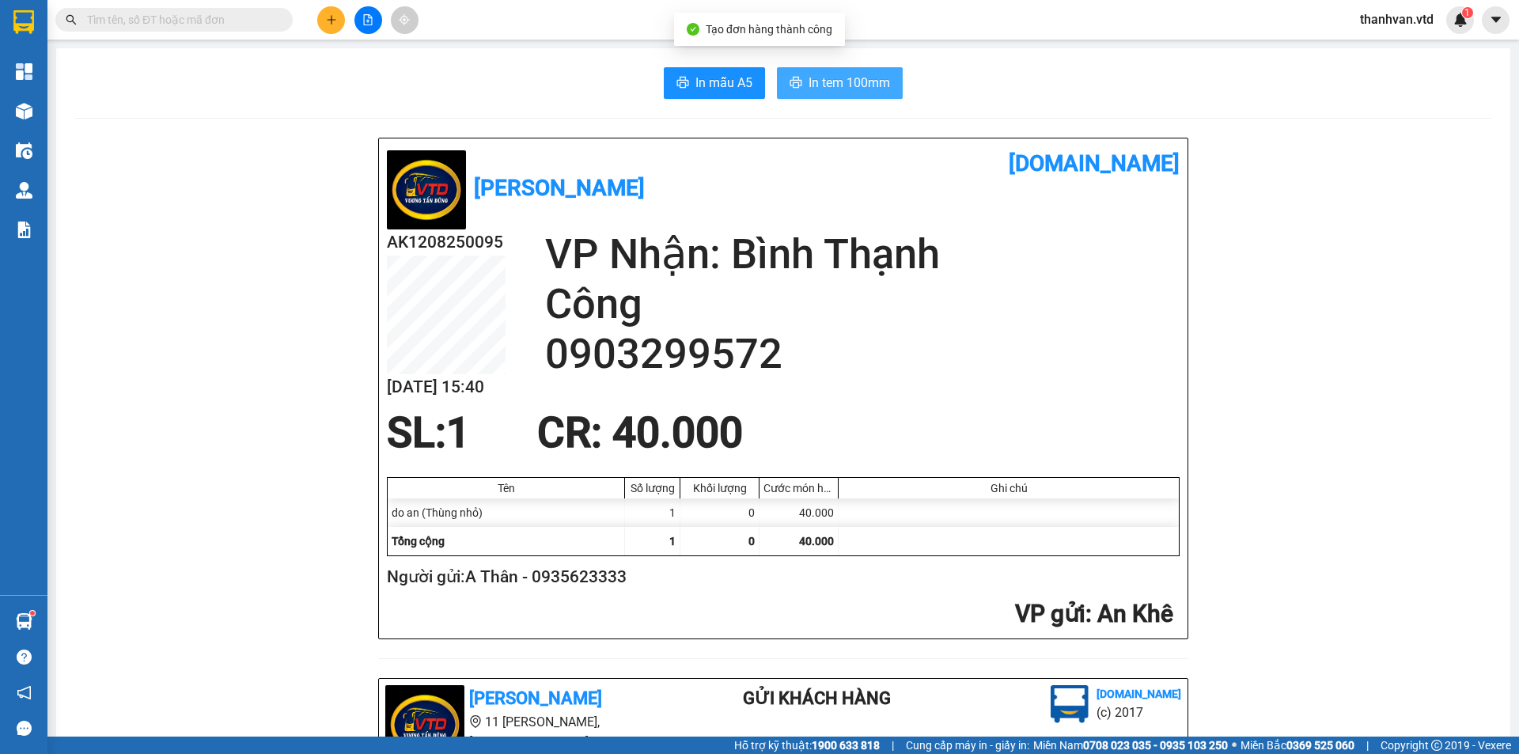
click at [832, 78] on span "In tem 100mm" at bounding box center [849, 83] width 81 height 20
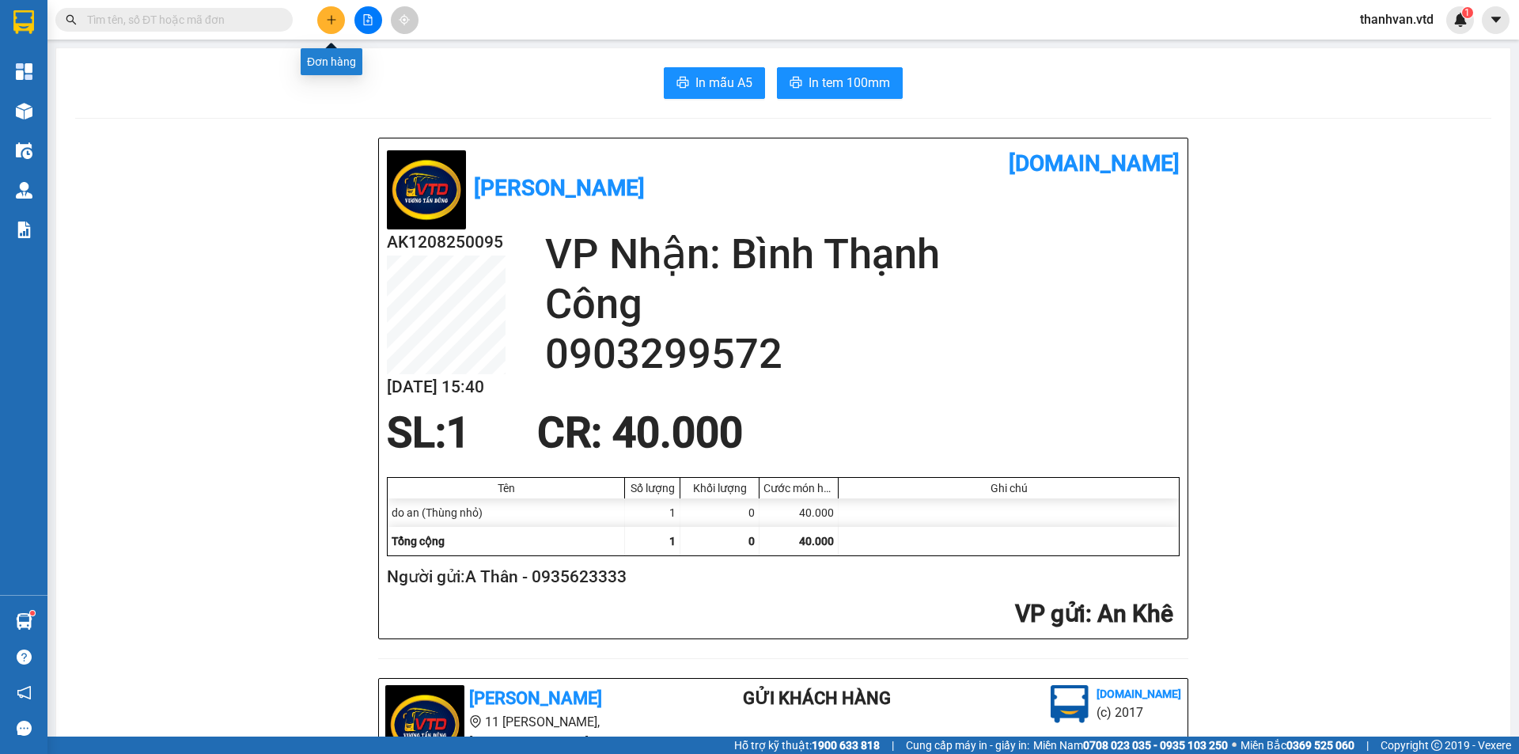
click at [338, 16] on button at bounding box center [331, 20] width 28 height 28
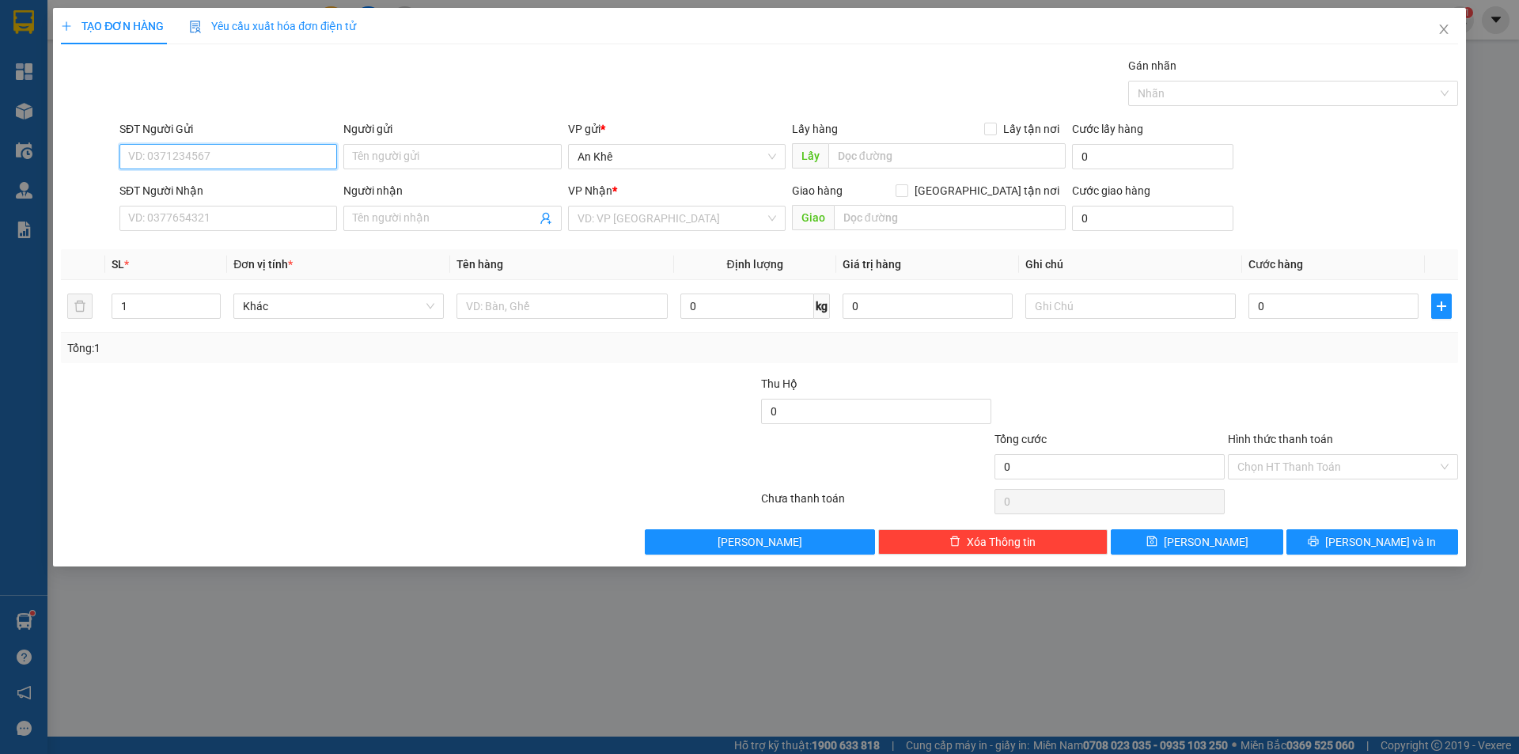
click at [290, 155] on input "SĐT Người Gửi" at bounding box center [228, 156] width 218 height 25
type input "0967223307"
click at [400, 153] on input "Người gửi" at bounding box center [452, 156] width 218 height 25
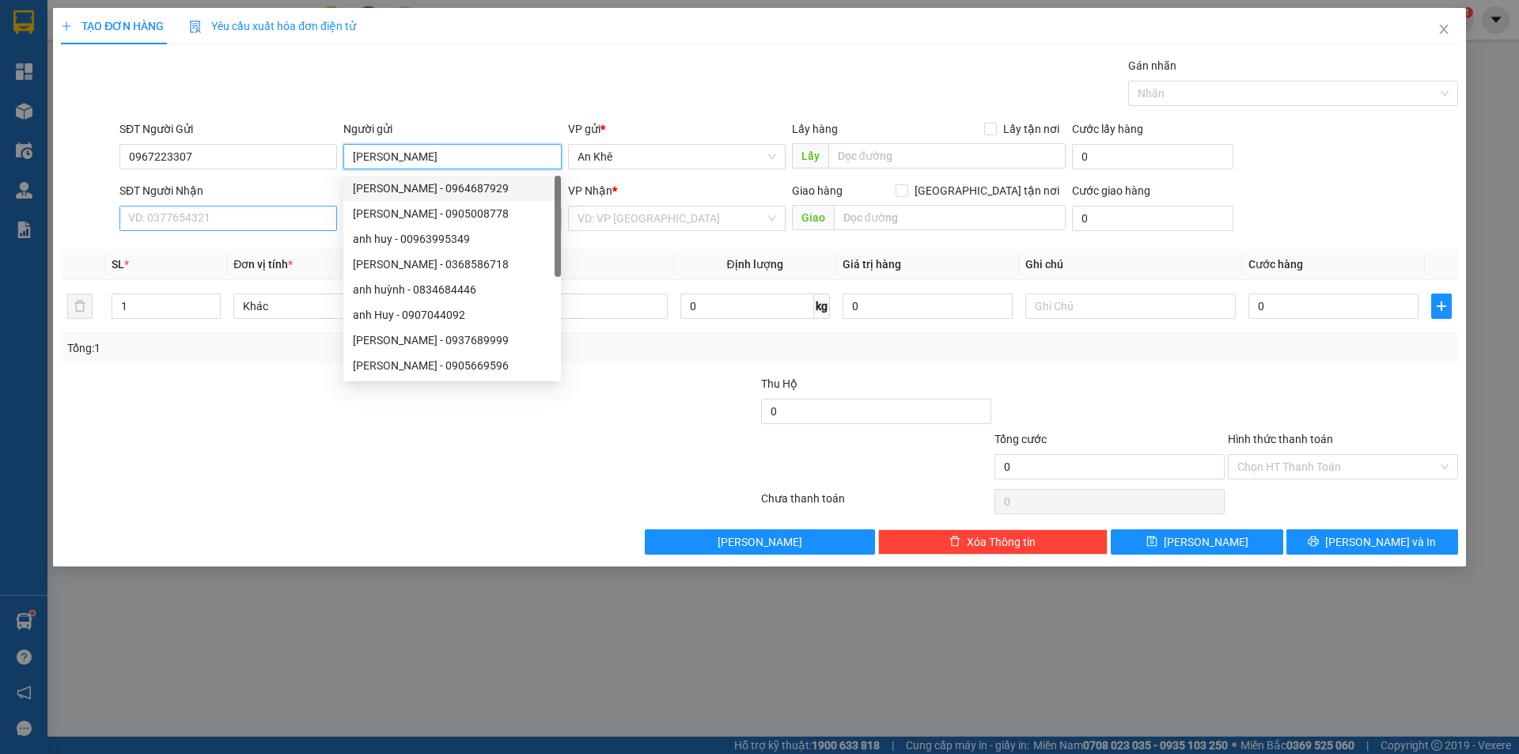
type input "[PERSON_NAME]"
click at [258, 216] on input "SĐT Người Nhận" at bounding box center [228, 218] width 218 height 25
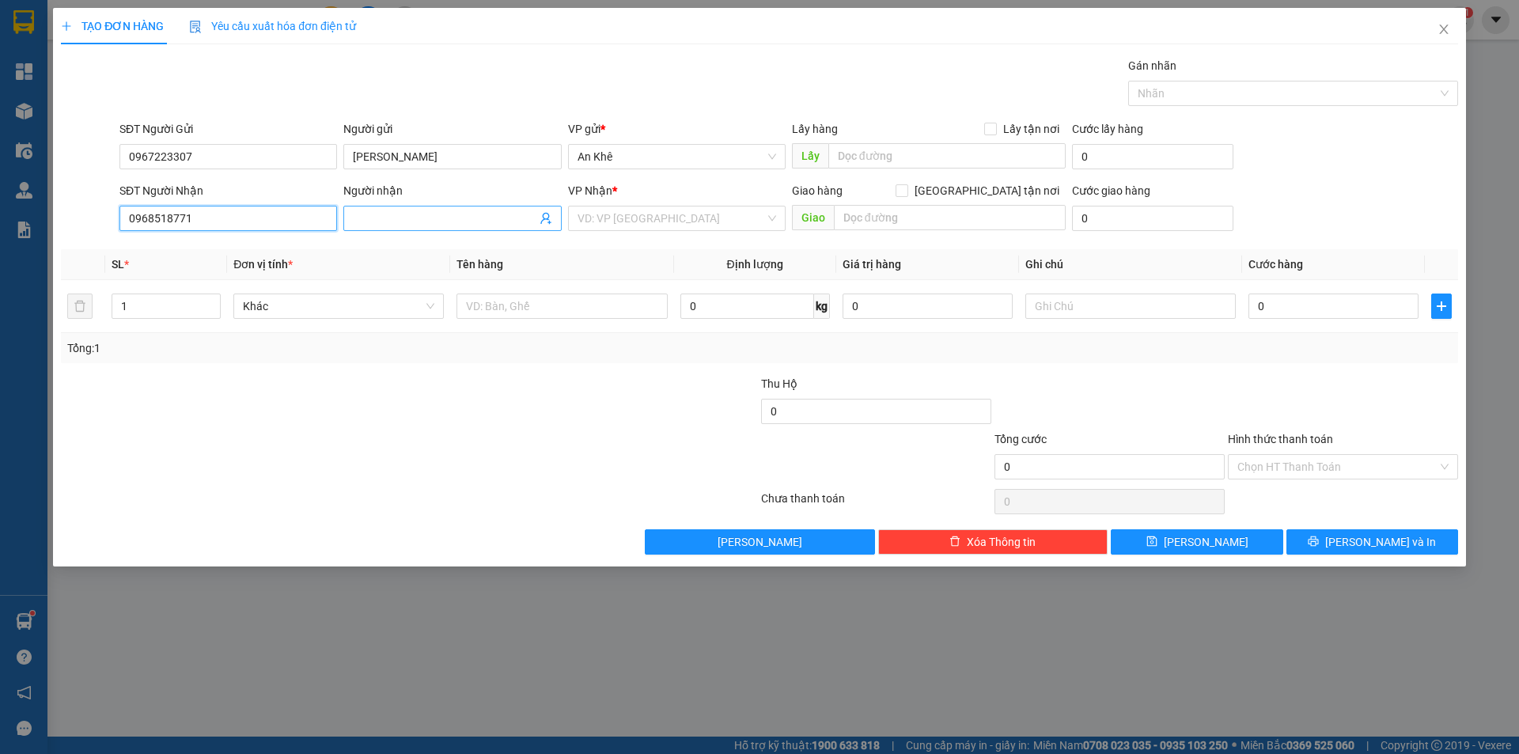
type input "0968518771"
click at [407, 225] on input "Người nhận" at bounding box center [444, 218] width 183 height 17
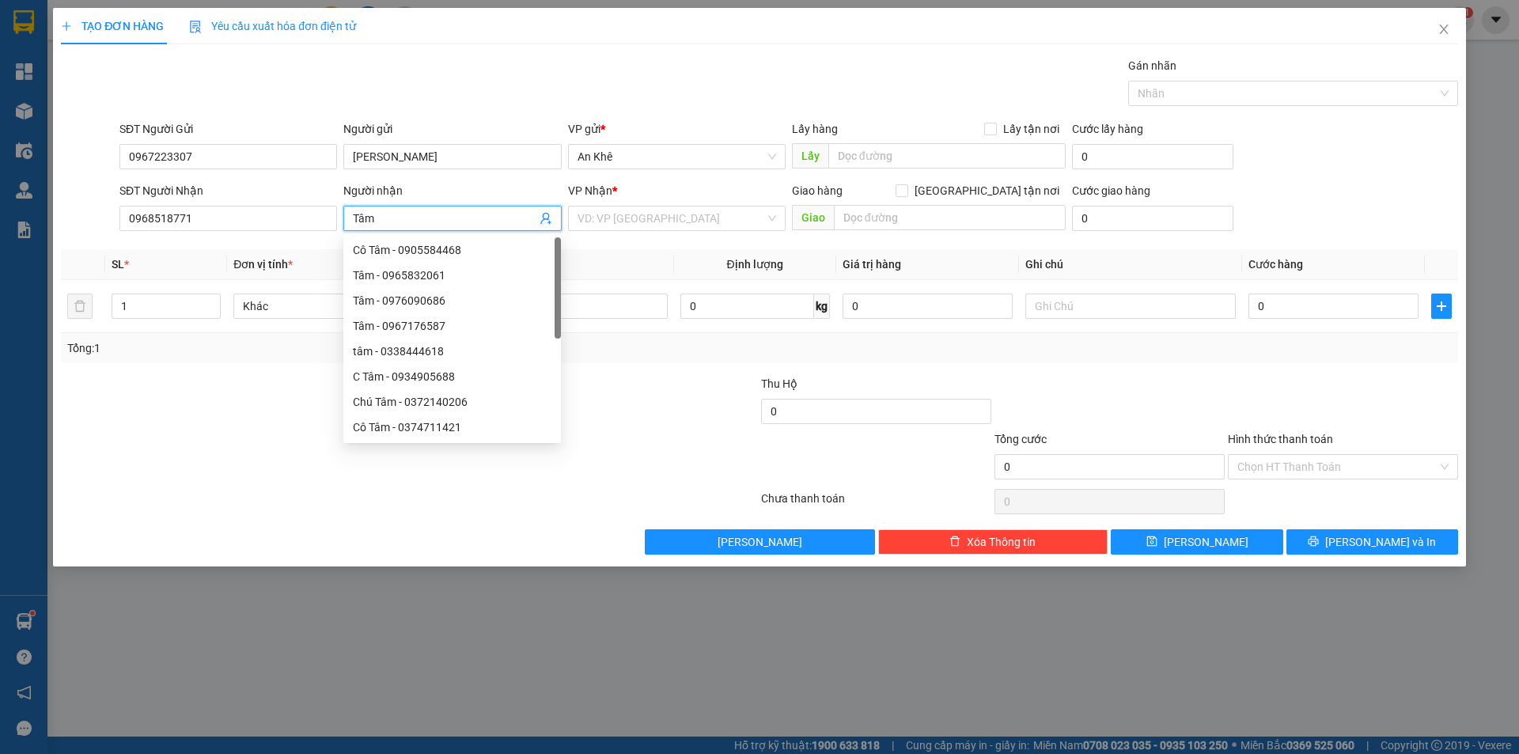
type input "Tâm"
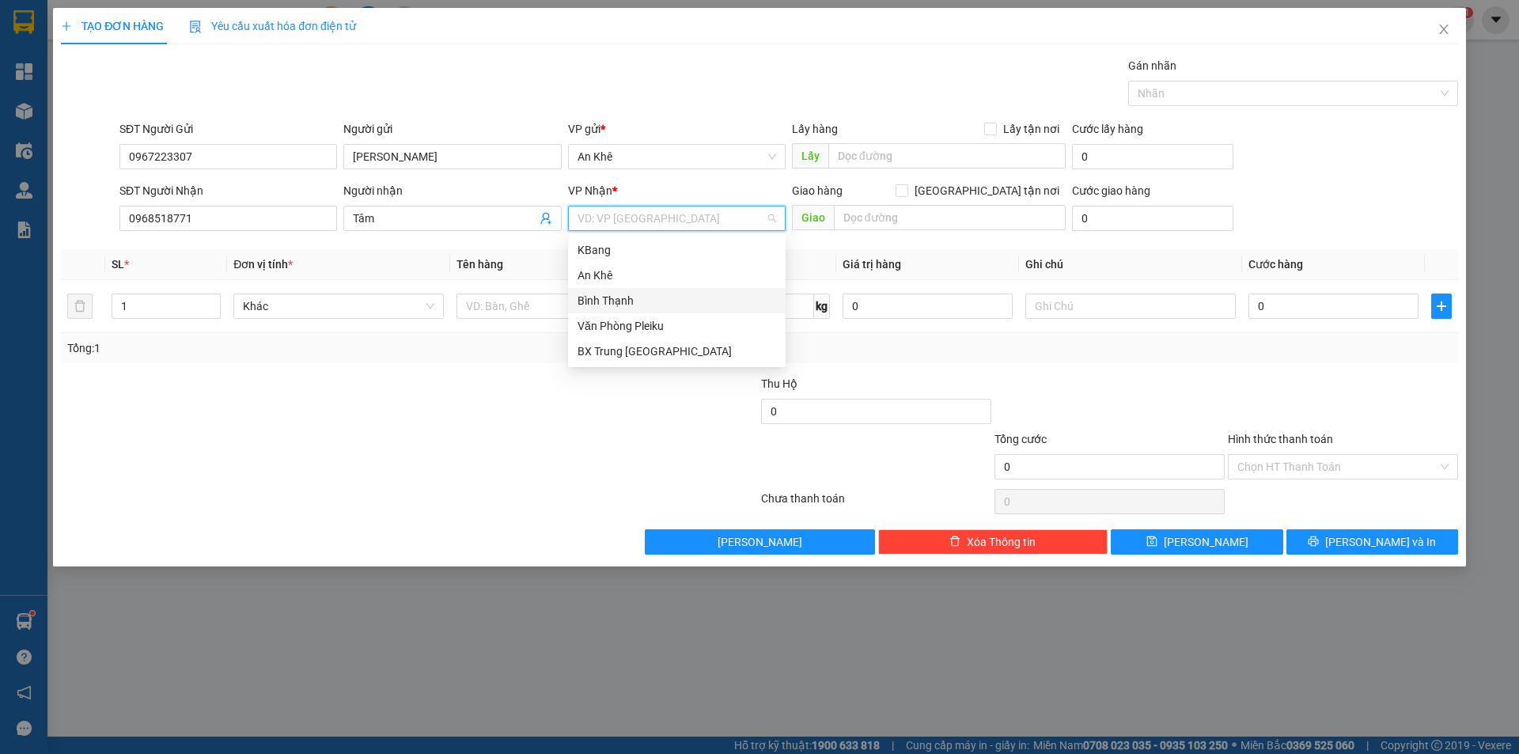
click at [635, 301] on div "Bình Thạnh" at bounding box center [677, 300] width 199 height 17
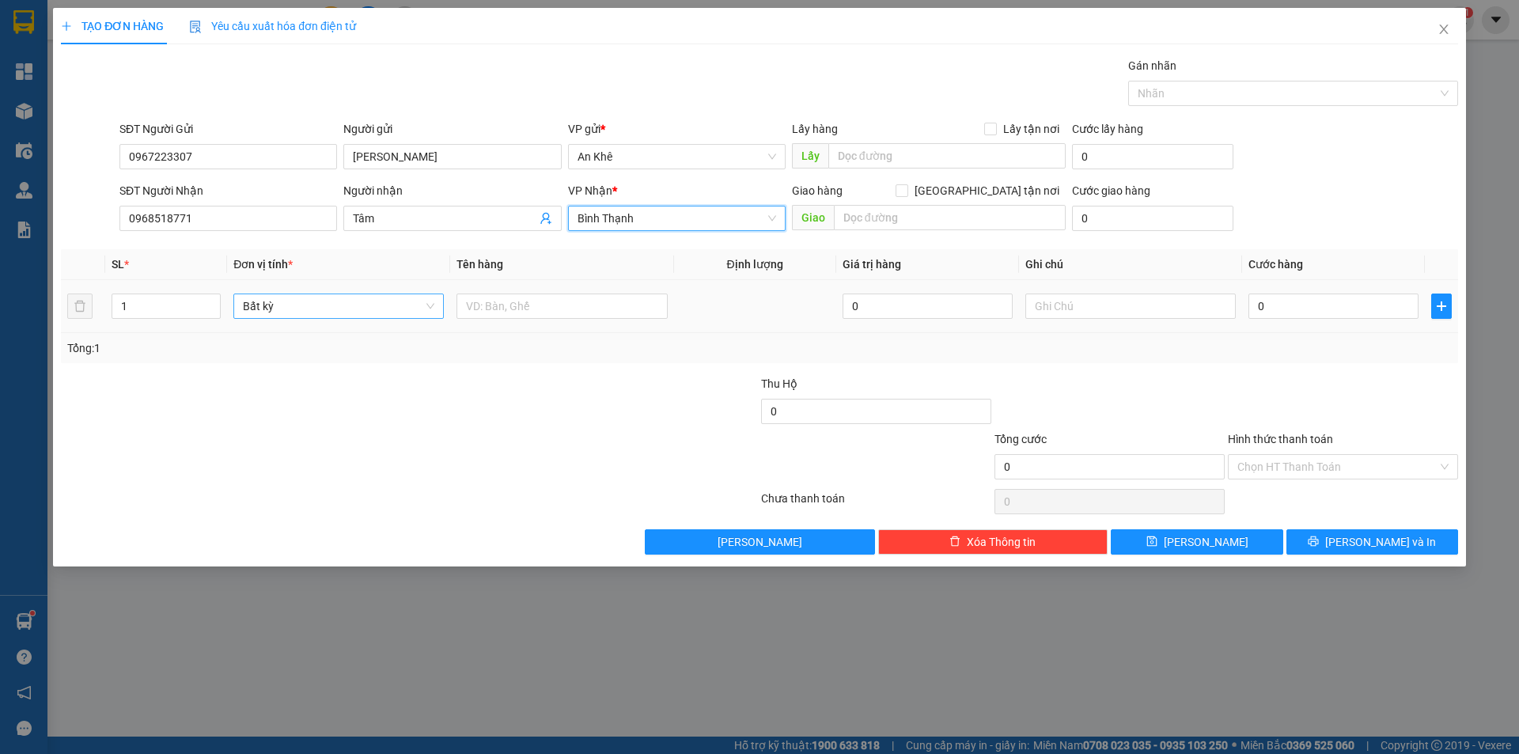
click at [426, 306] on span "Bất kỳ" at bounding box center [338, 306] width 191 height 24
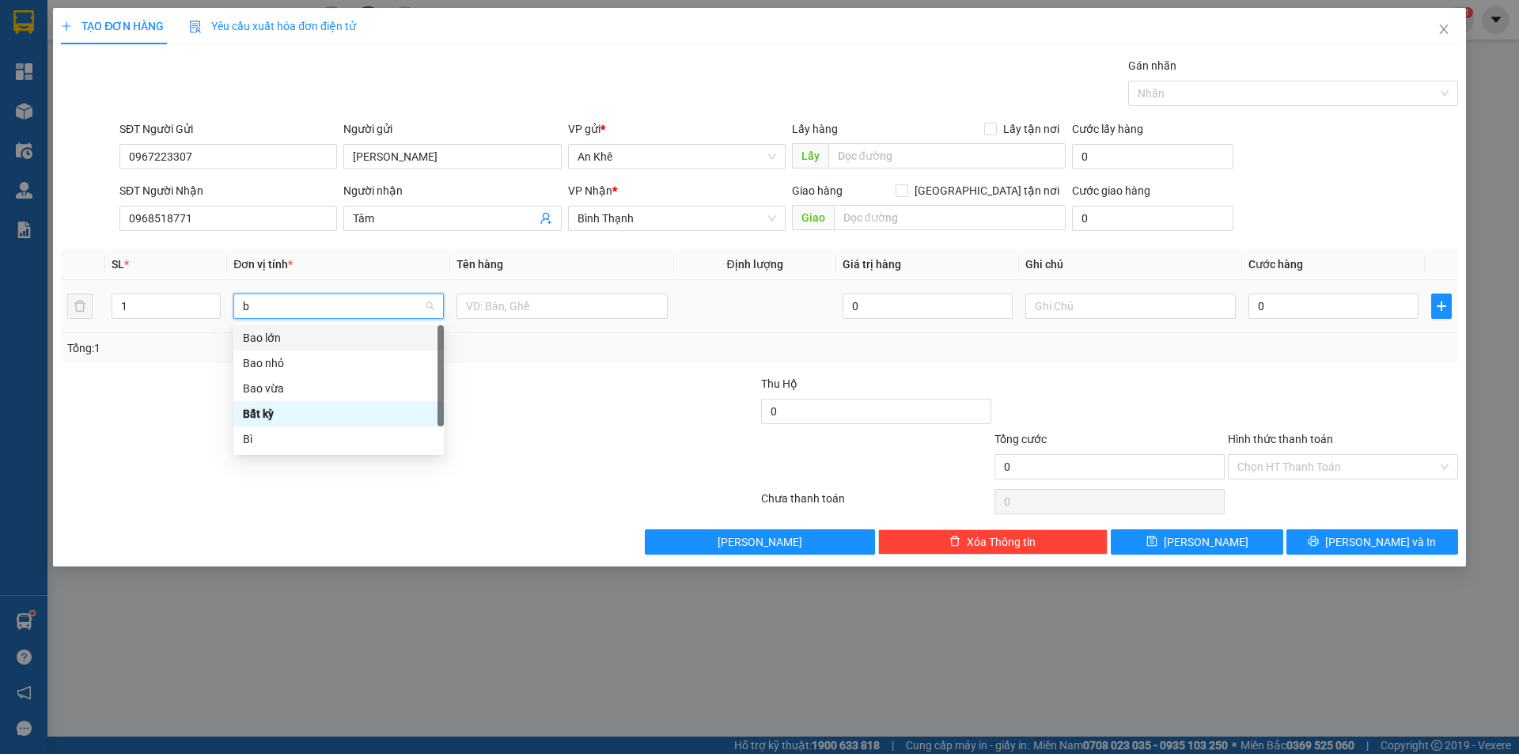
type input "b"
click at [298, 439] on div "Bì" at bounding box center [338, 438] width 191 height 17
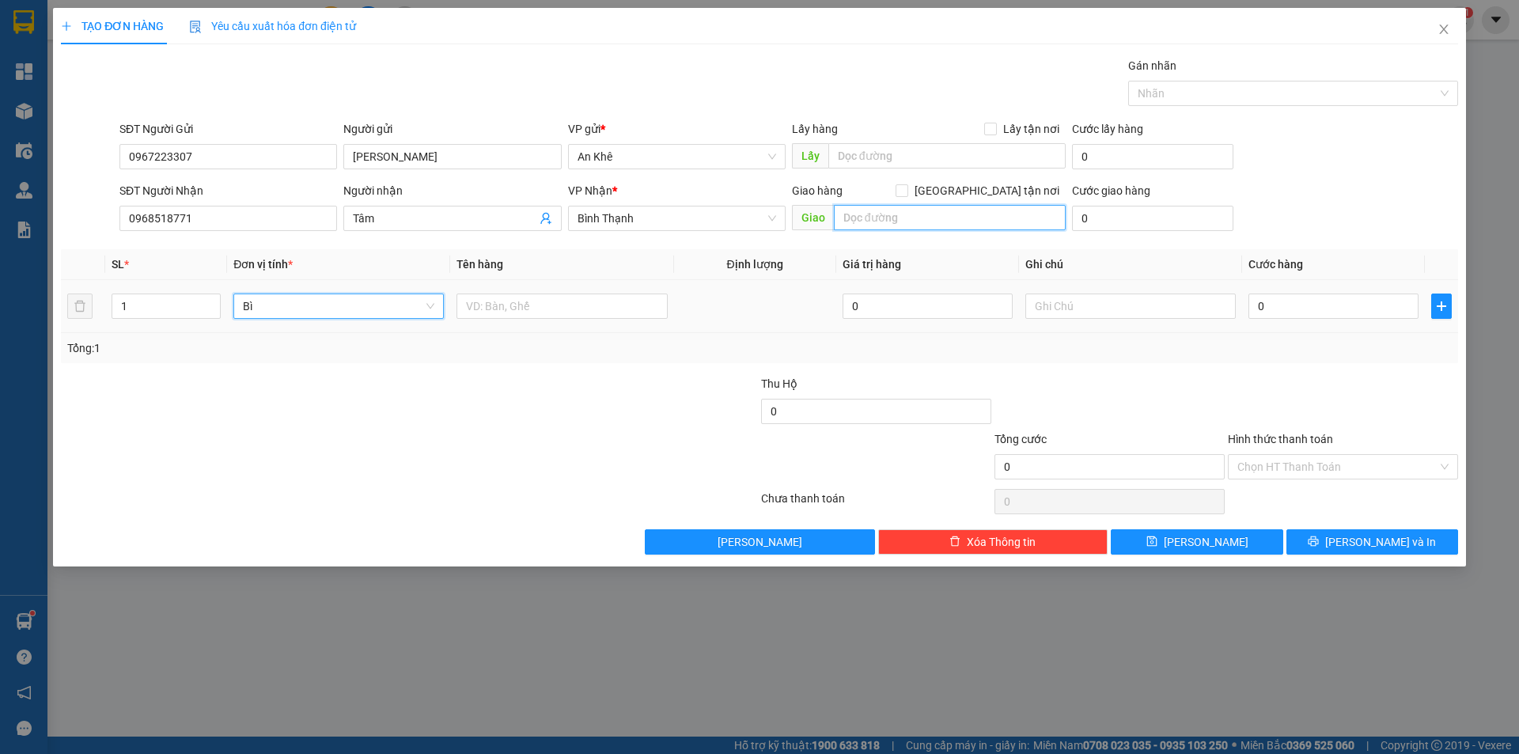
click at [936, 214] on input "text" at bounding box center [950, 217] width 232 height 25
type input "Phú Hoà"
click at [502, 305] on input "text" at bounding box center [562, 306] width 210 height 25
type input "ho so"
click at [1305, 302] on input "0" at bounding box center [1334, 306] width 170 height 25
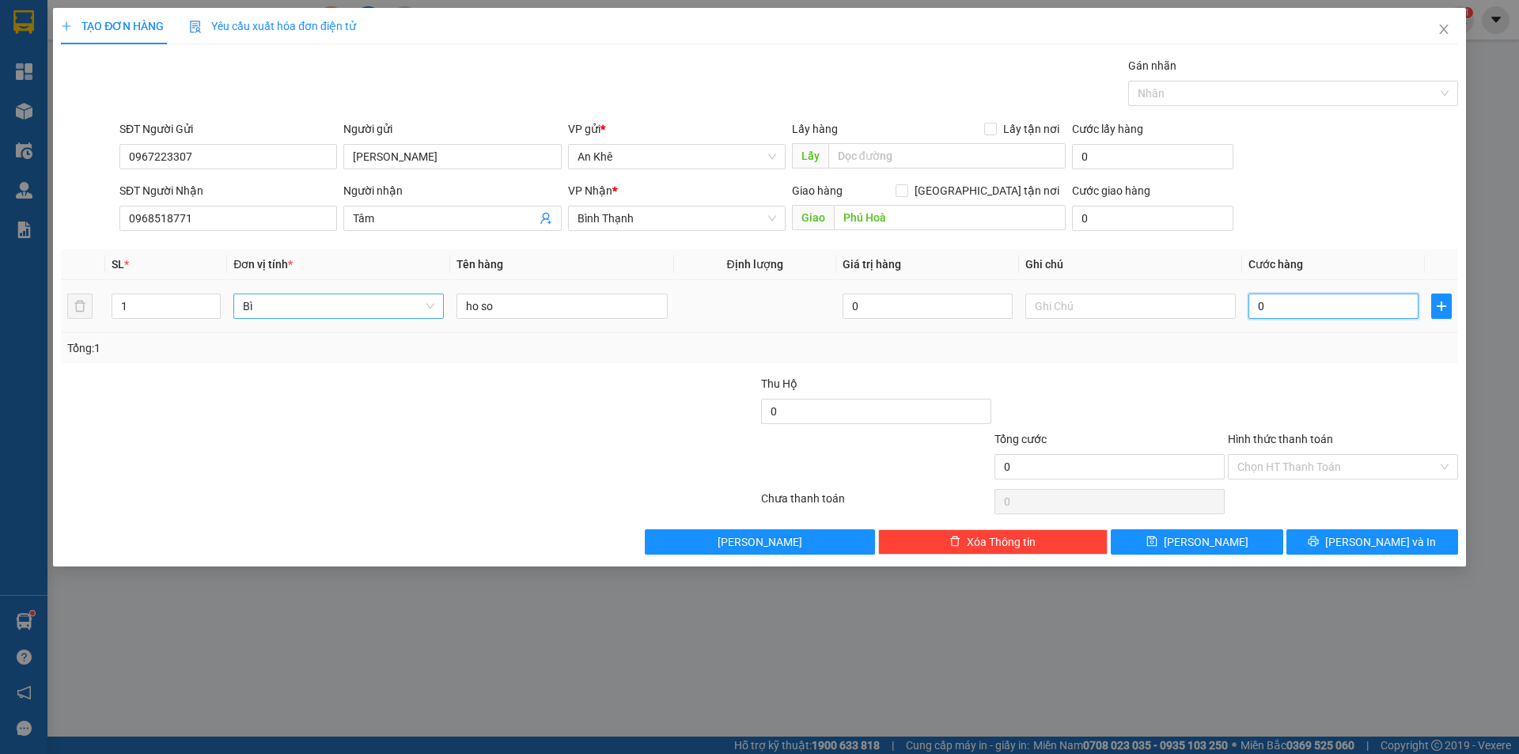
type input "4"
type input "40"
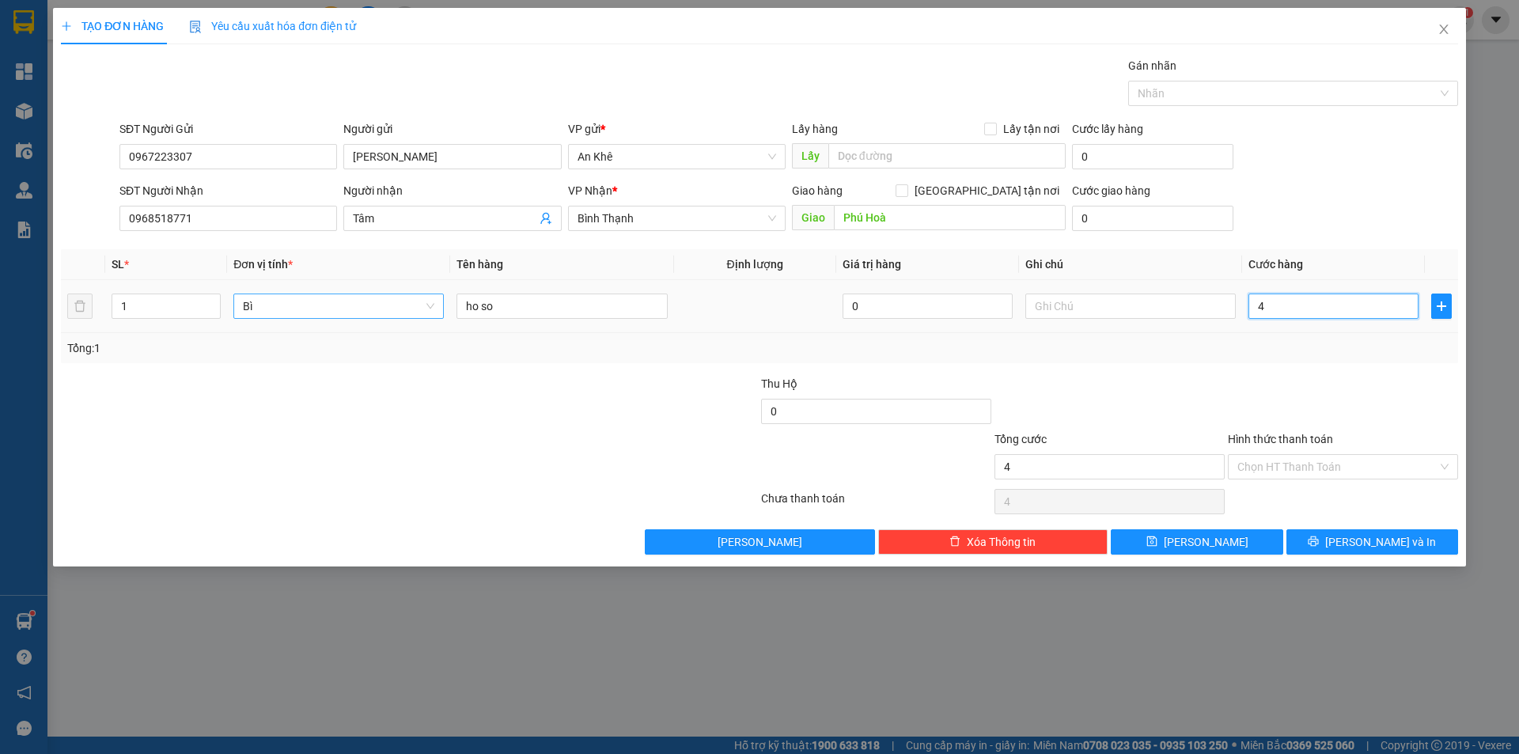
type input "40"
type input "400"
type input "4.000"
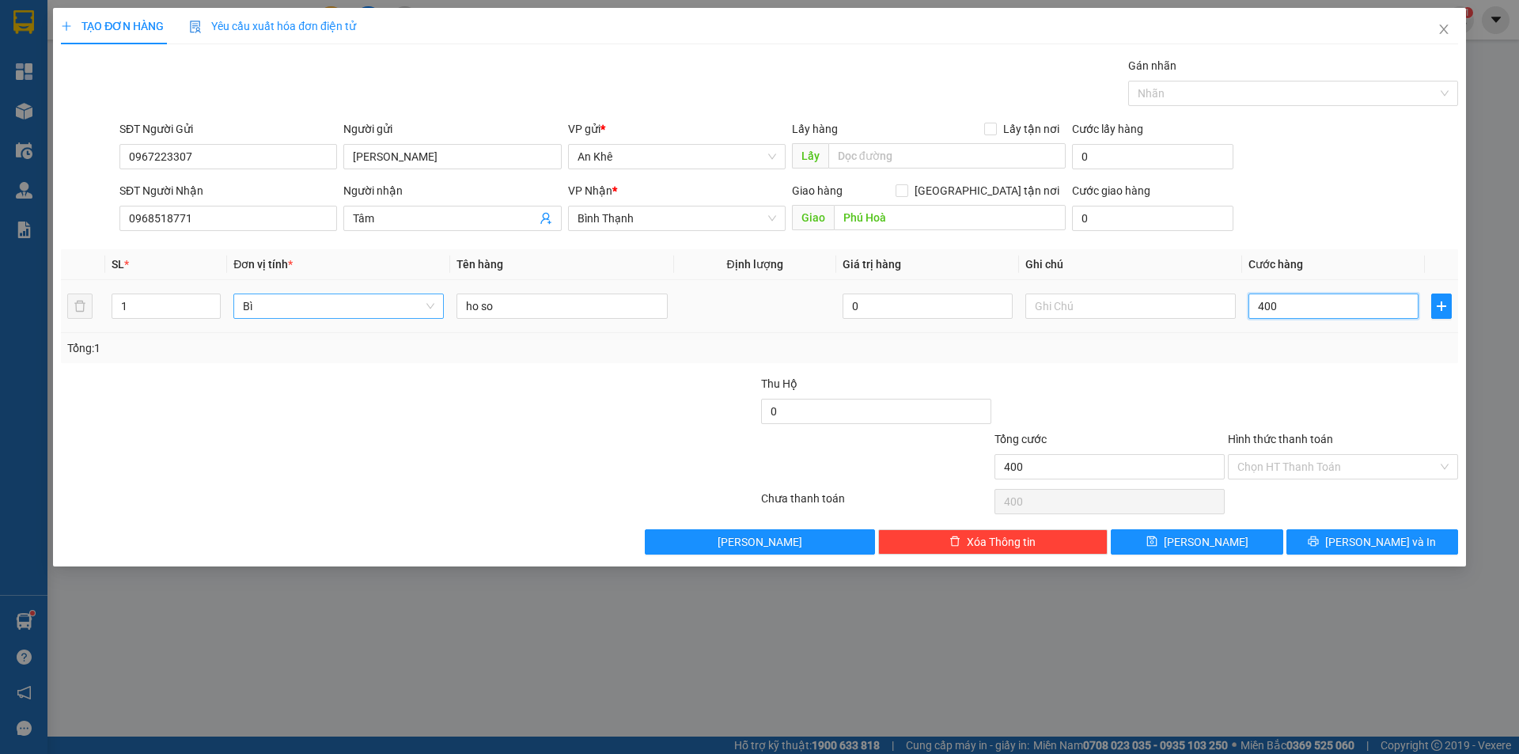
type input "4.000"
type input "40.000"
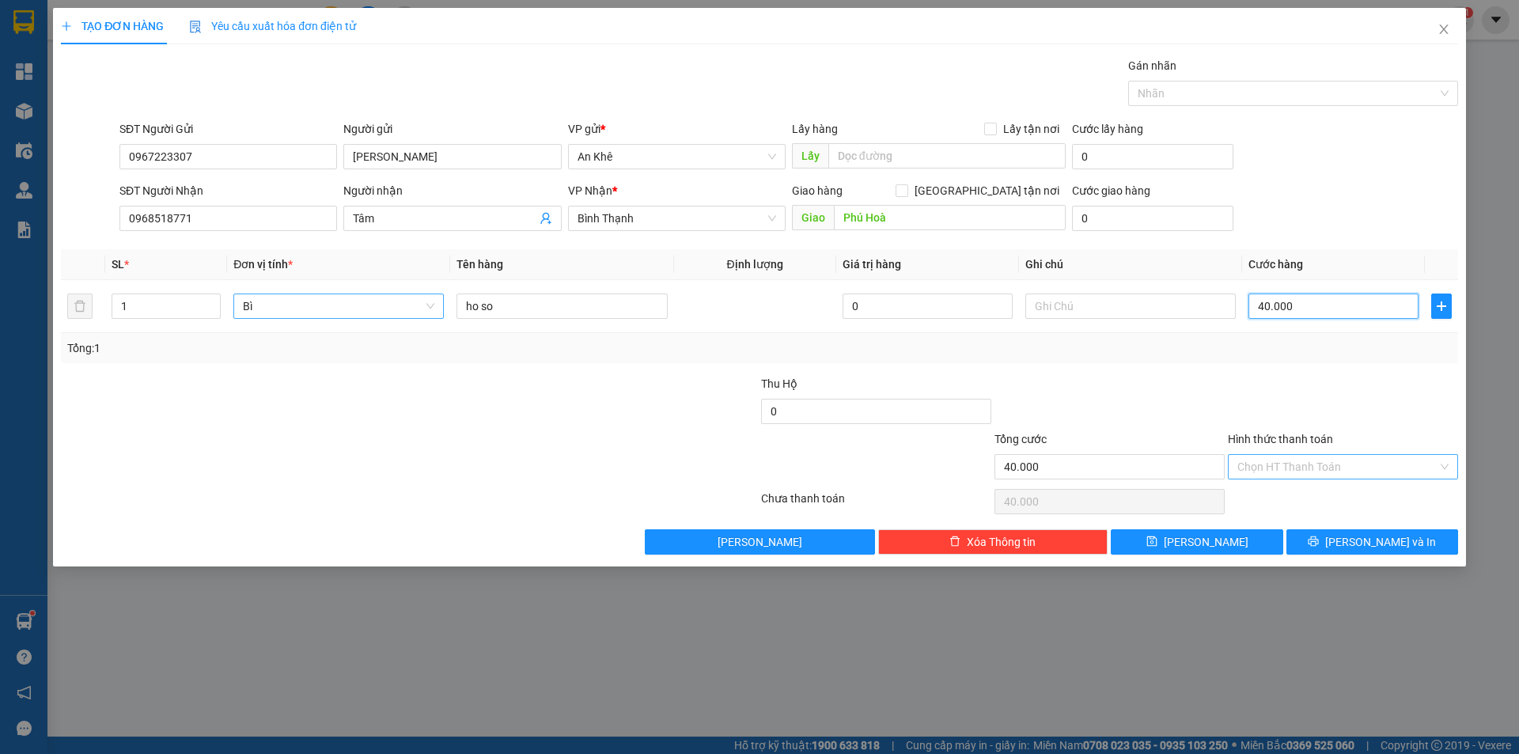
type input "40.000"
click at [1289, 471] on input "Hình thức thanh toán" at bounding box center [1337, 467] width 200 height 24
click at [1301, 490] on div "Tại văn phòng" at bounding box center [1342, 498] width 211 height 17
type input "0"
click at [1381, 548] on span "[PERSON_NAME] và In" at bounding box center [1380, 541] width 111 height 17
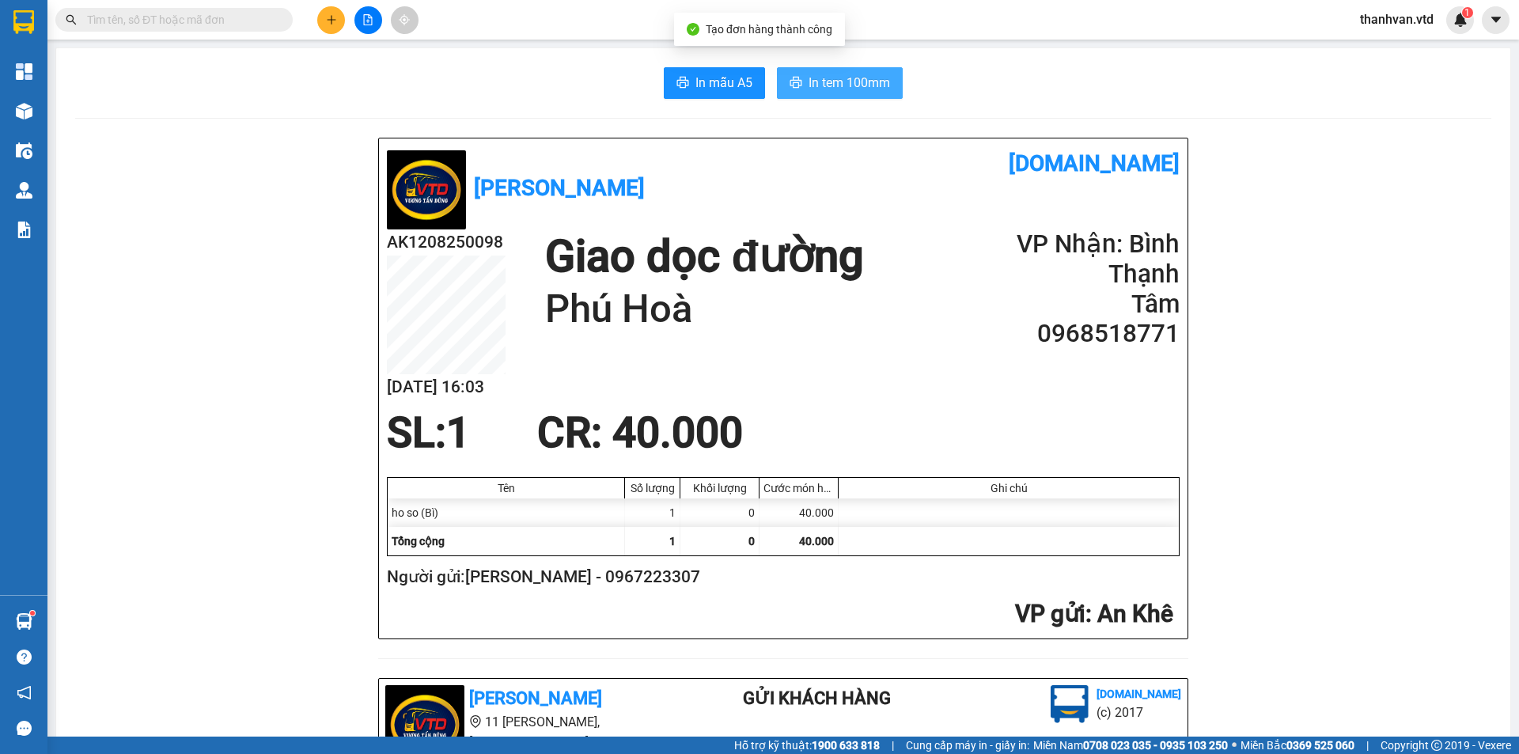
click at [834, 84] on span "In tem 100mm" at bounding box center [849, 83] width 81 height 20
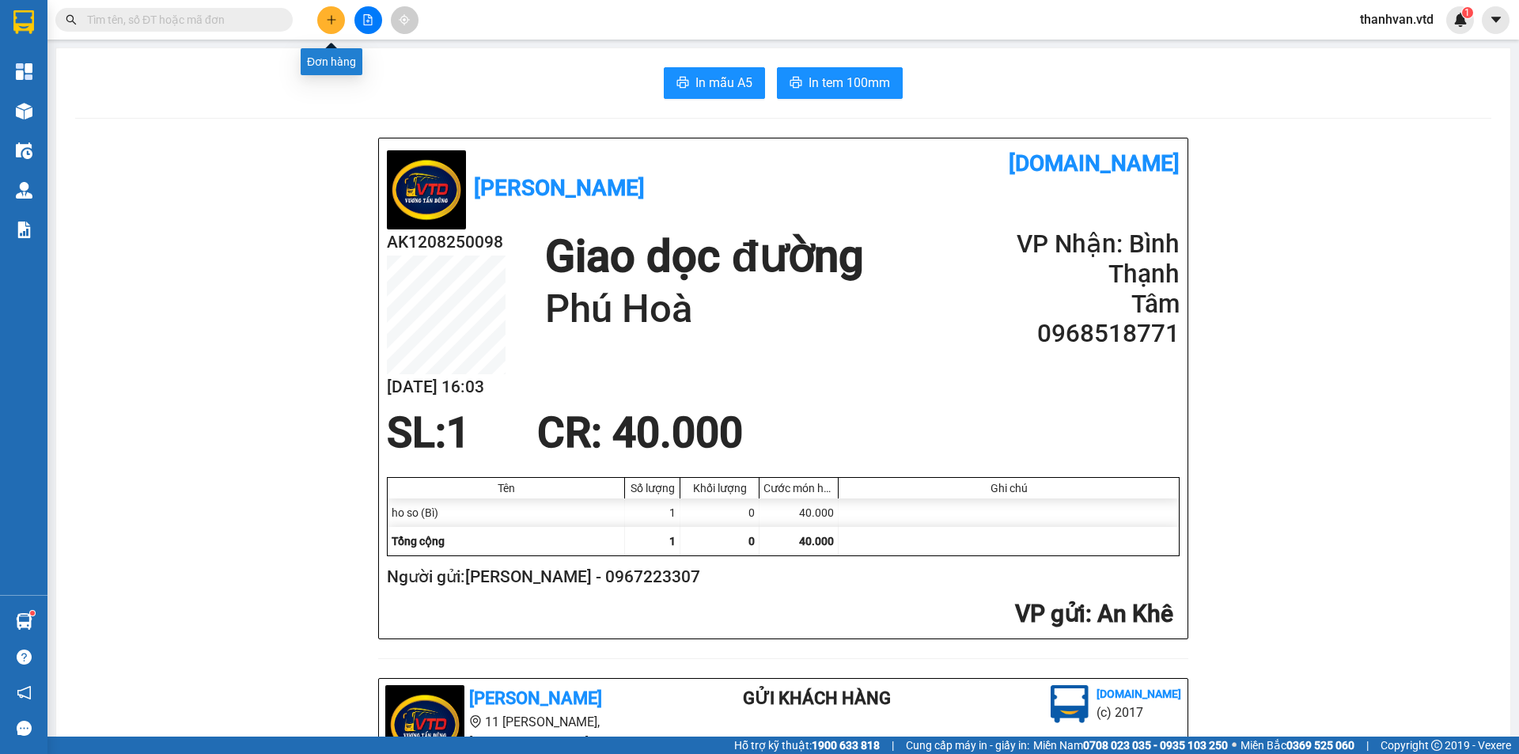
click at [329, 20] on icon "plus" at bounding box center [331, 19] width 9 height 1
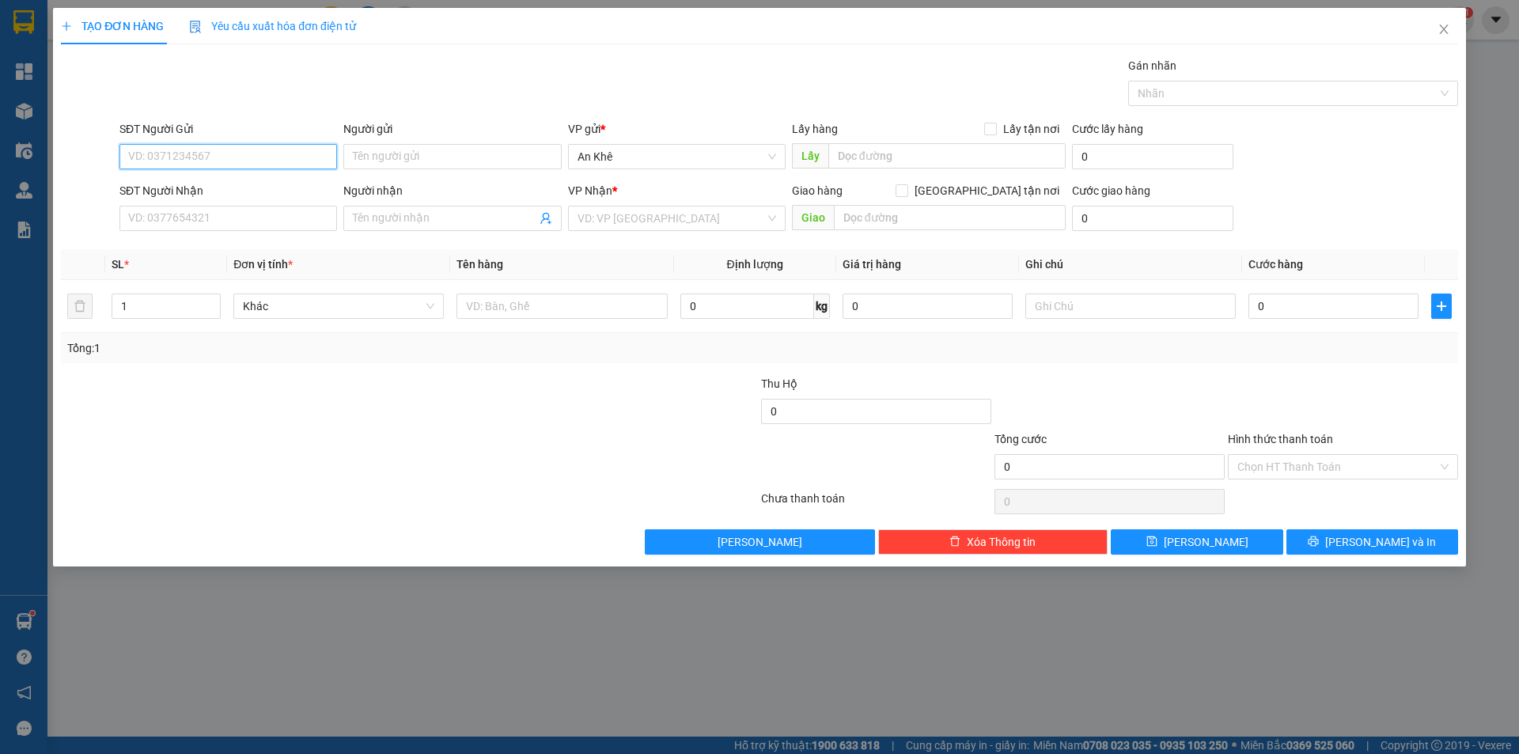
click at [244, 152] on input "SĐT Người Gửi" at bounding box center [228, 156] width 218 height 25
type input "0335439561"
click at [430, 159] on input "Người gửi" at bounding box center [452, 156] width 218 height 25
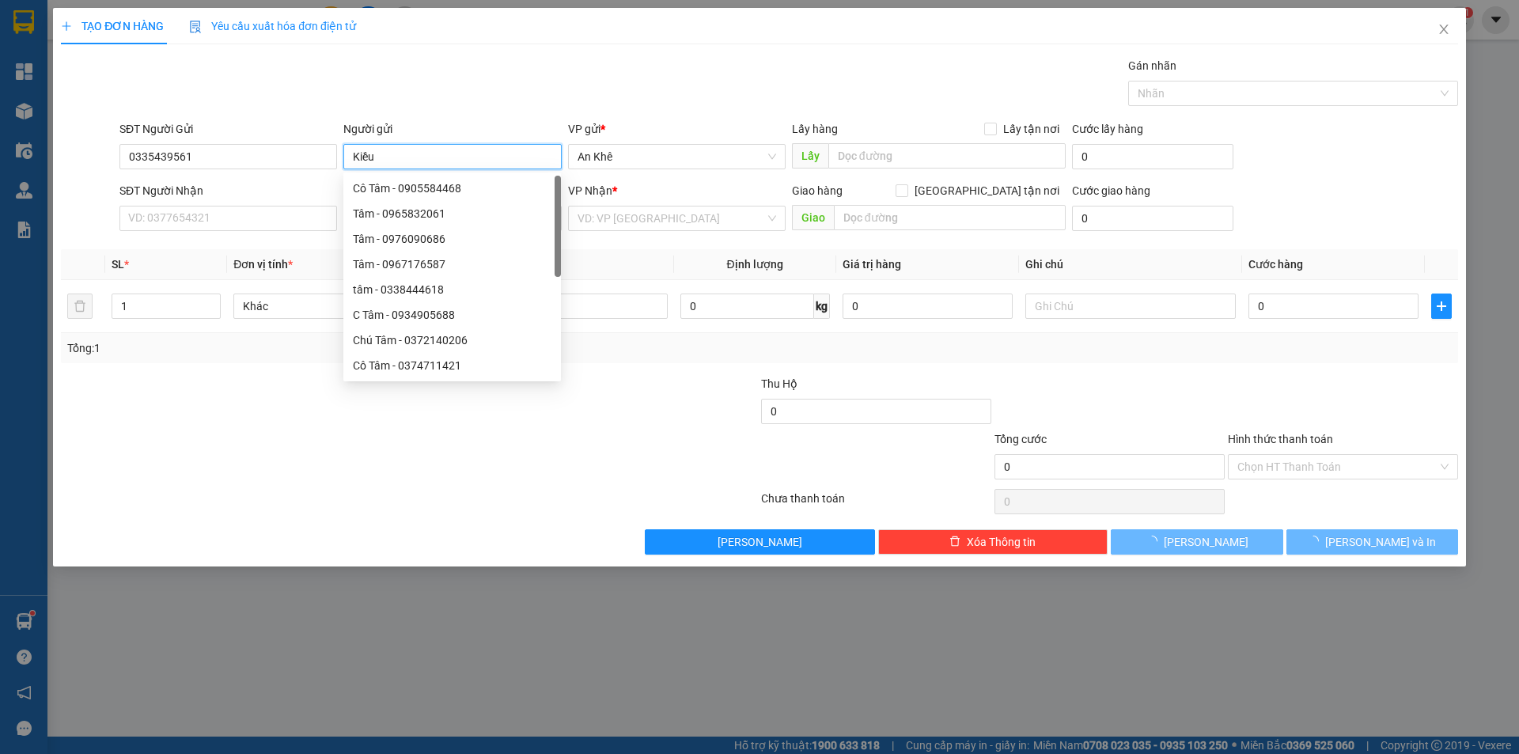
click at [426, 158] on input "Kiều" at bounding box center [452, 156] width 218 height 25
type input "Kiều"
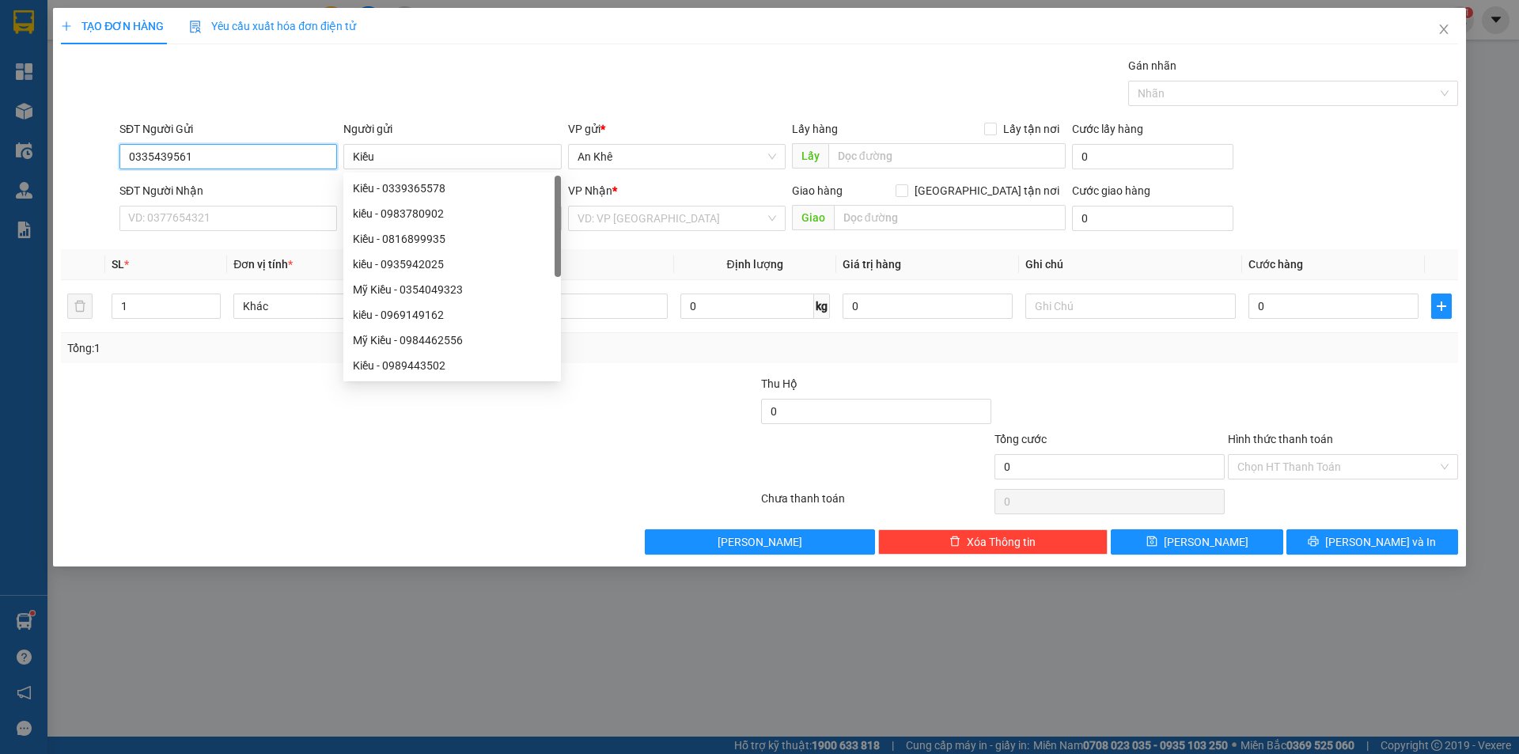
click at [228, 153] on input "0335439561" at bounding box center [228, 156] width 218 height 25
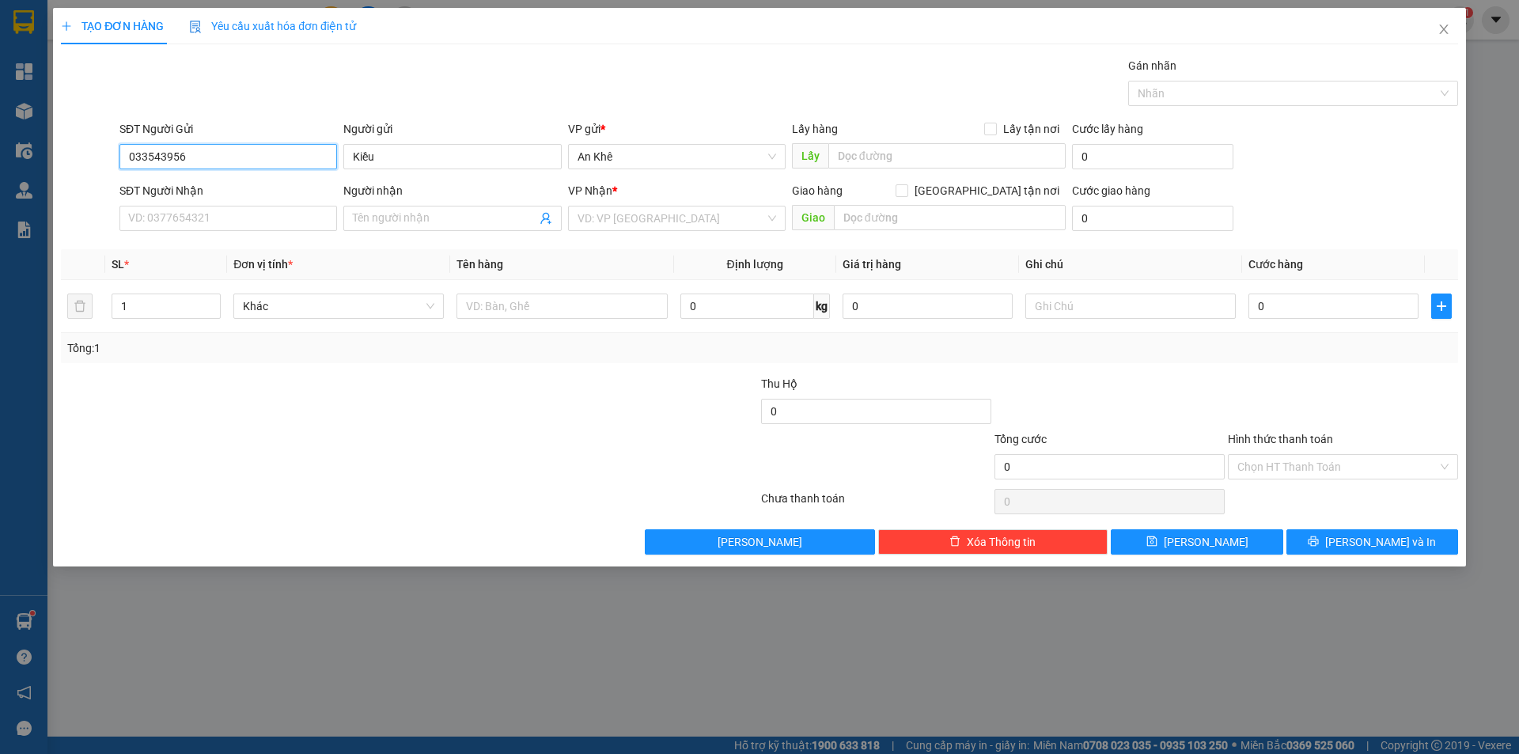
type input "0335439561"
click at [922, 155] on input "text" at bounding box center [946, 155] width 237 height 25
type input "Nam Đạt"
click at [259, 214] on input "SĐT Người Nhận" at bounding box center [228, 218] width 218 height 25
drag, startPoint x: 229, startPoint y: 158, endPoint x: 59, endPoint y: 165, distance: 169.4
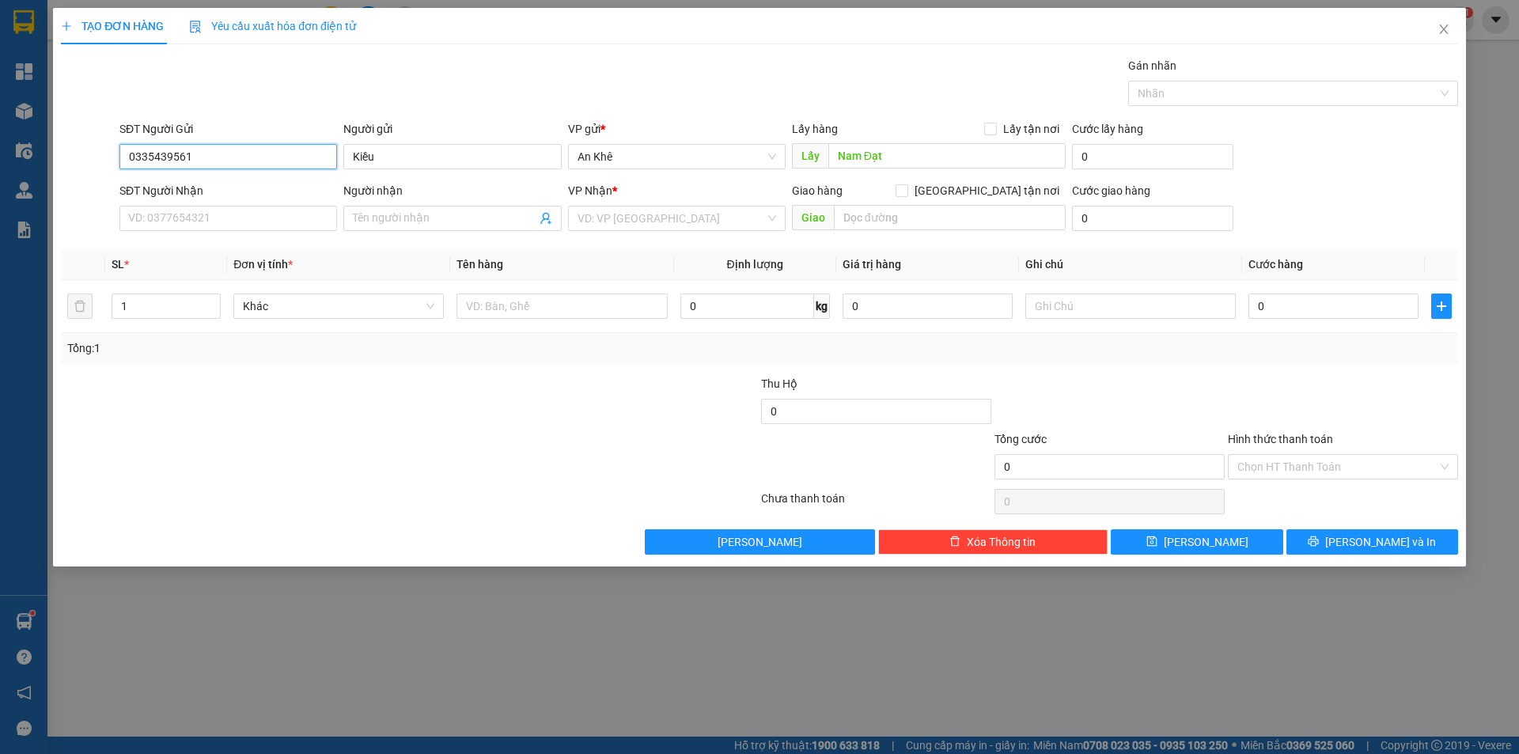
click at [59, 165] on div "SĐT Người Gửi 0335439561 0335439561 Người gửi Kiều VP gửi * An Khê Lấy hàng Lấy…" at bounding box center [759, 147] width 1400 height 55
click at [175, 219] on input "SĐT Người Nhận" at bounding box center [228, 218] width 218 height 25
paste input "0335439561"
type input "0335439561"
click at [426, 218] on input "Người nhận" at bounding box center [444, 218] width 183 height 17
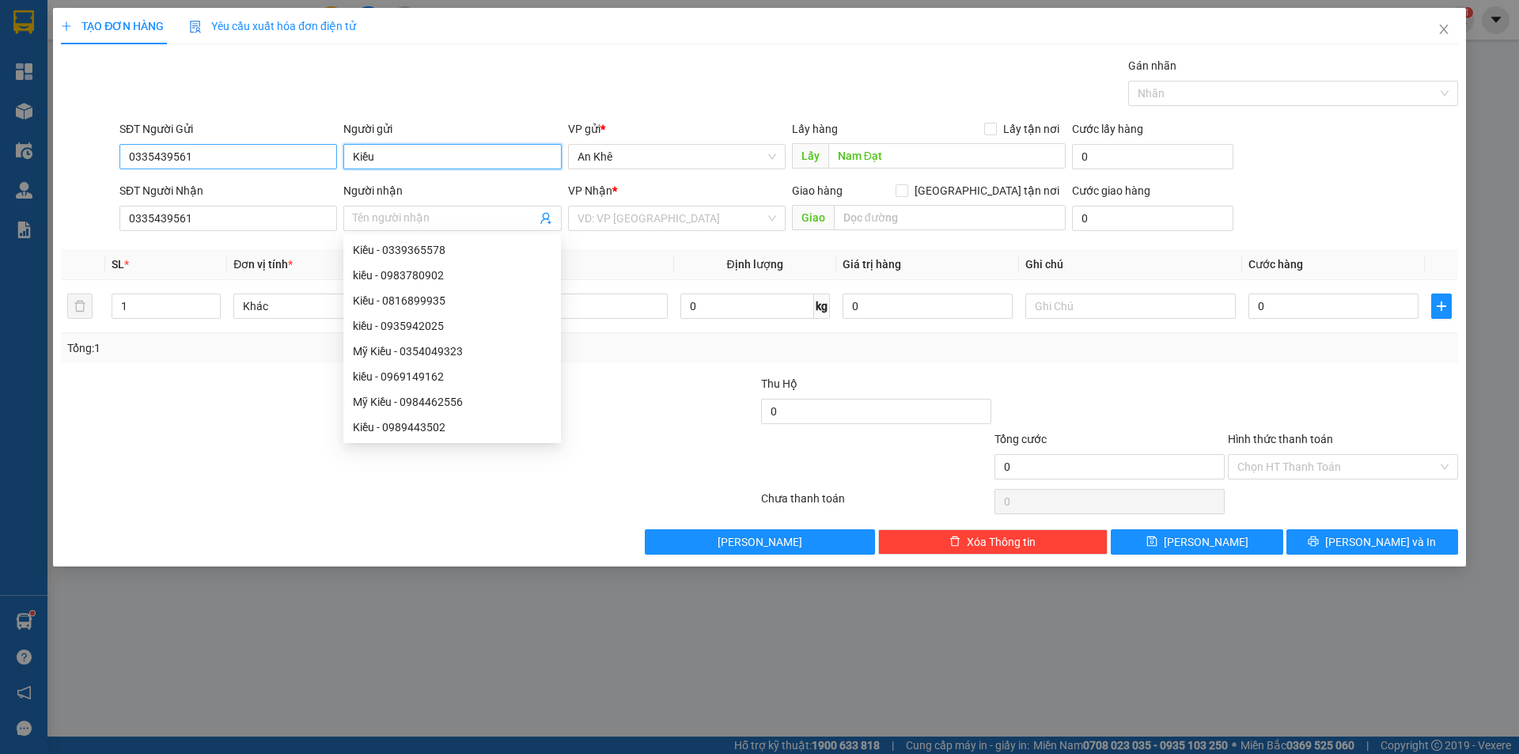
drag, startPoint x: 392, startPoint y: 157, endPoint x: 312, endPoint y: 157, distance: 80.7
click at [312, 157] on div "SĐT Người Gửi 0335439561 Người gửi [PERSON_NAME] VP gửi * An Khê Lấy hàng Lấy t…" at bounding box center [788, 147] width 1345 height 55
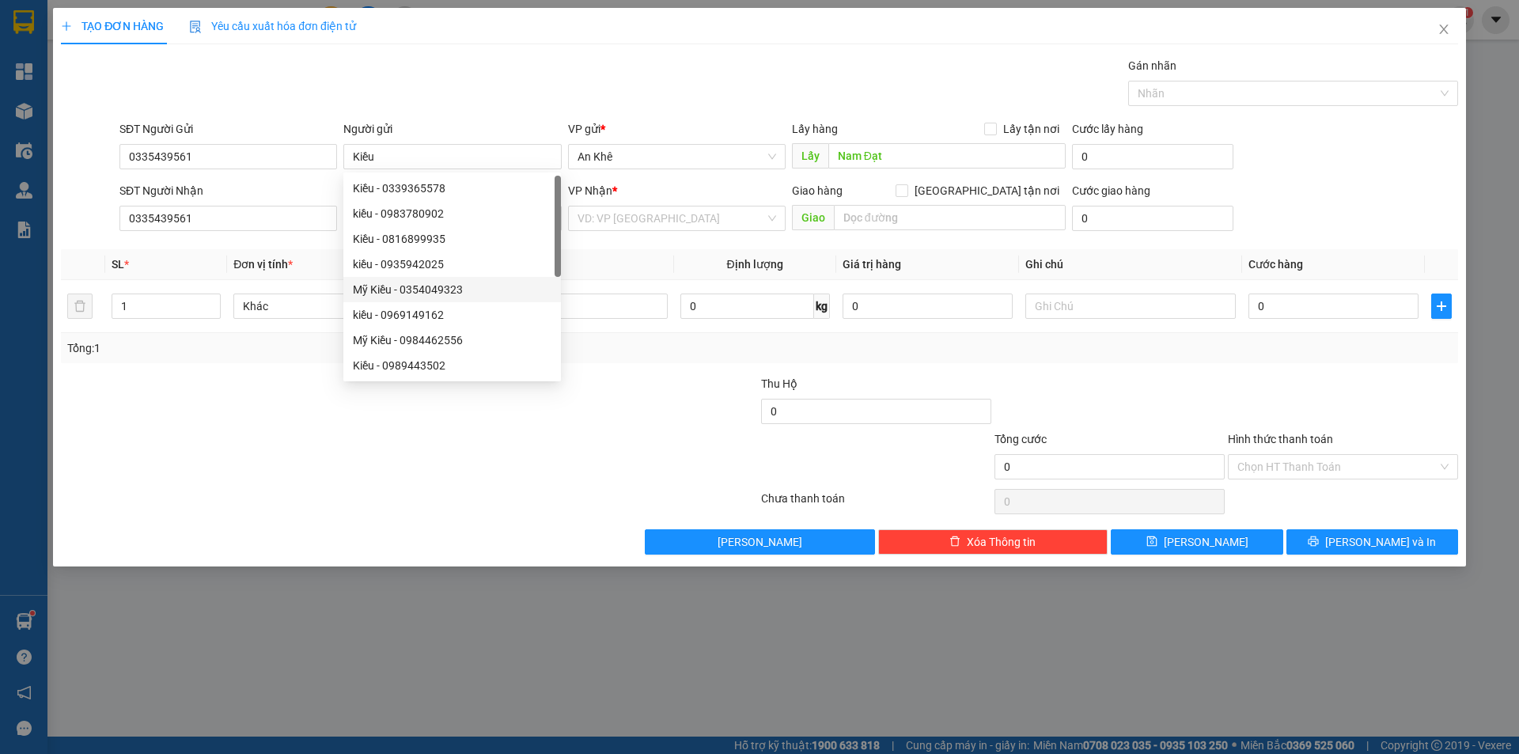
click at [608, 247] on div "Transit Pickup Surcharge Ids Transit Deliver Surcharge Ids Transit Deliver Surc…" at bounding box center [759, 306] width 1397 height 498
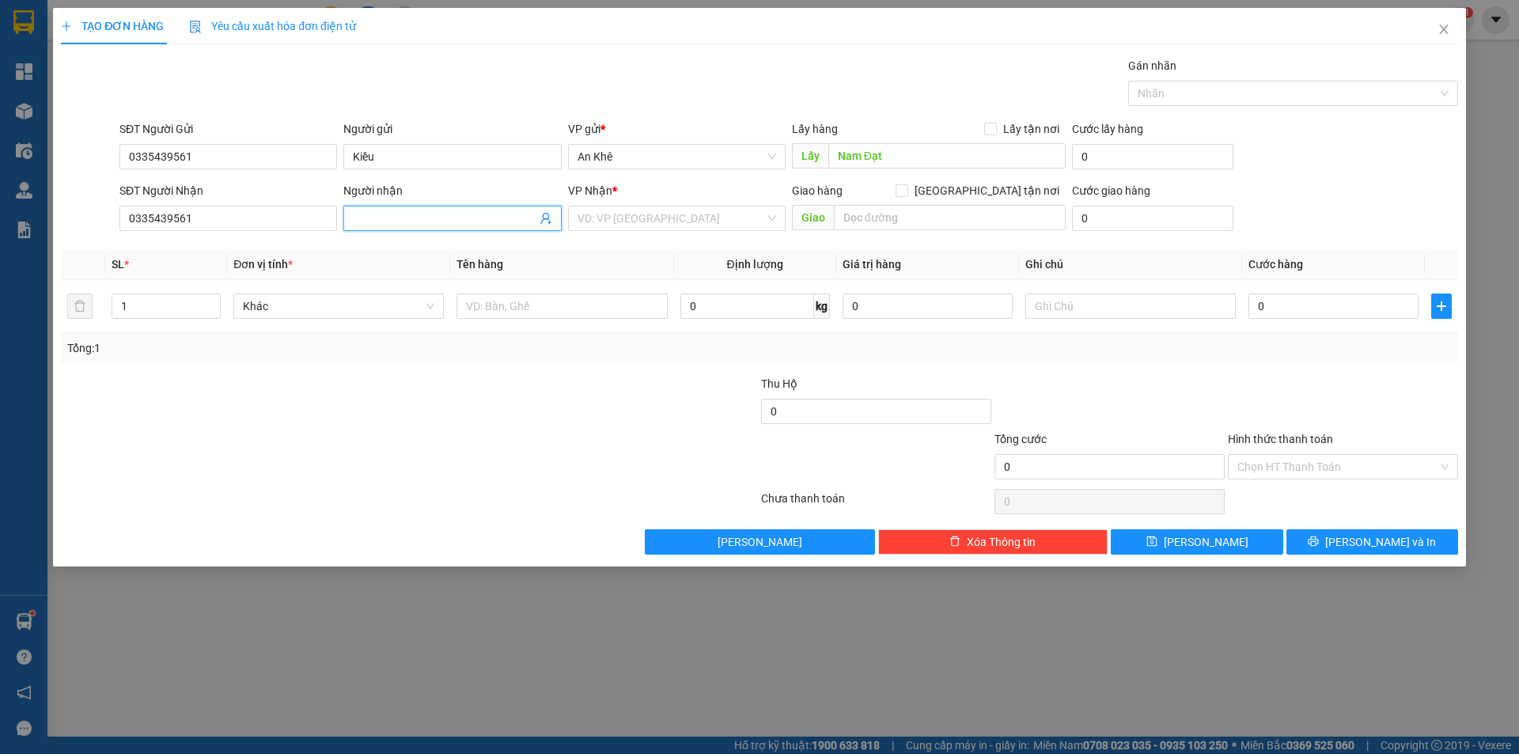
click at [366, 218] on input "Người nhận" at bounding box center [444, 218] width 183 height 17
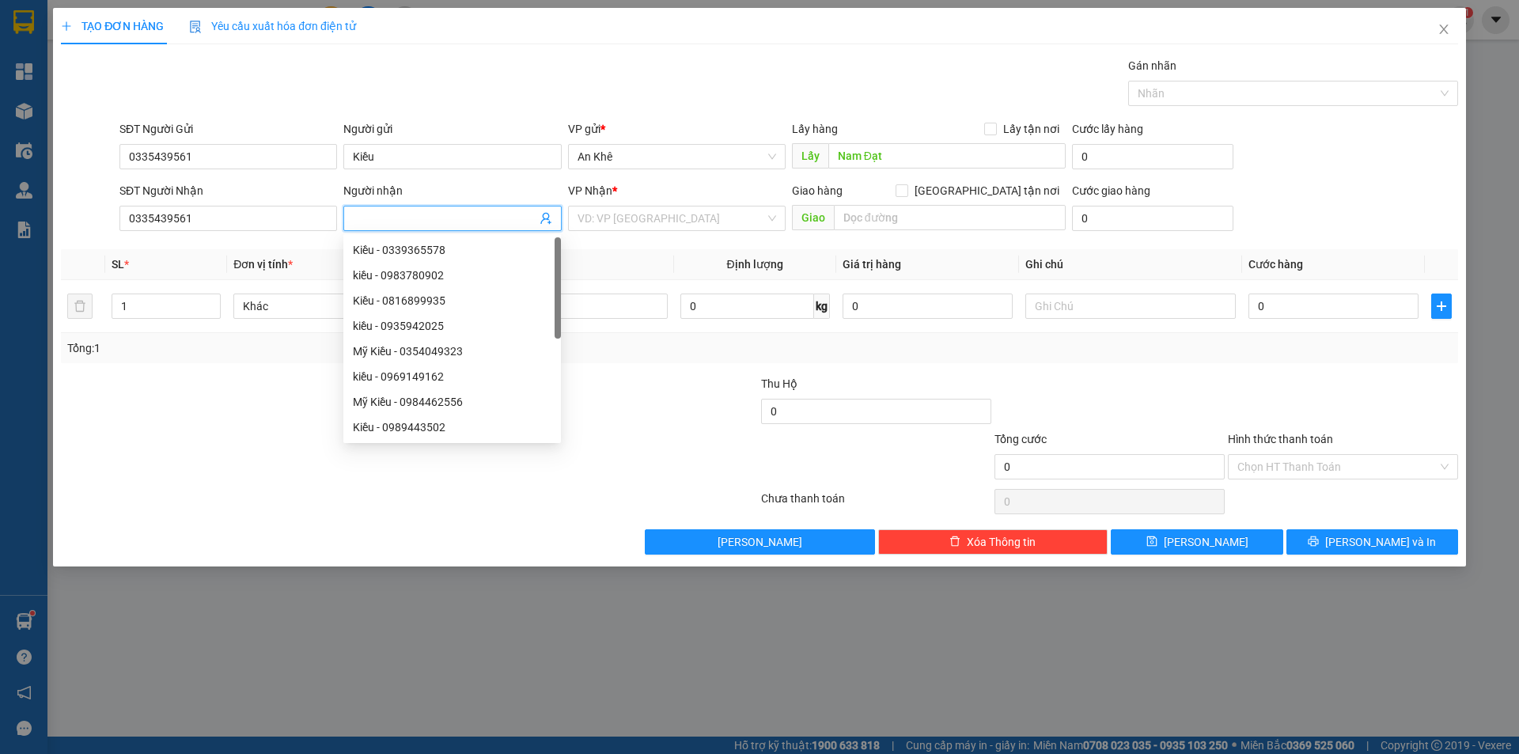
paste input "Kiều"
type input "Kiều"
click at [731, 212] on input "search" at bounding box center [672, 219] width 188 height 24
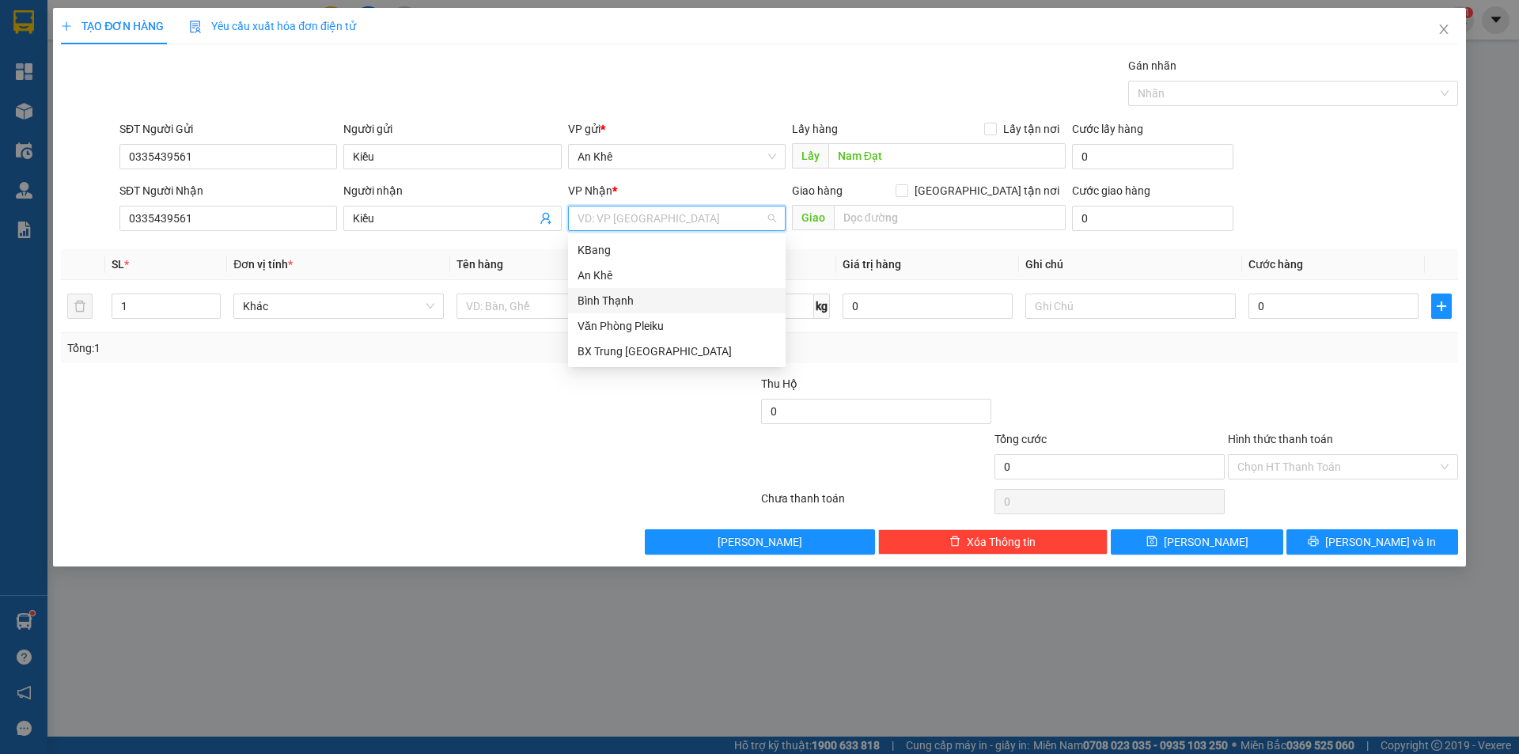
click at [688, 300] on div "Bình Thạnh" at bounding box center [677, 300] width 199 height 17
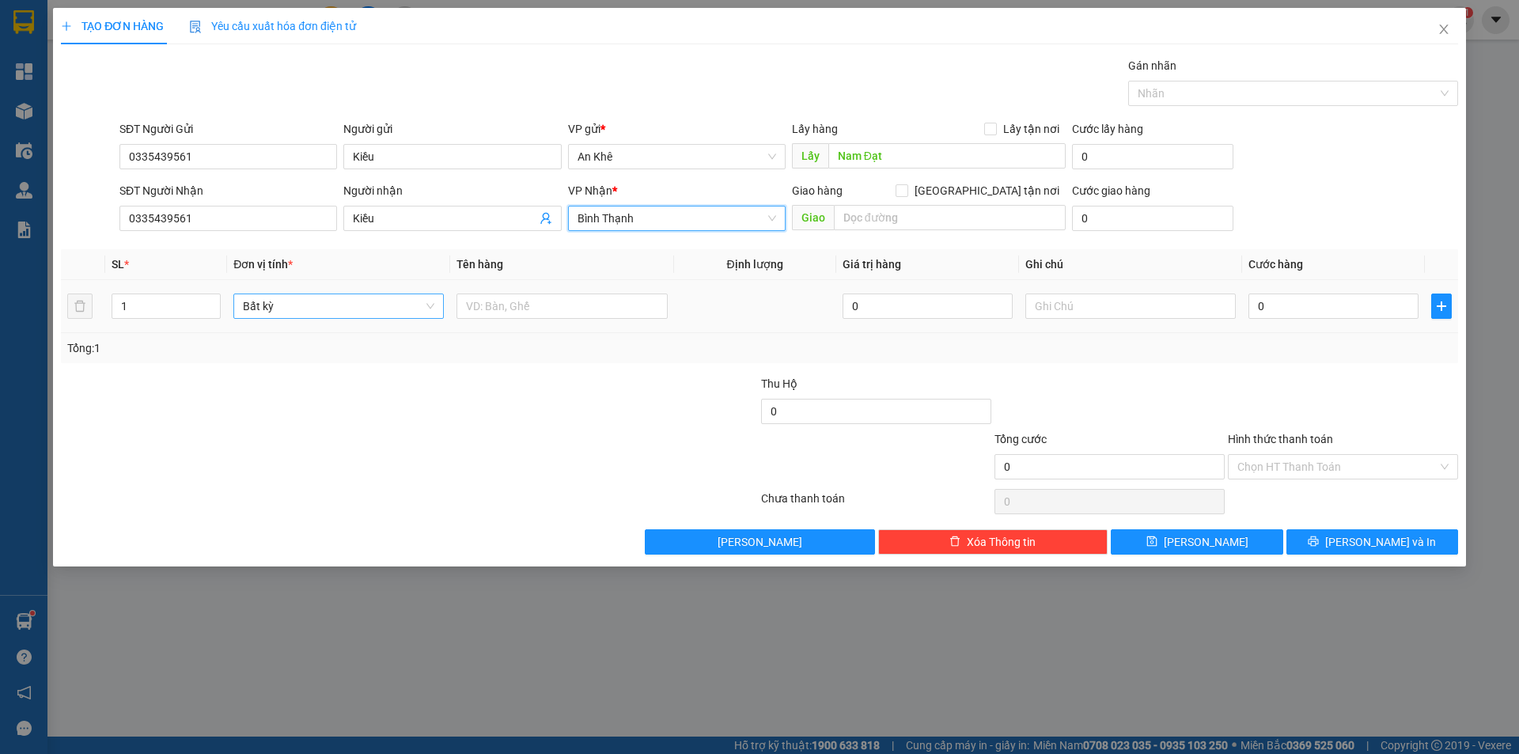
click at [430, 305] on span "Bất kỳ" at bounding box center [338, 306] width 191 height 24
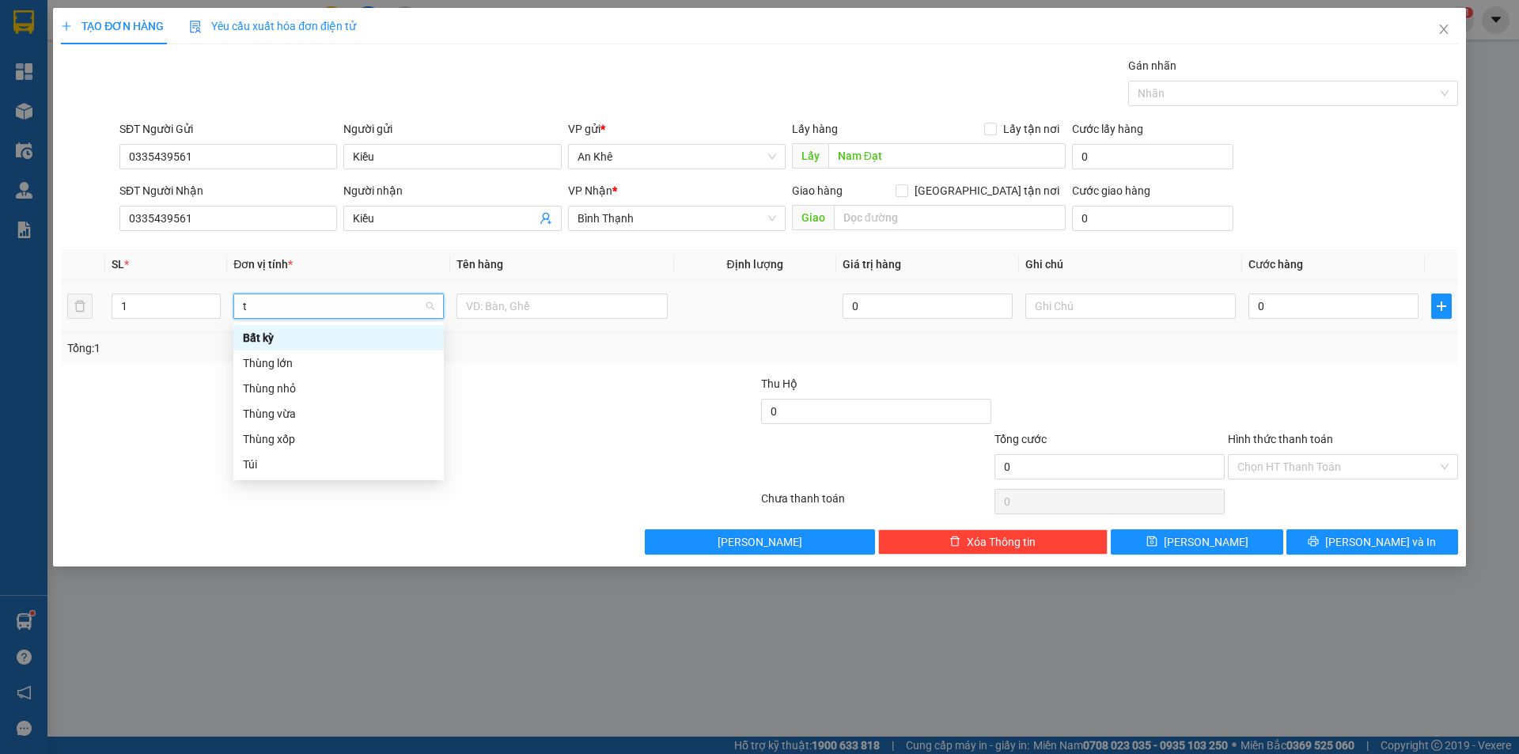
type input "th"
click at [310, 391] on div "Thùng vừa" at bounding box center [338, 388] width 191 height 17
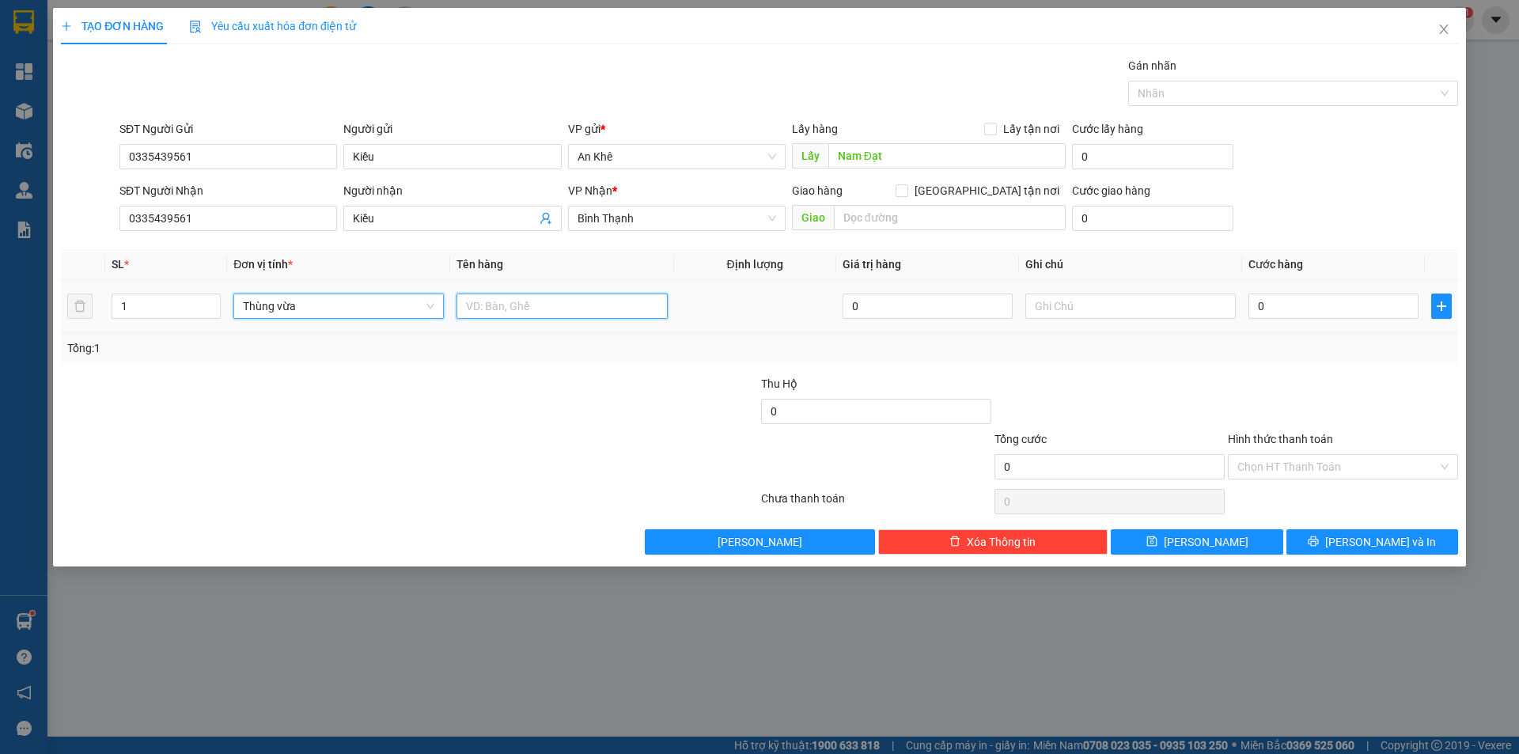
click at [537, 306] on input "text" at bounding box center [562, 306] width 210 height 25
type input "Sầu"
click at [1289, 311] on input "0" at bounding box center [1334, 306] width 170 height 25
click at [1108, 314] on input "text" at bounding box center [1130, 306] width 210 height 25
type input "tạm tính"
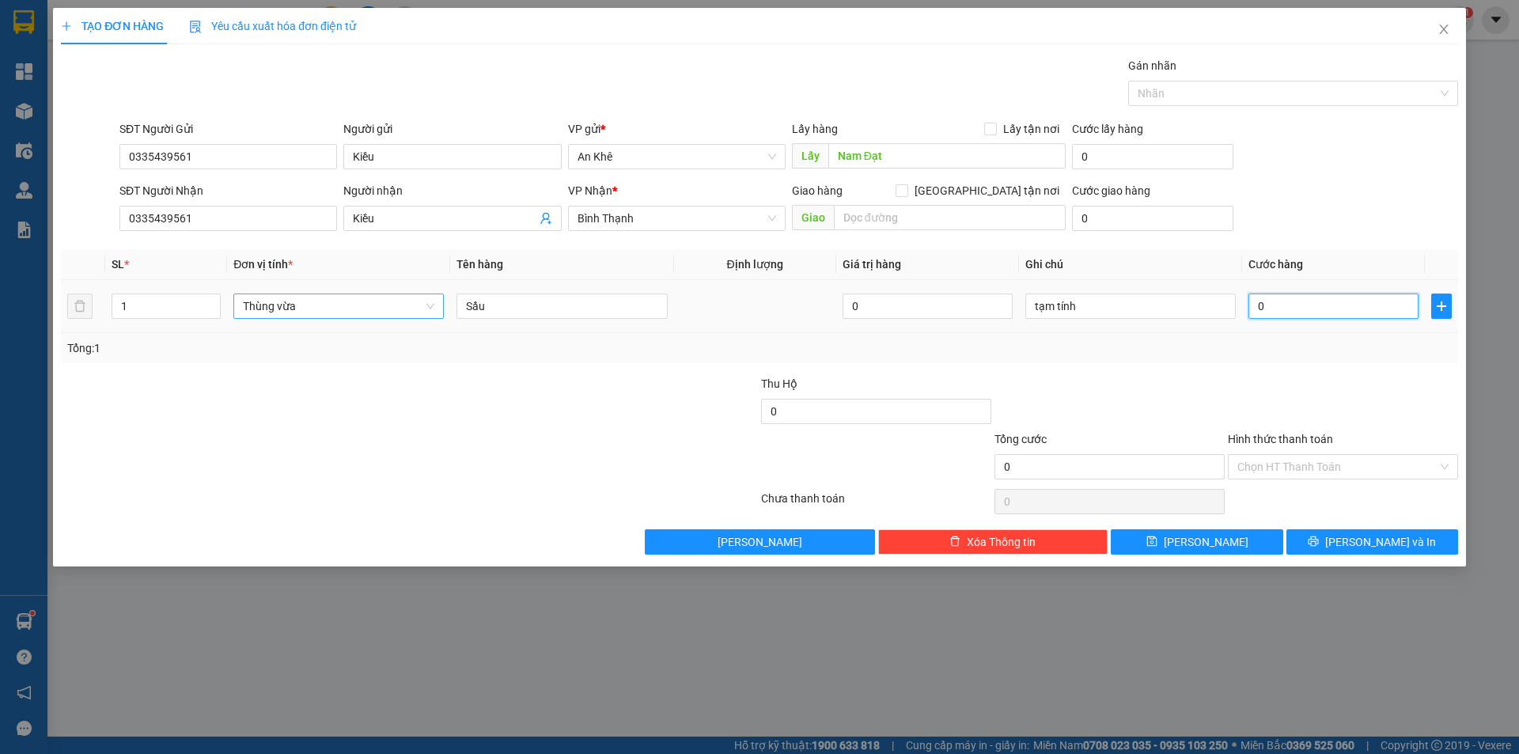
click at [1345, 298] on input "0" at bounding box center [1334, 306] width 170 height 25
type input "7"
type input "70"
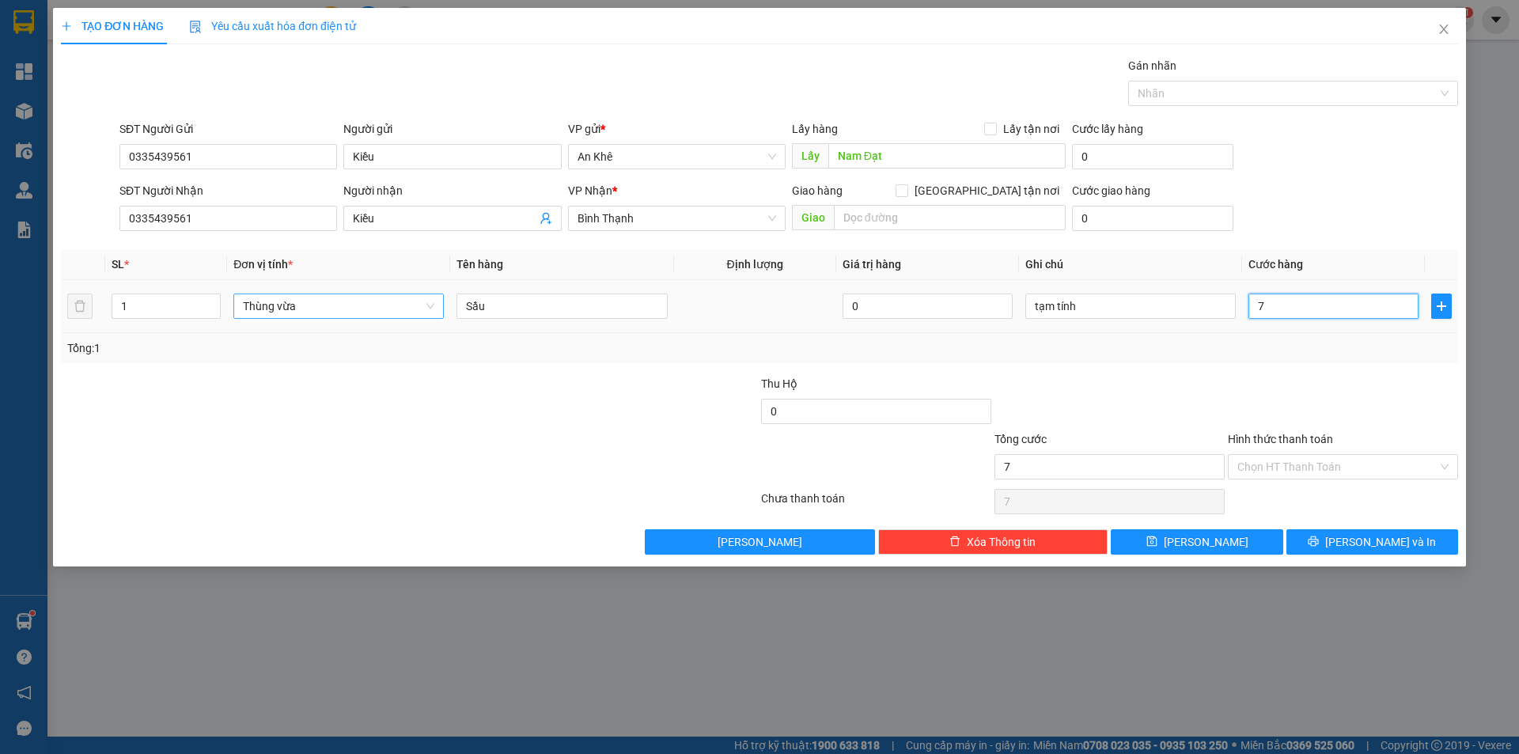
type input "70"
type input "700"
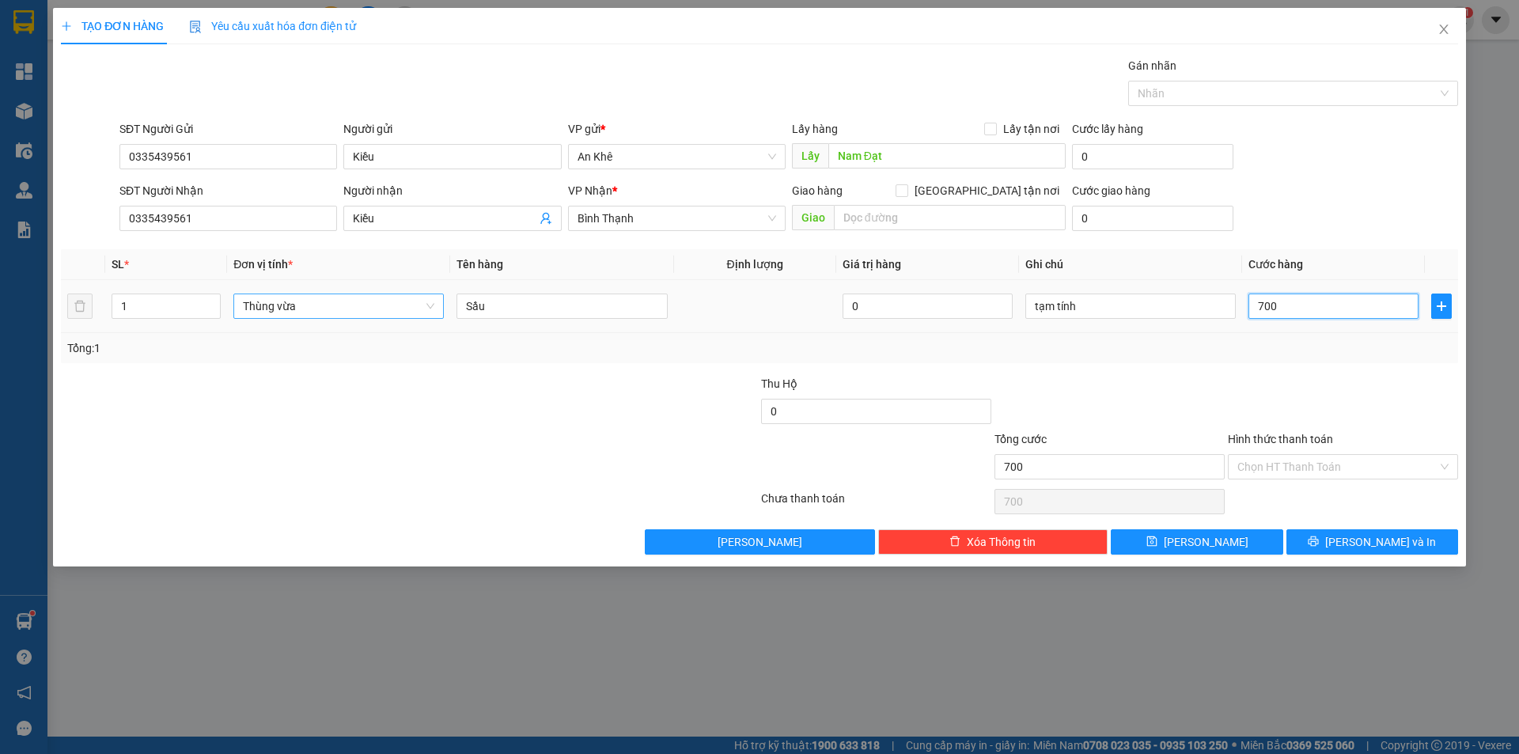
type input "7.000"
type input "70.000"
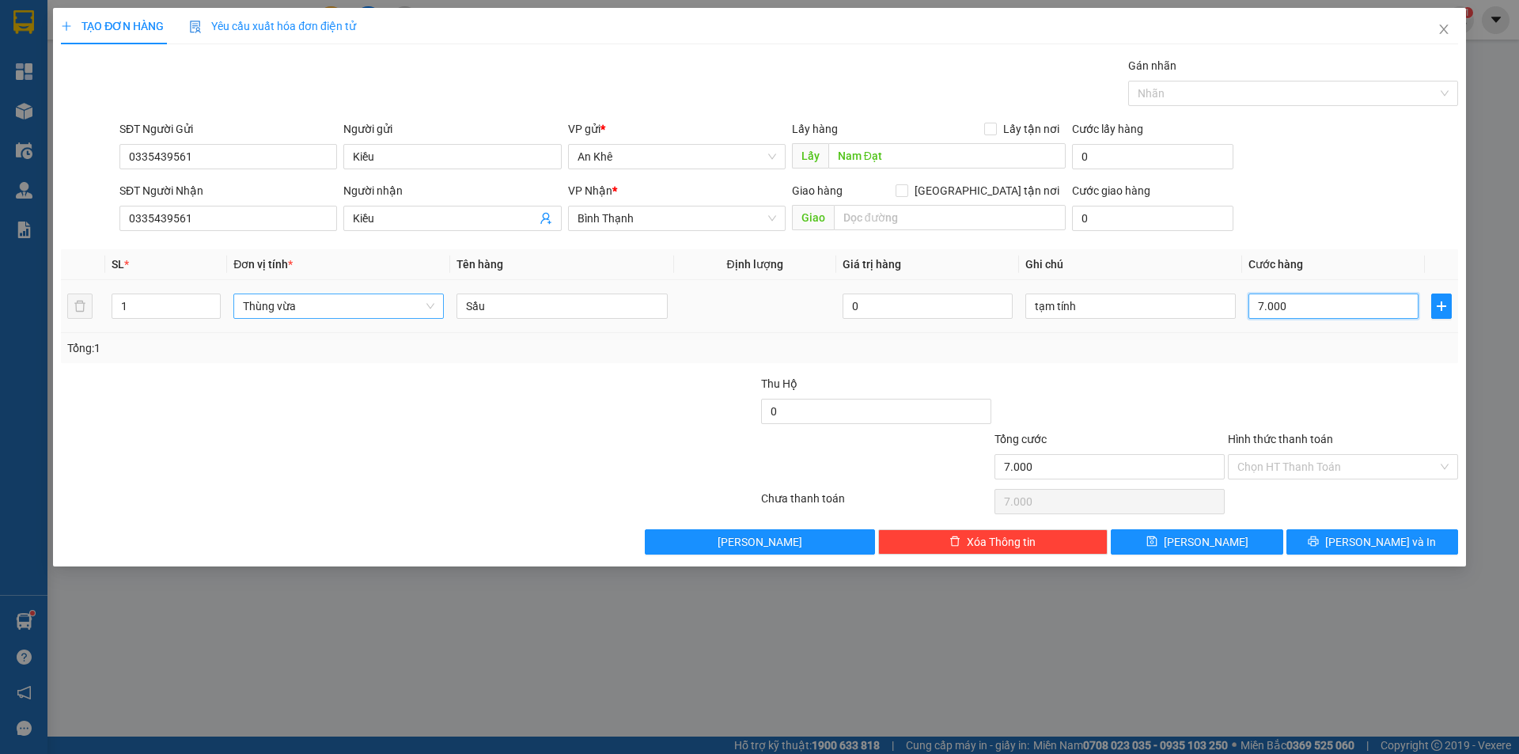
type input "70.000"
click at [1329, 467] on input "Hình thức thanh toán" at bounding box center [1337, 467] width 200 height 24
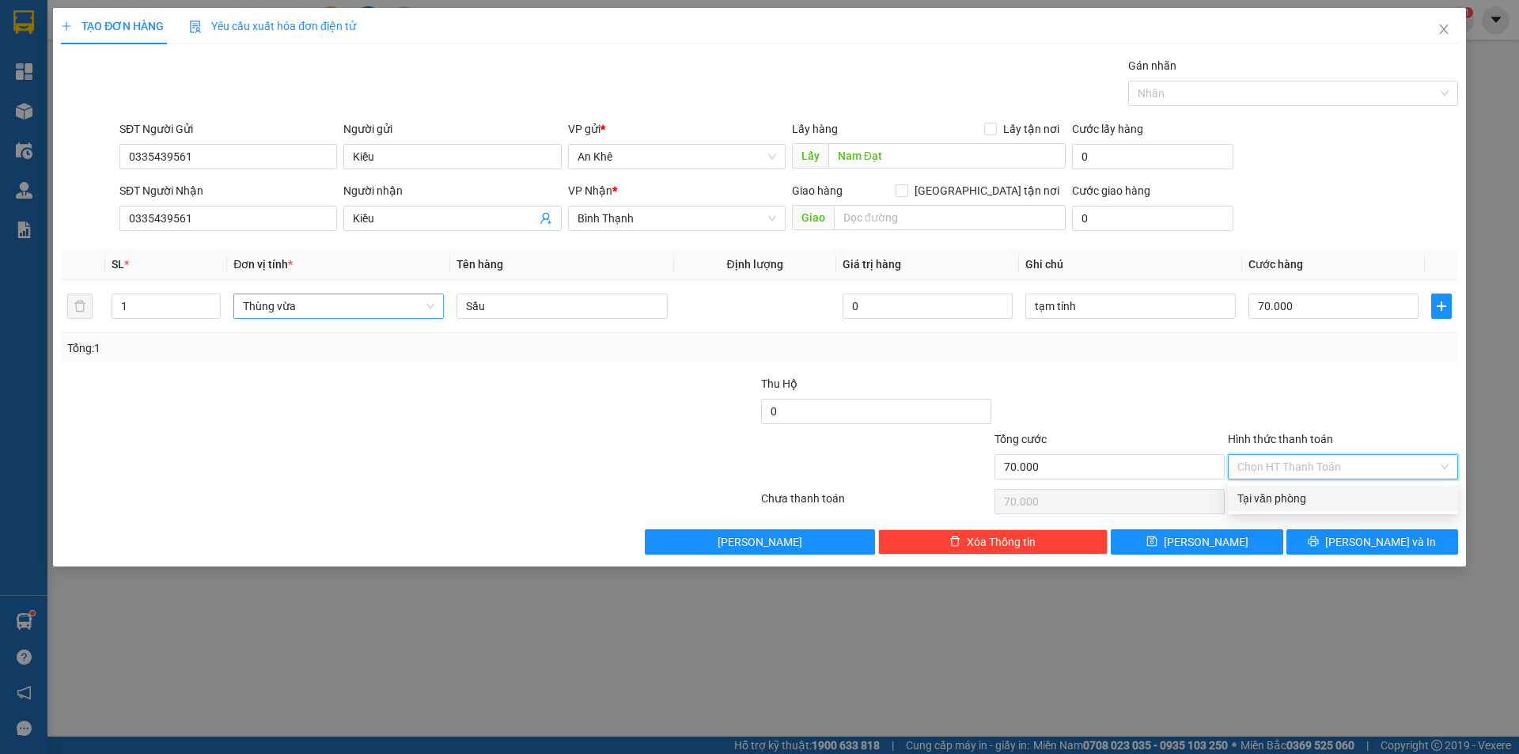
click at [1316, 399] on div at bounding box center [1342, 402] width 233 height 55
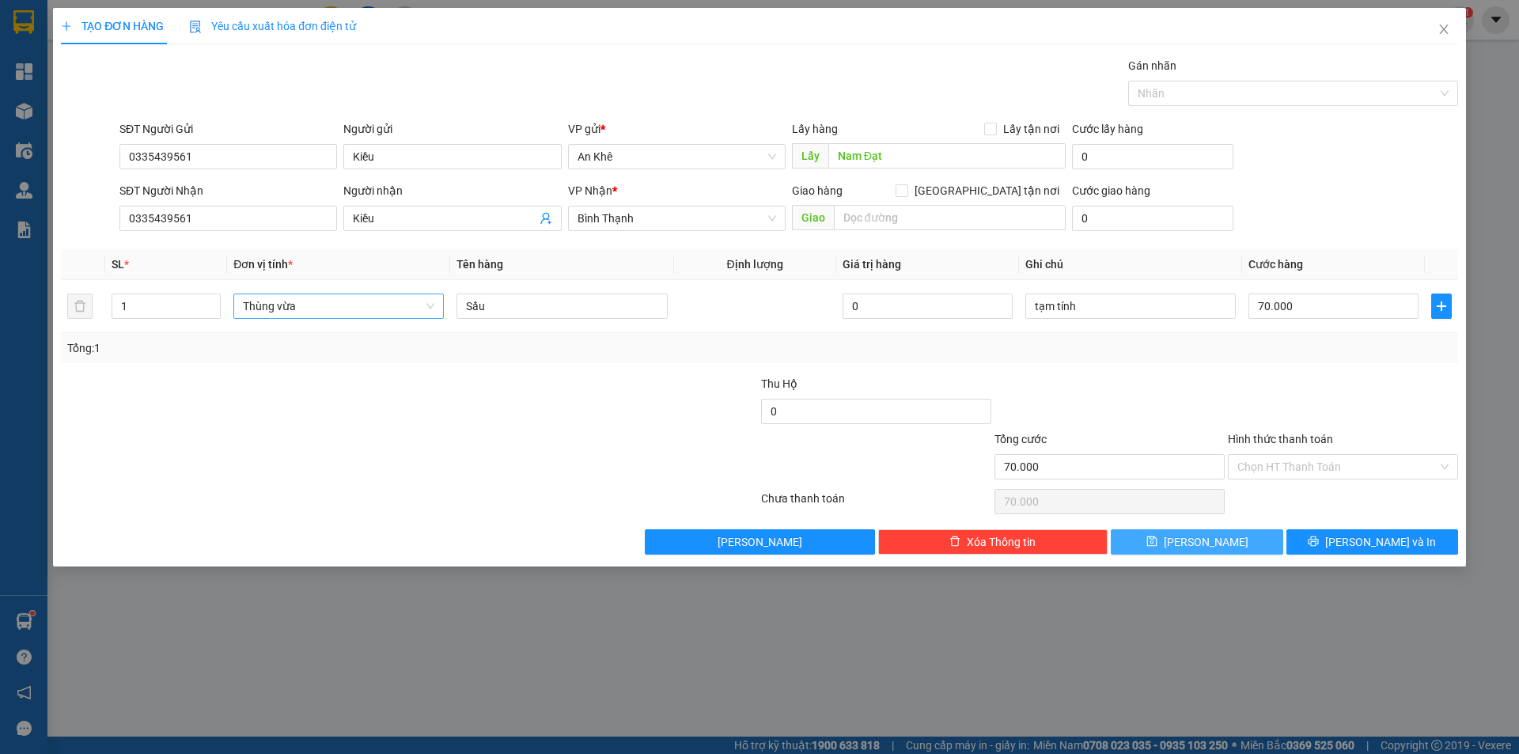
click at [1230, 538] on button "[PERSON_NAME]" at bounding box center [1197, 541] width 172 height 25
type input "0"
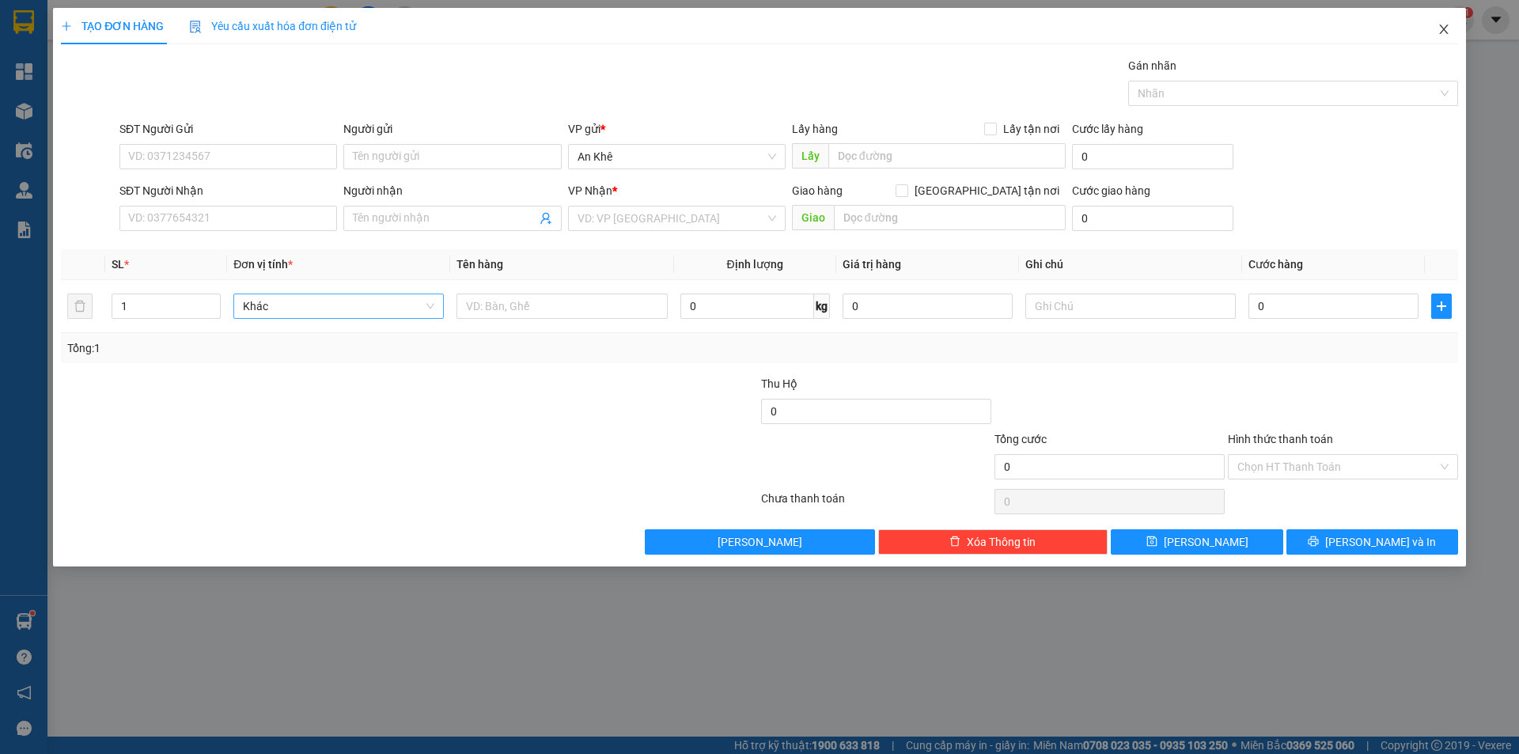
click at [1442, 32] on icon "close" at bounding box center [1443, 29] width 9 height 9
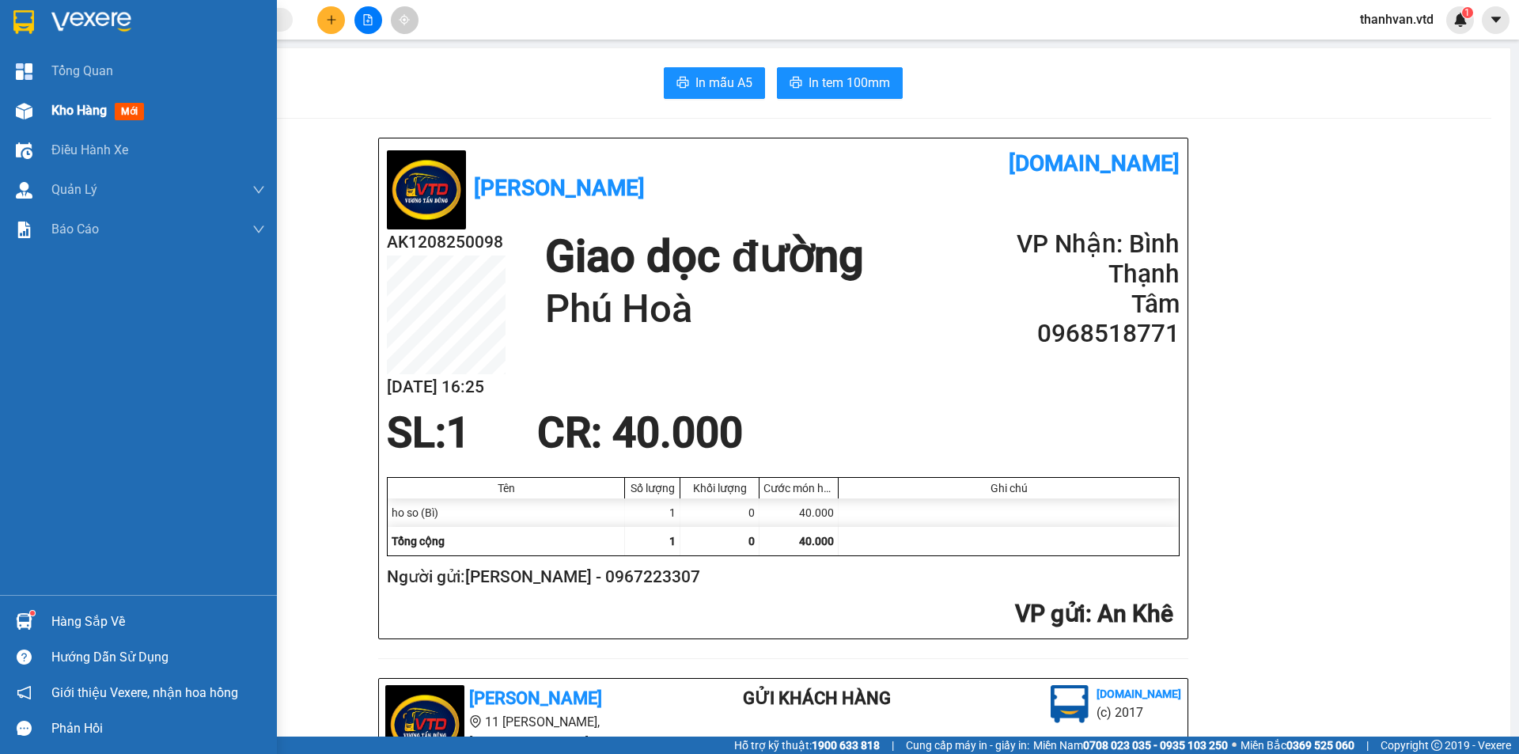
click at [66, 112] on span "Kho hàng" at bounding box center [78, 110] width 55 height 15
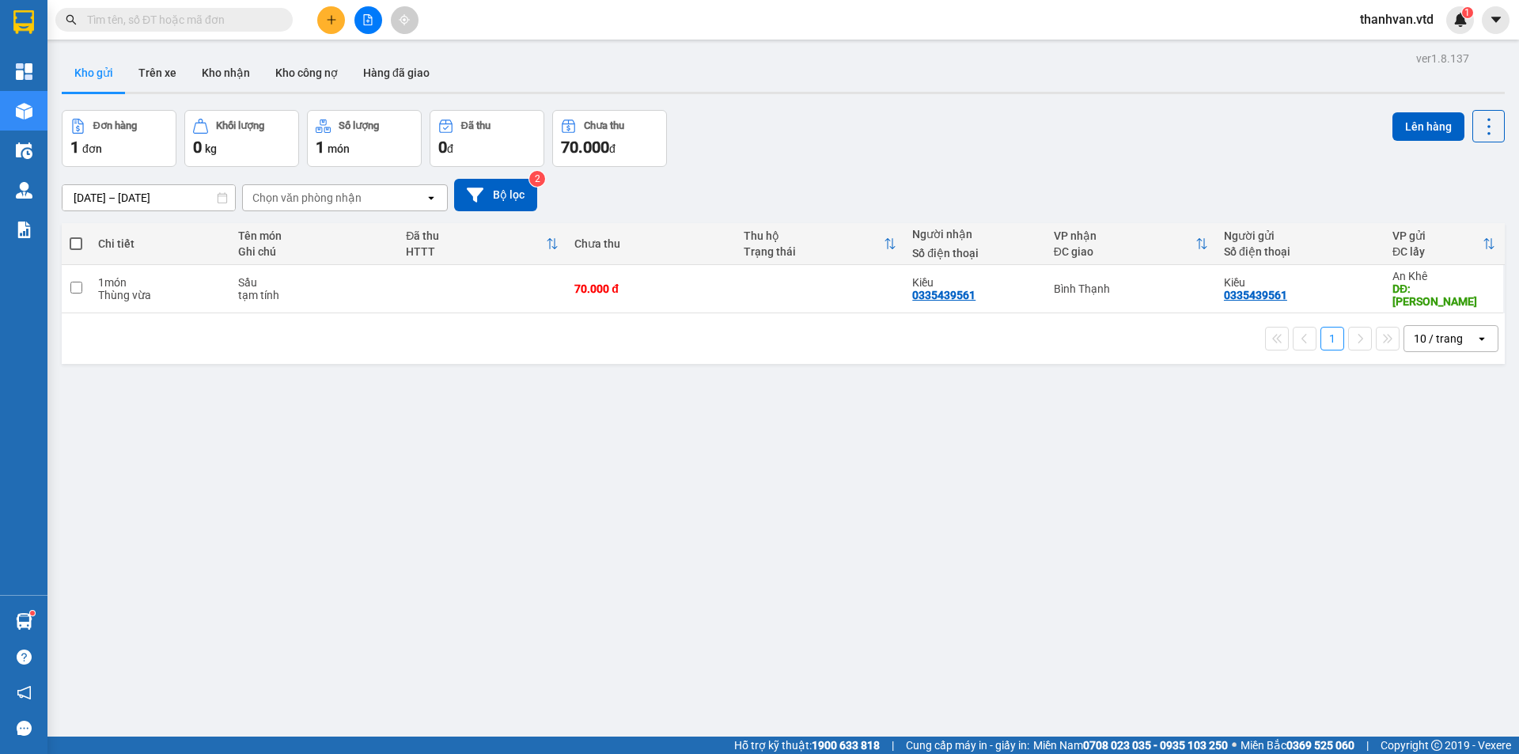
drag, startPoint x: 1036, startPoint y: 162, endPoint x: 864, endPoint y: 115, distance: 178.1
click at [1026, 161] on div "Đơn hàng 1 đơn Khối lượng 0 kg Số lượng 1 món Đã thu 0 đ Chưa thu 70.000 đ Lên …" at bounding box center [783, 138] width 1443 height 57
